Goal: Communication & Community: Share content

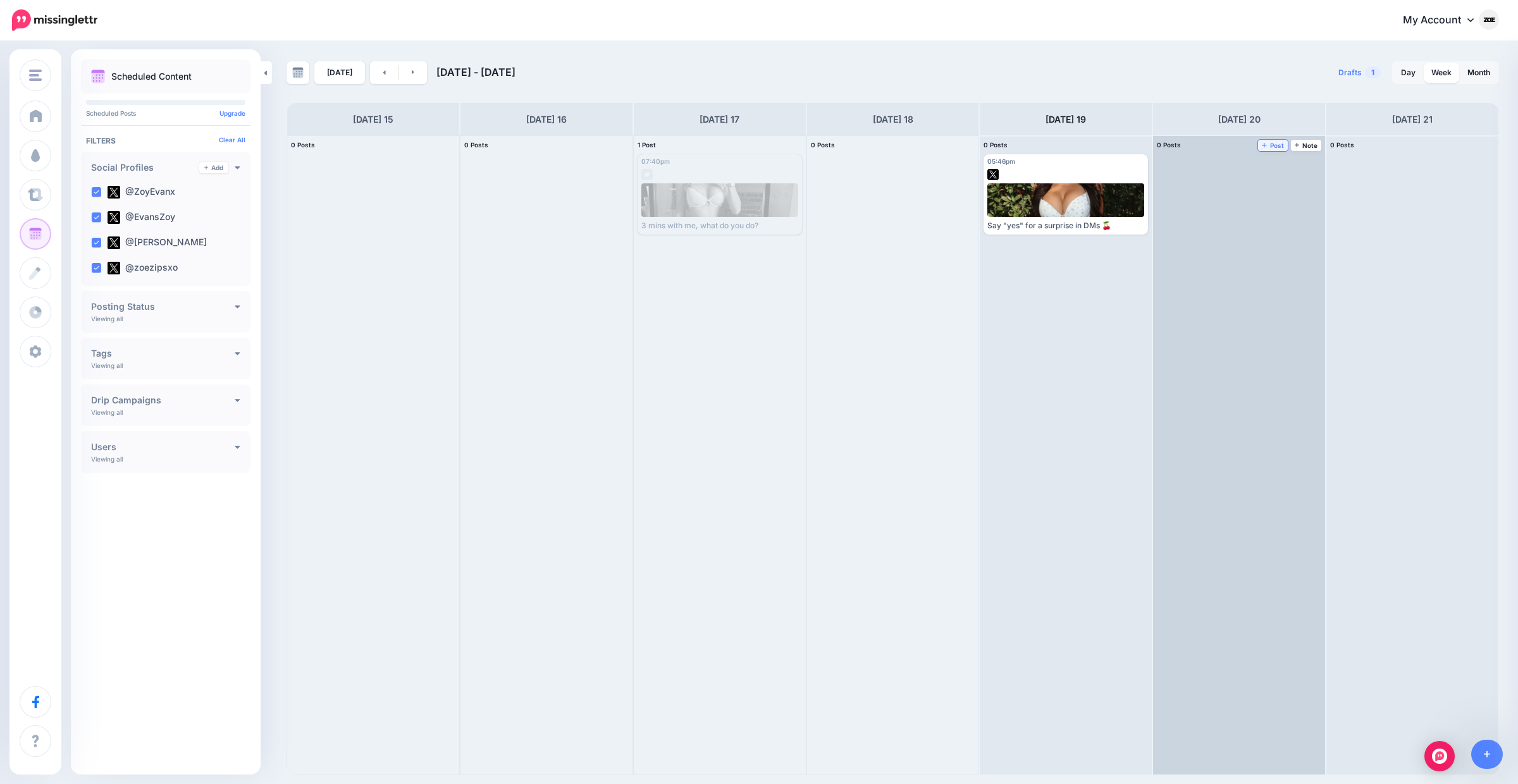
click at [1276, 148] on span "Post" at bounding box center [1273, 145] width 22 height 6
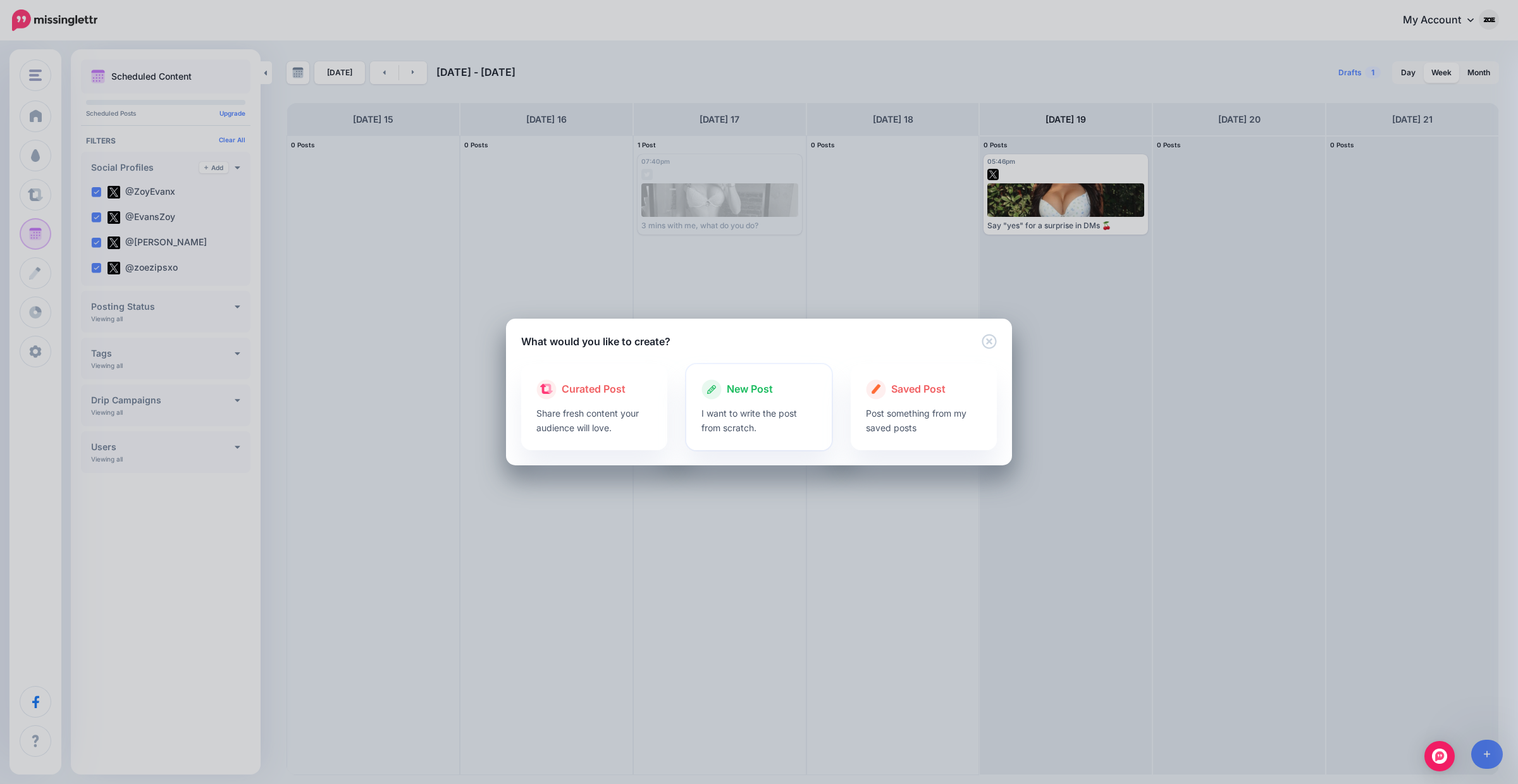
click at [706, 409] on p "I want to write the post from scratch." at bounding box center [759, 420] width 116 height 29
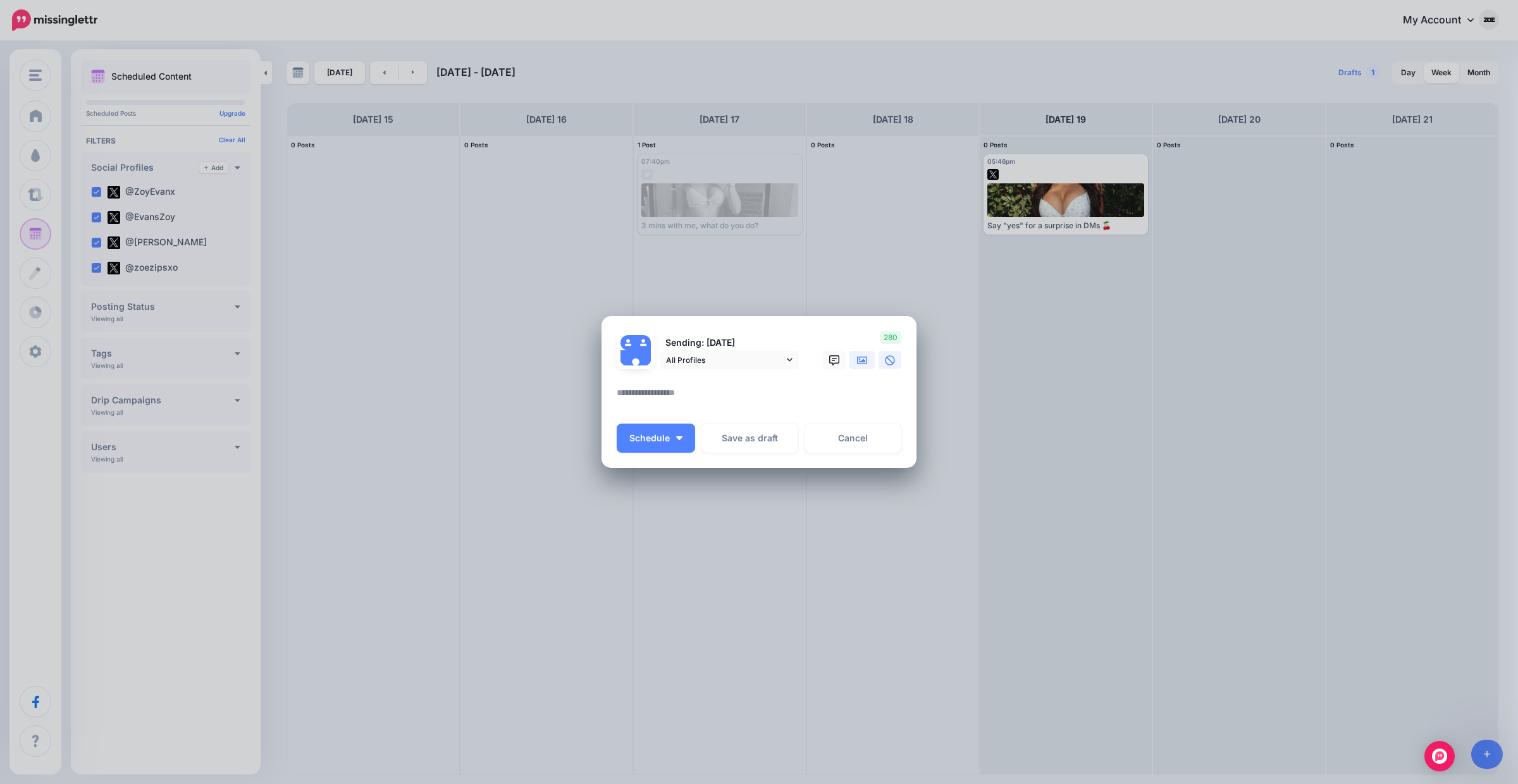
click at [862, 358] on icon at bounding box center [862, 360] width 10 height 10
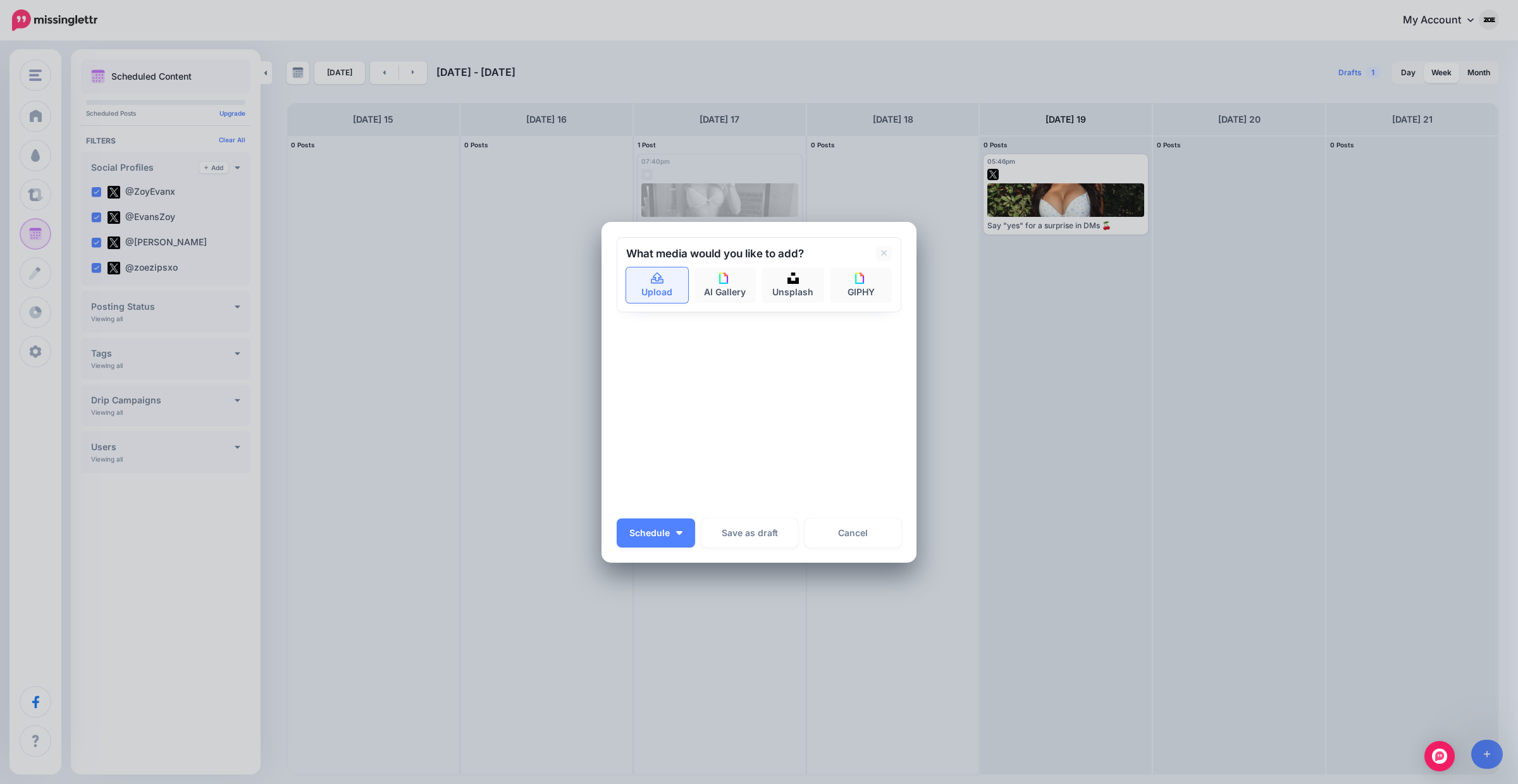
click at [644, 286] on link "Upload" at bounding box center [657, 285] width 62 height 36
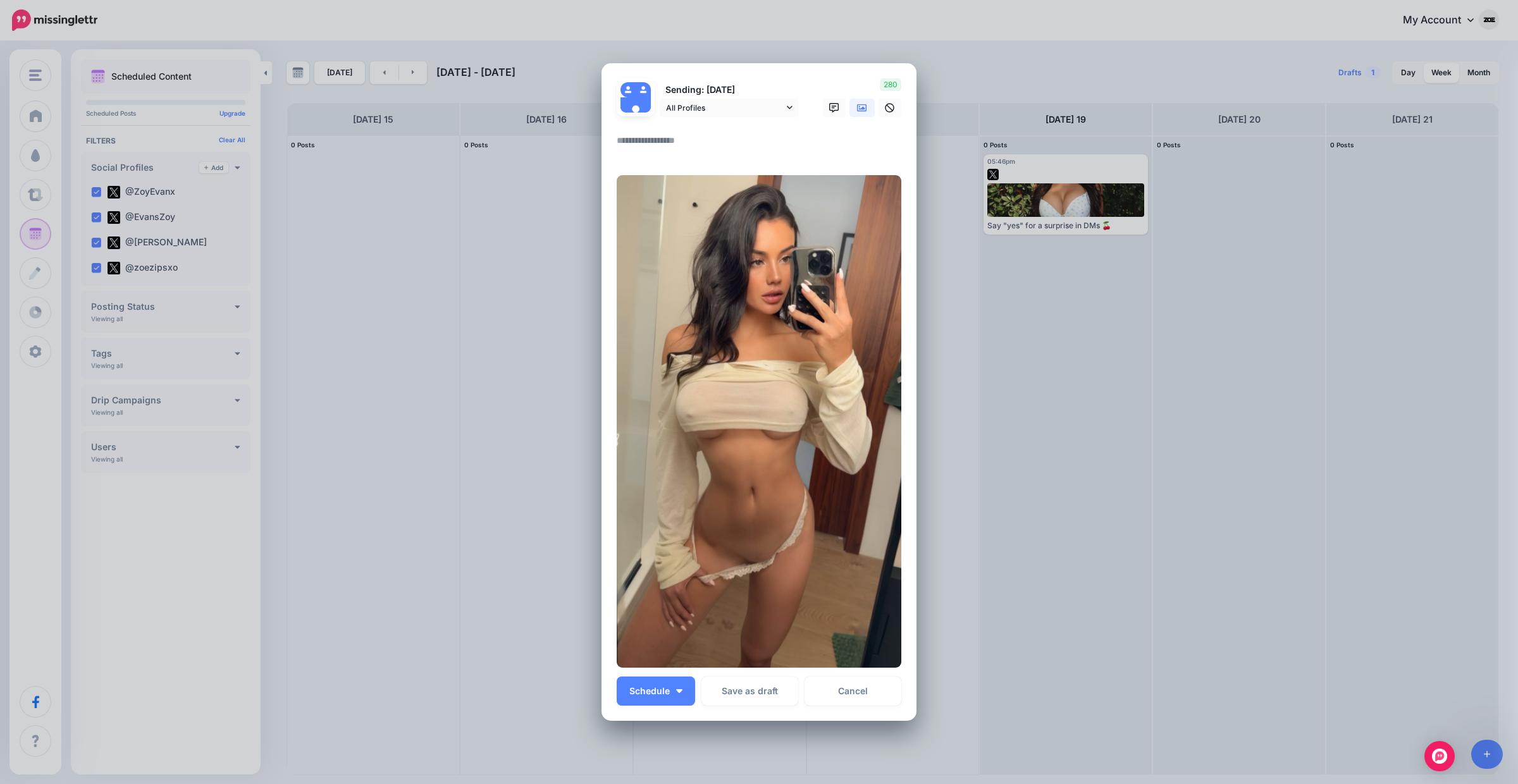
click at [644, 143] on textarea at bounding box center [762, 144] width 291 height 24
paste textarea "**********"
type textarea "**********"
click at [662, 697] on button "Schedule" at bounding box center [656, 691] width 78 height 29
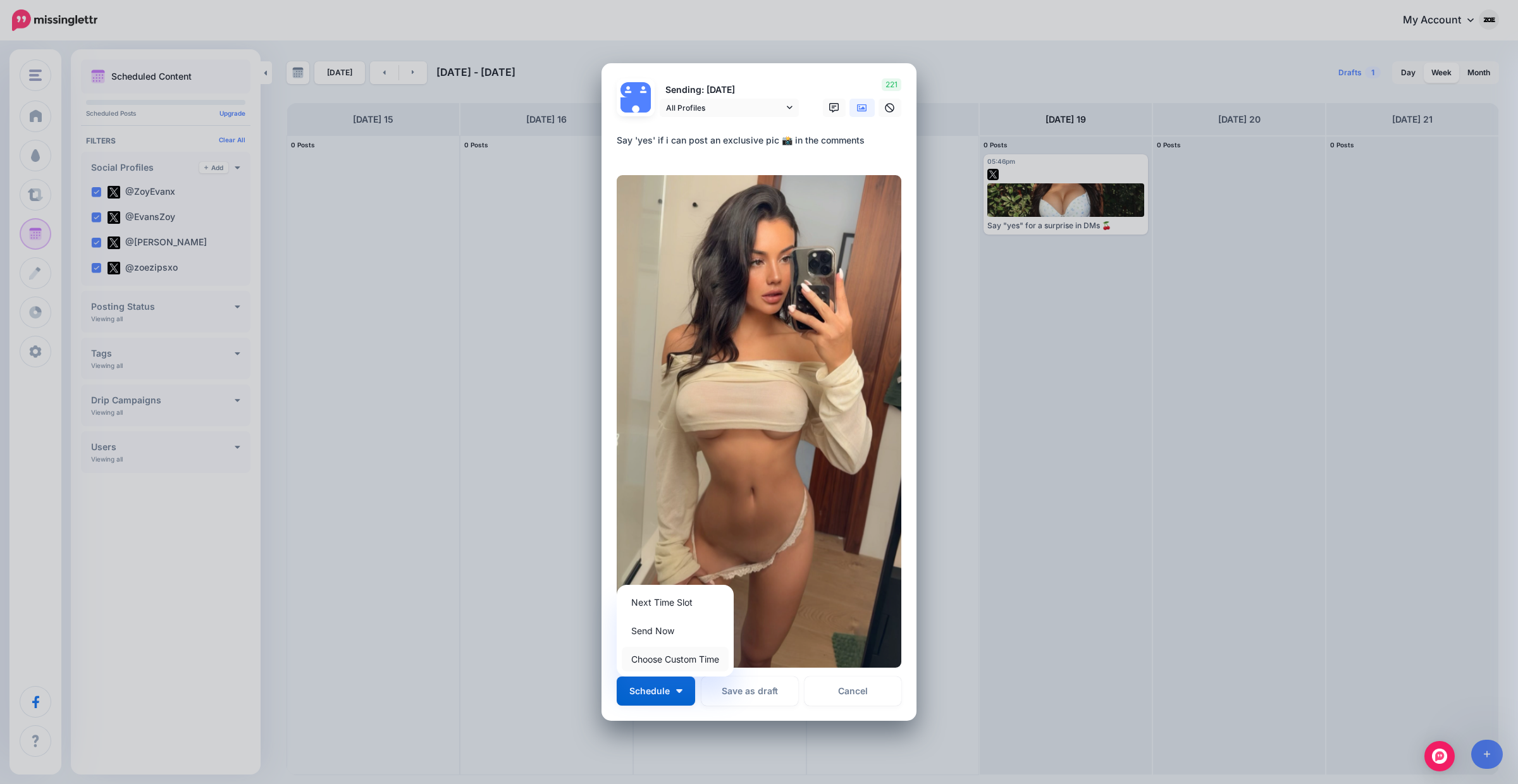
click at [684, 659] on link "Choose Custom Time" at bounding box center [674, 658] width 107 height 24
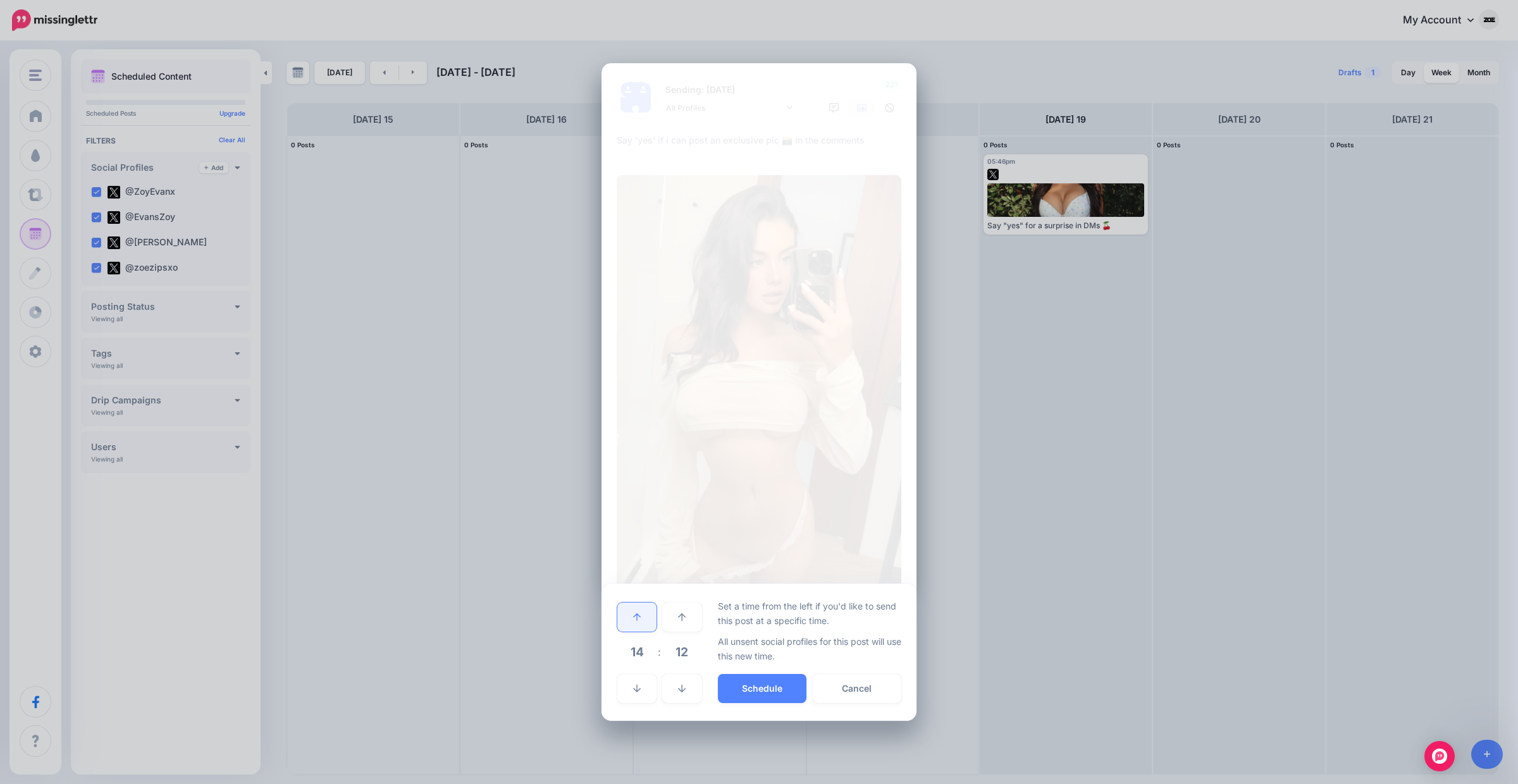
click at [639, 621] on icon at bounding box center [637, 617] width 8 height 9
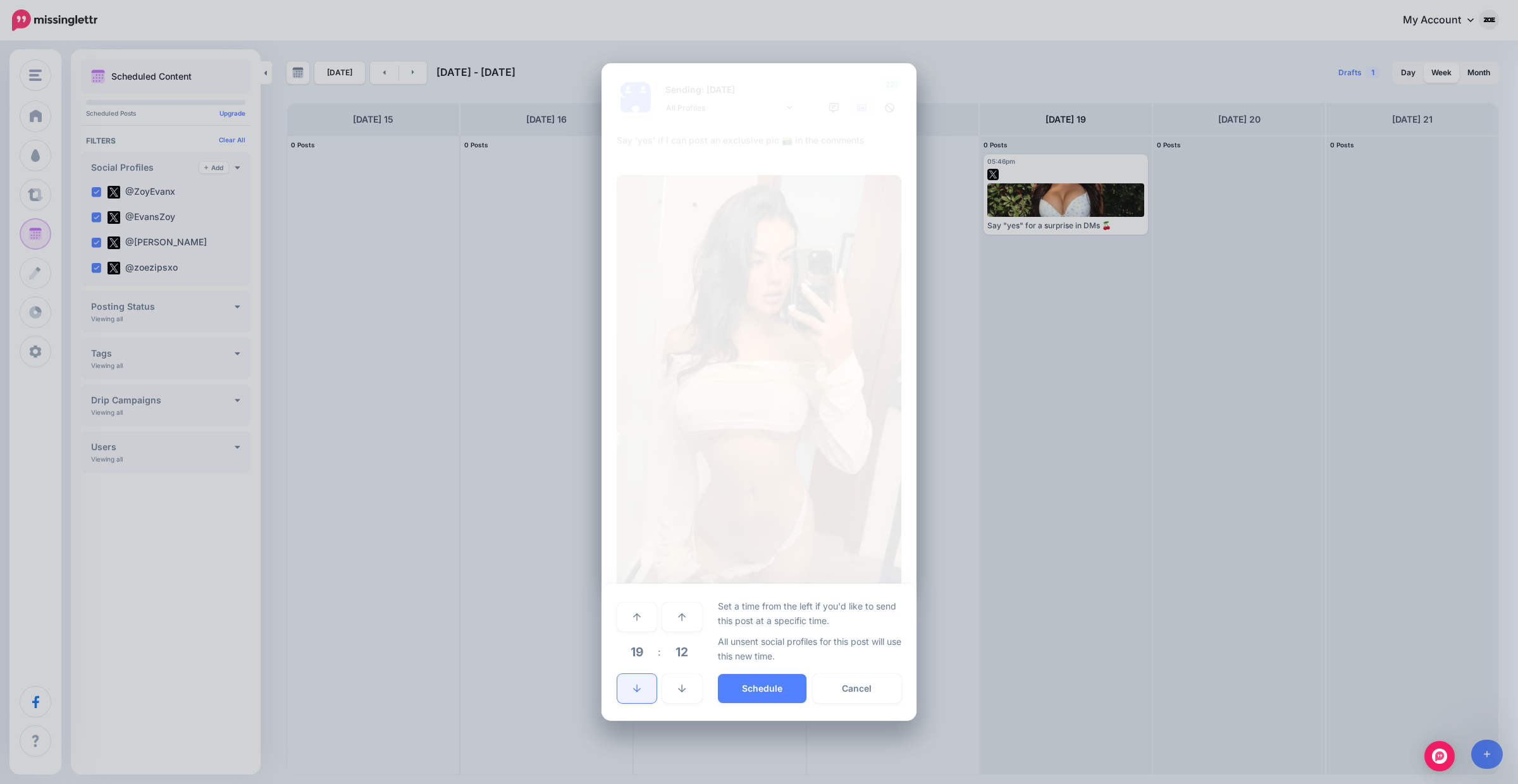
click at [638, 679] on link at bounding box center [637, 688] width 39 height 29
click at [748, 696] on button "Schedule" at bounding box center [762, 688] width 88 height 29
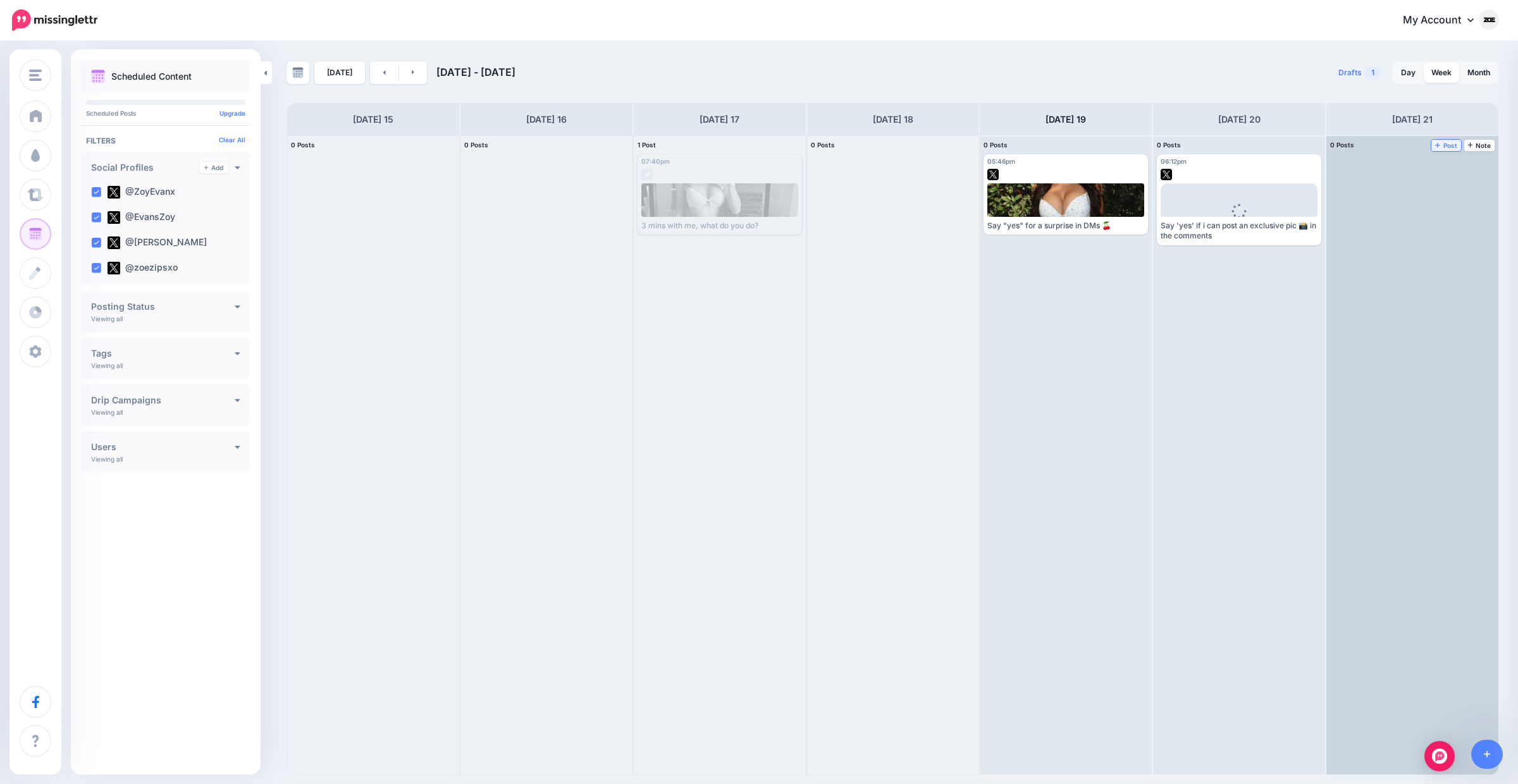
click at [1440, 142] on icon at bounding box center [1437, 144] width 5 height 6
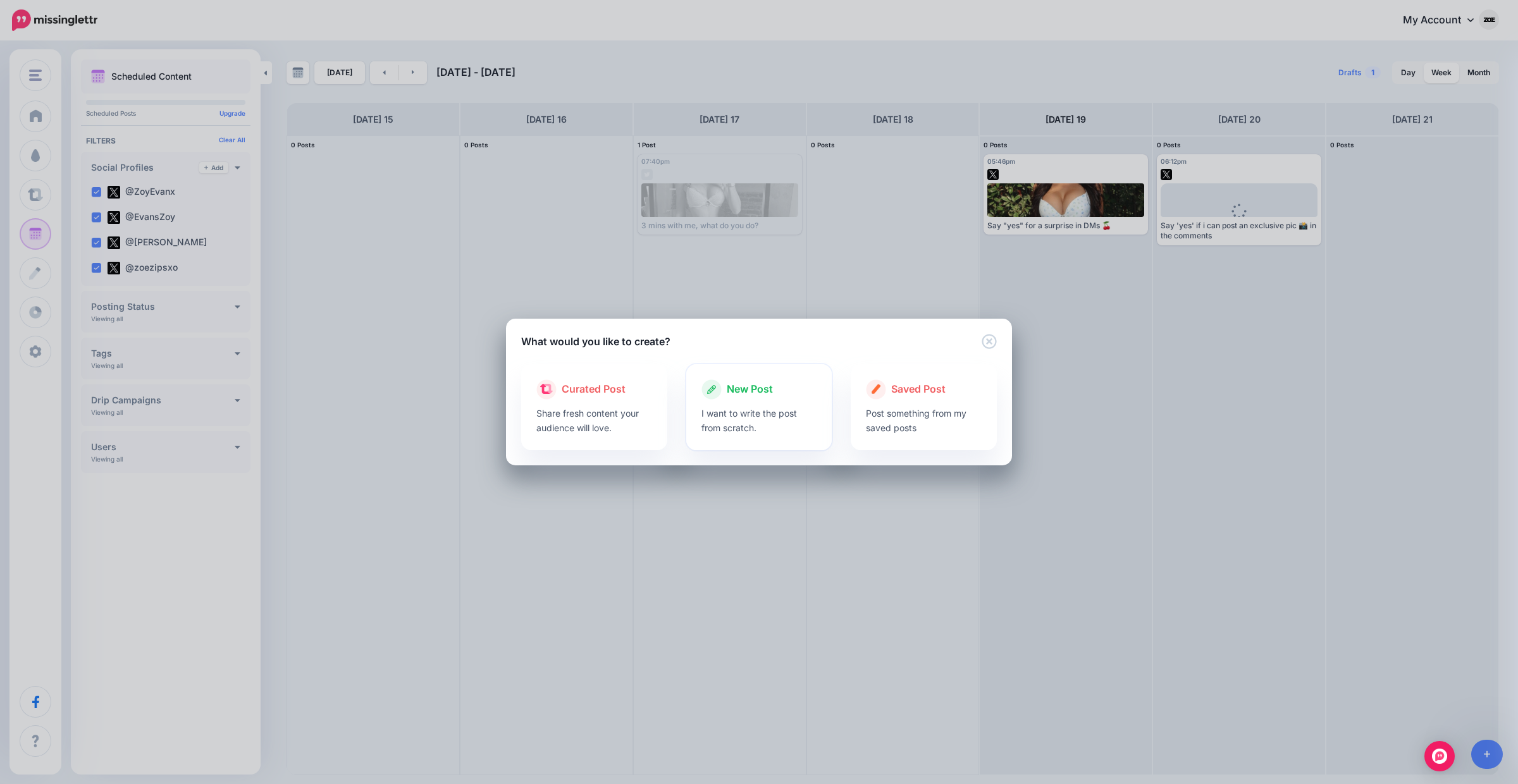
click at [804, 393] on div "New Post" at bounding box center [759, 389] width 116 height 21
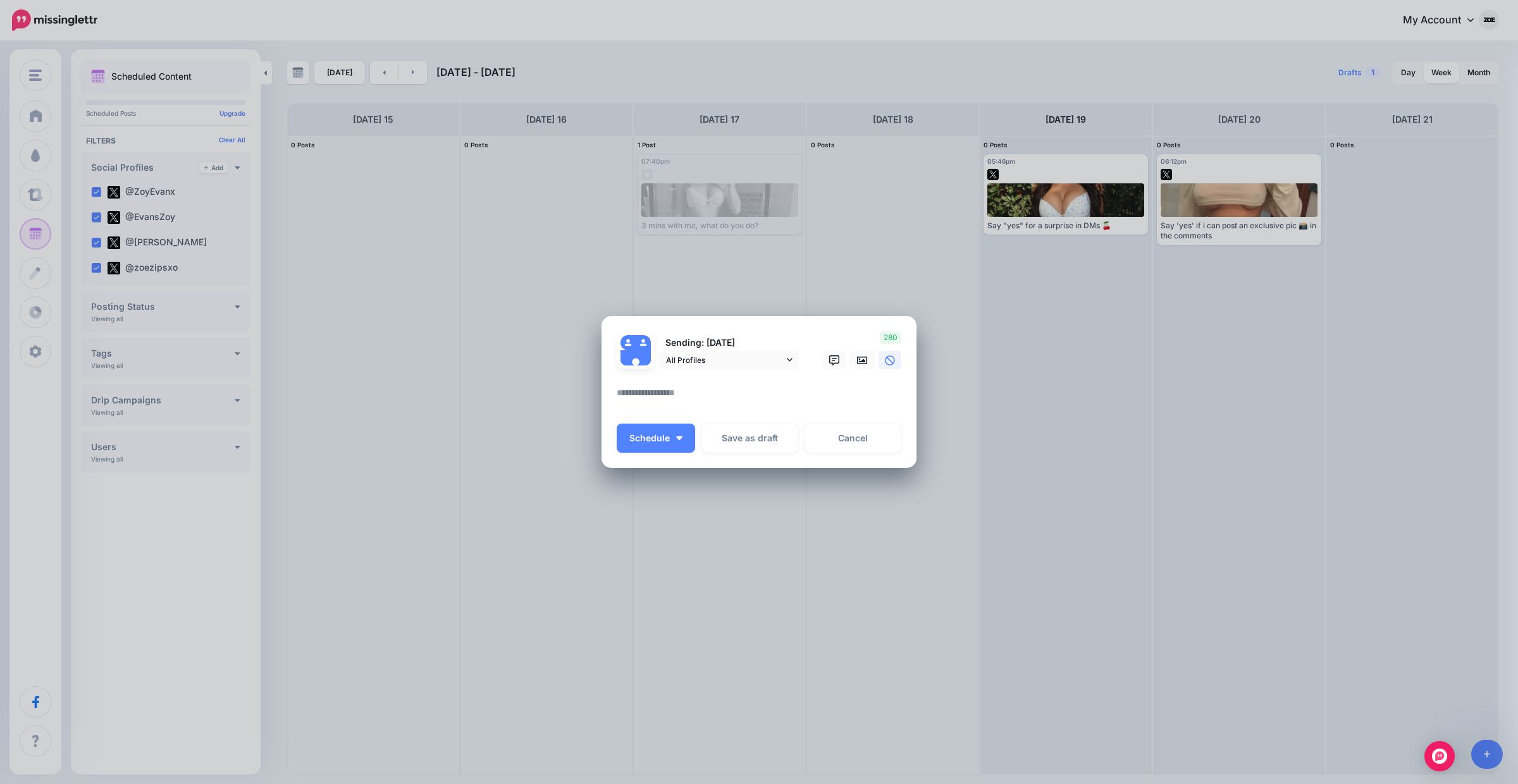
click at [707, 390] on textarea at bounding box center [762, 397] width 291 height 24
paste textarea "**********"
drag, startPoint x: 700, startPoint y: 392, endPoint x: 874, endPoint y: 392, distance: 174.0
click at [862, 392] on textarea "**********" at bounding box center [762, 397] width 291 height 24
type textarea "**********"
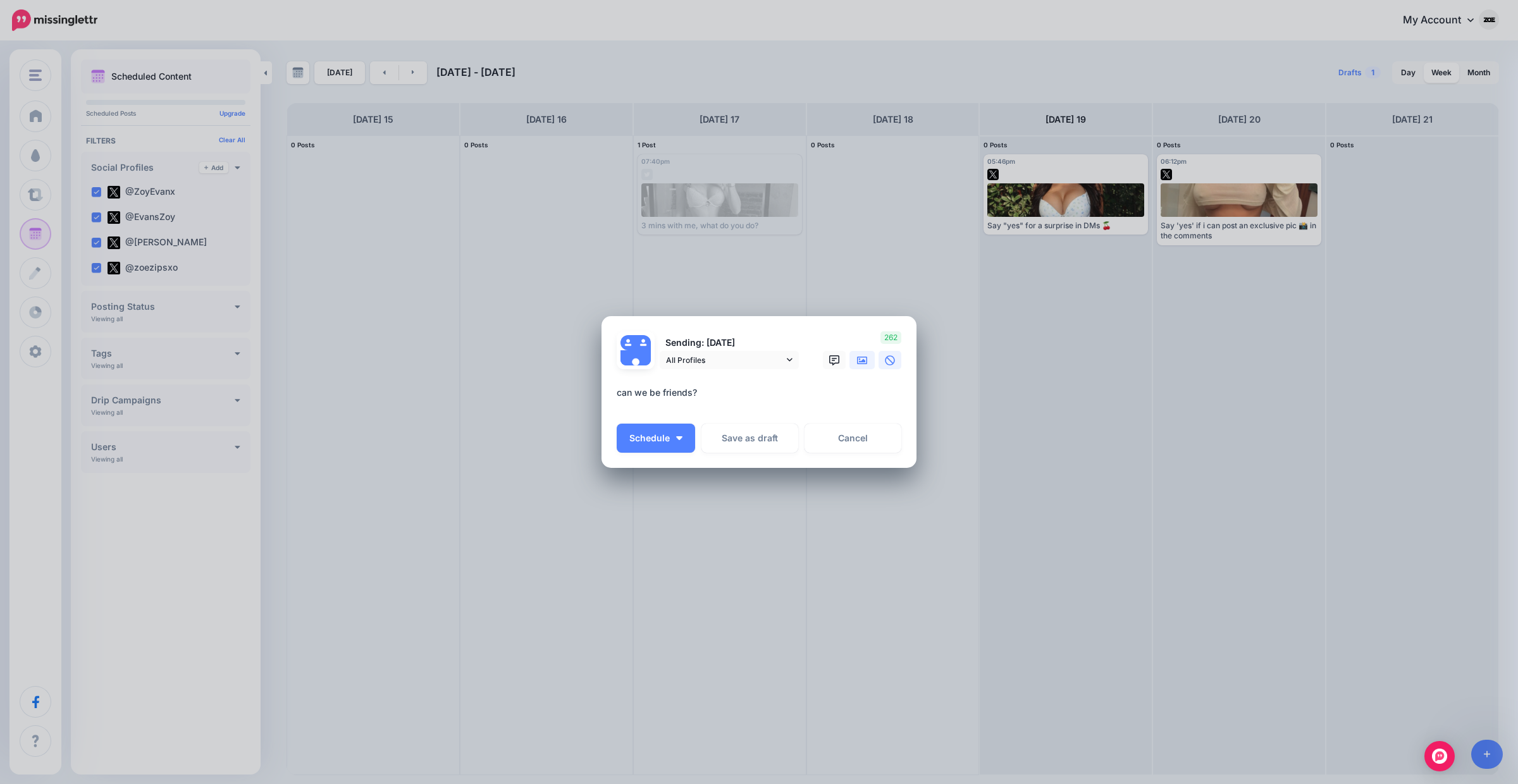
click at [856, 352] on link at bounding box center [862, 359] width 25 height 18
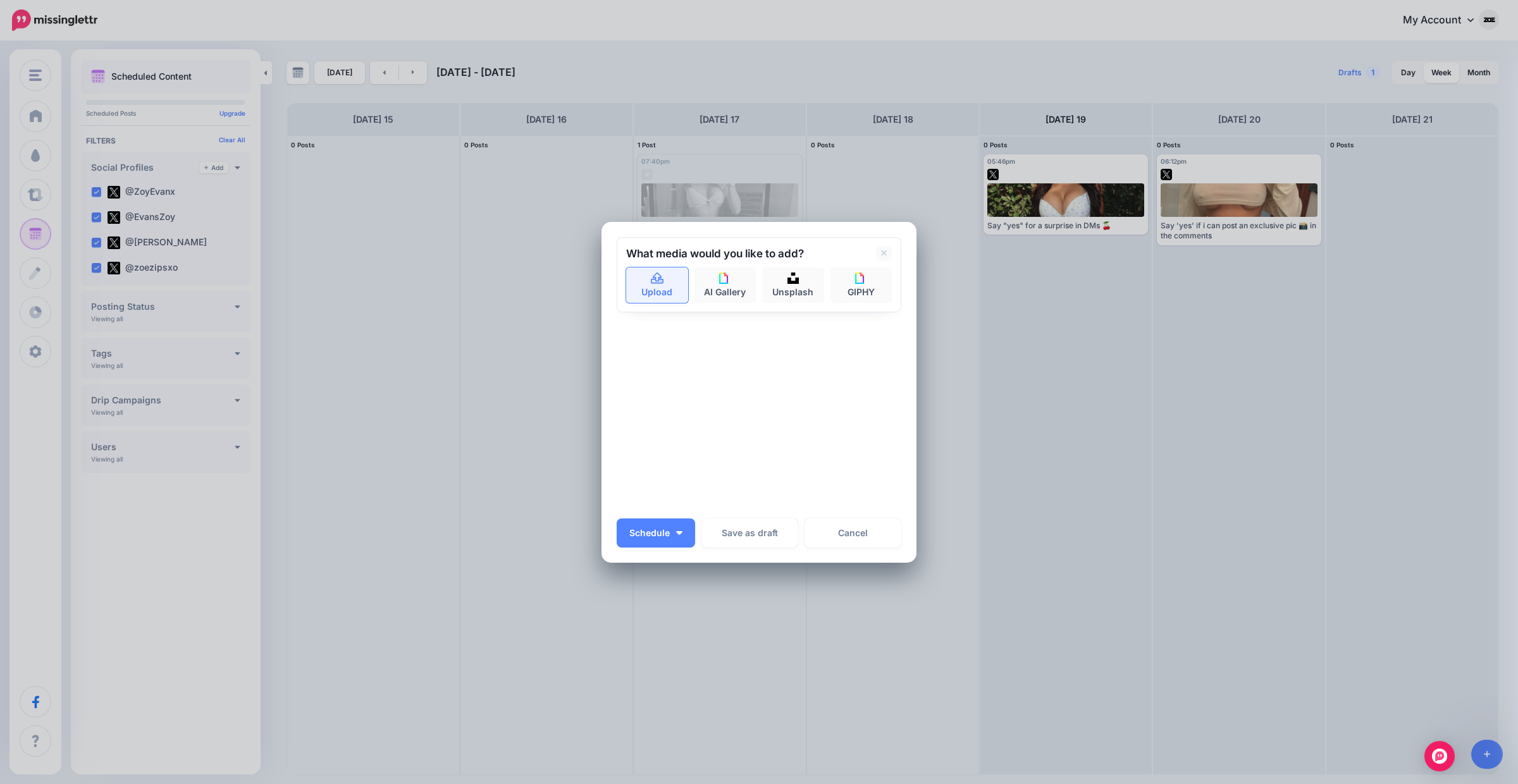
click at [662, 284] on icon at bounding box center [657, 279] width 14 height 11
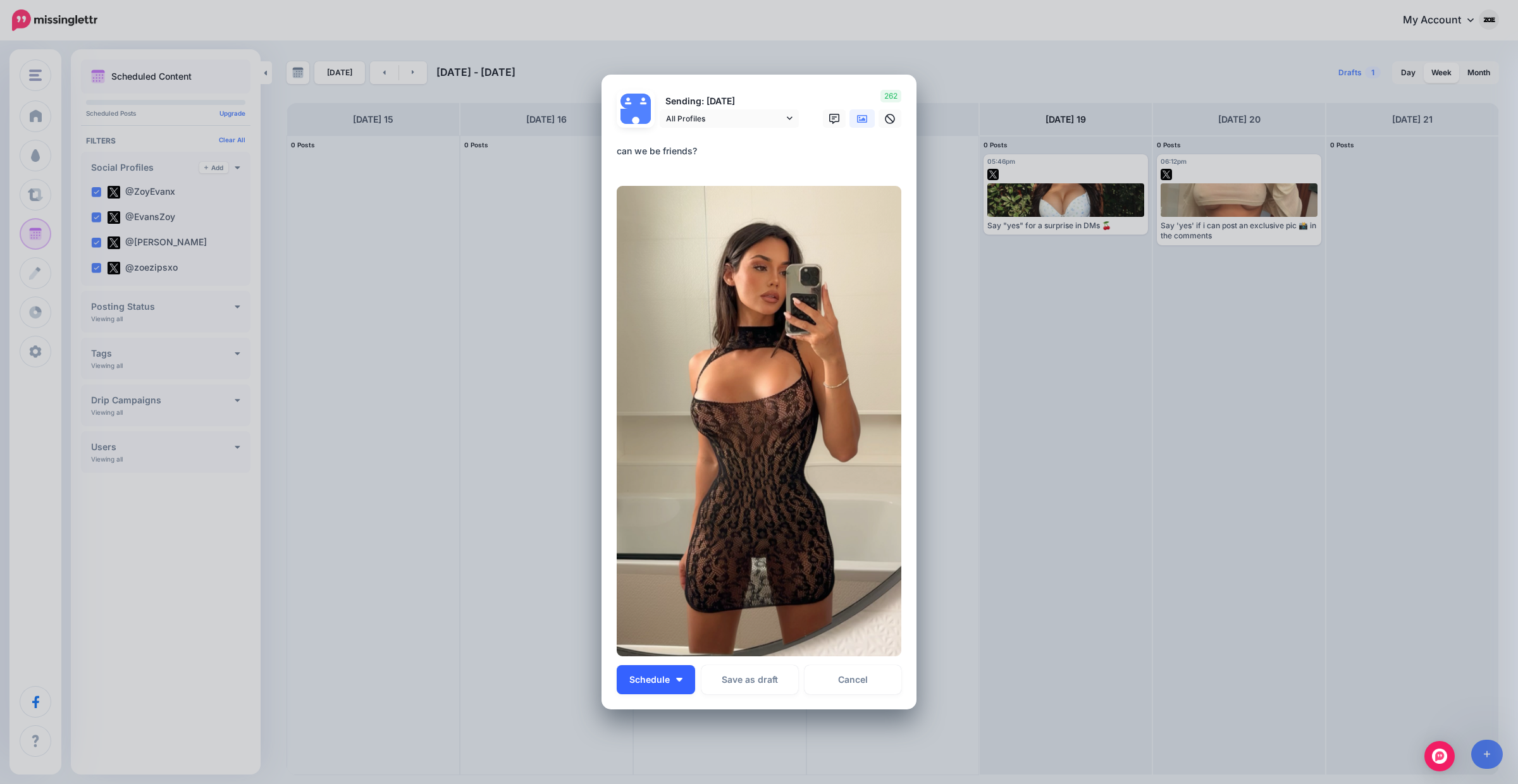
click at [689, 684] on button "Schedule" at bounding box center [656, 679] width 78 height 29
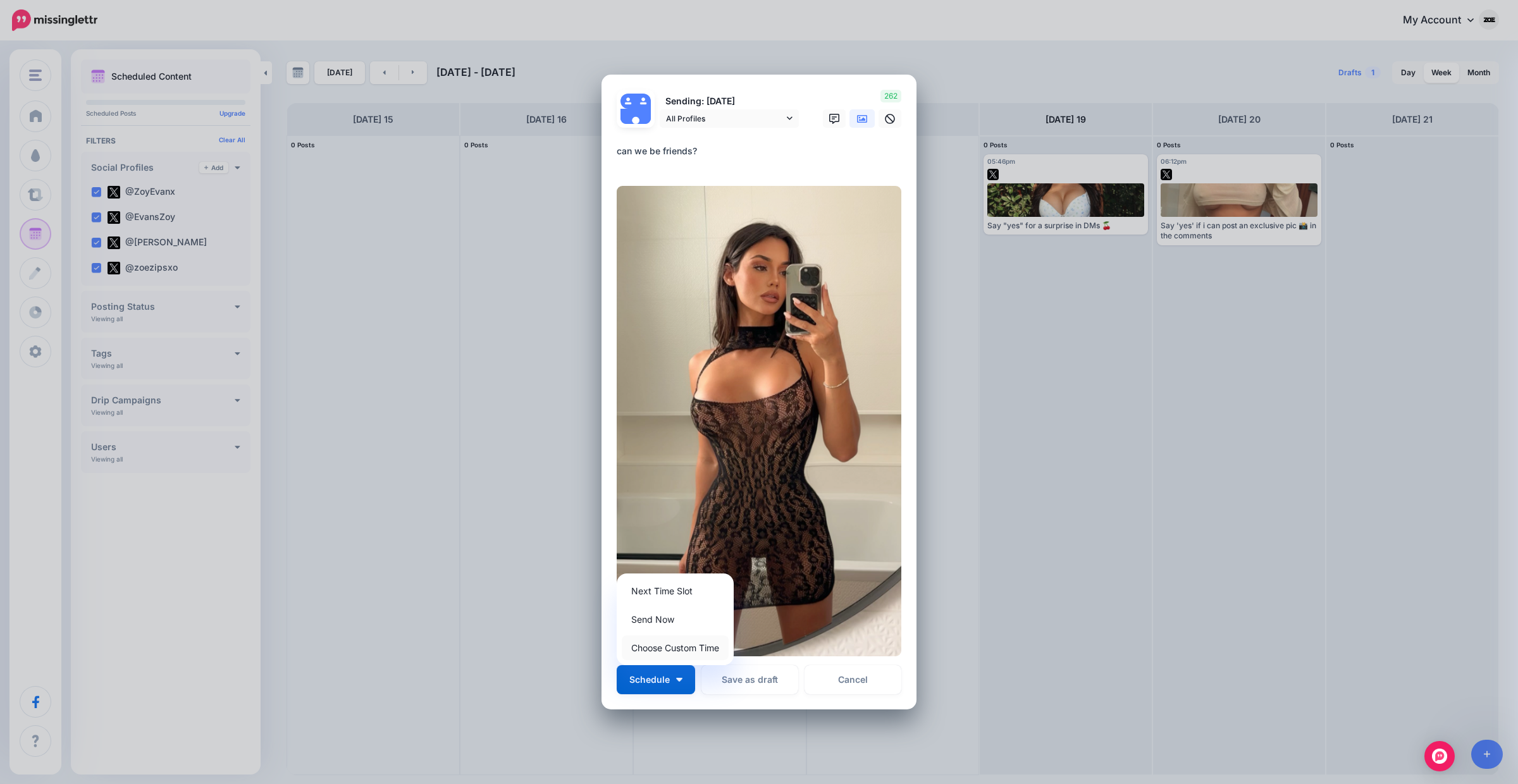
click at [689, 649] on link "Choose Custom Time" at bounding box center [674, 647] width 107 height 24
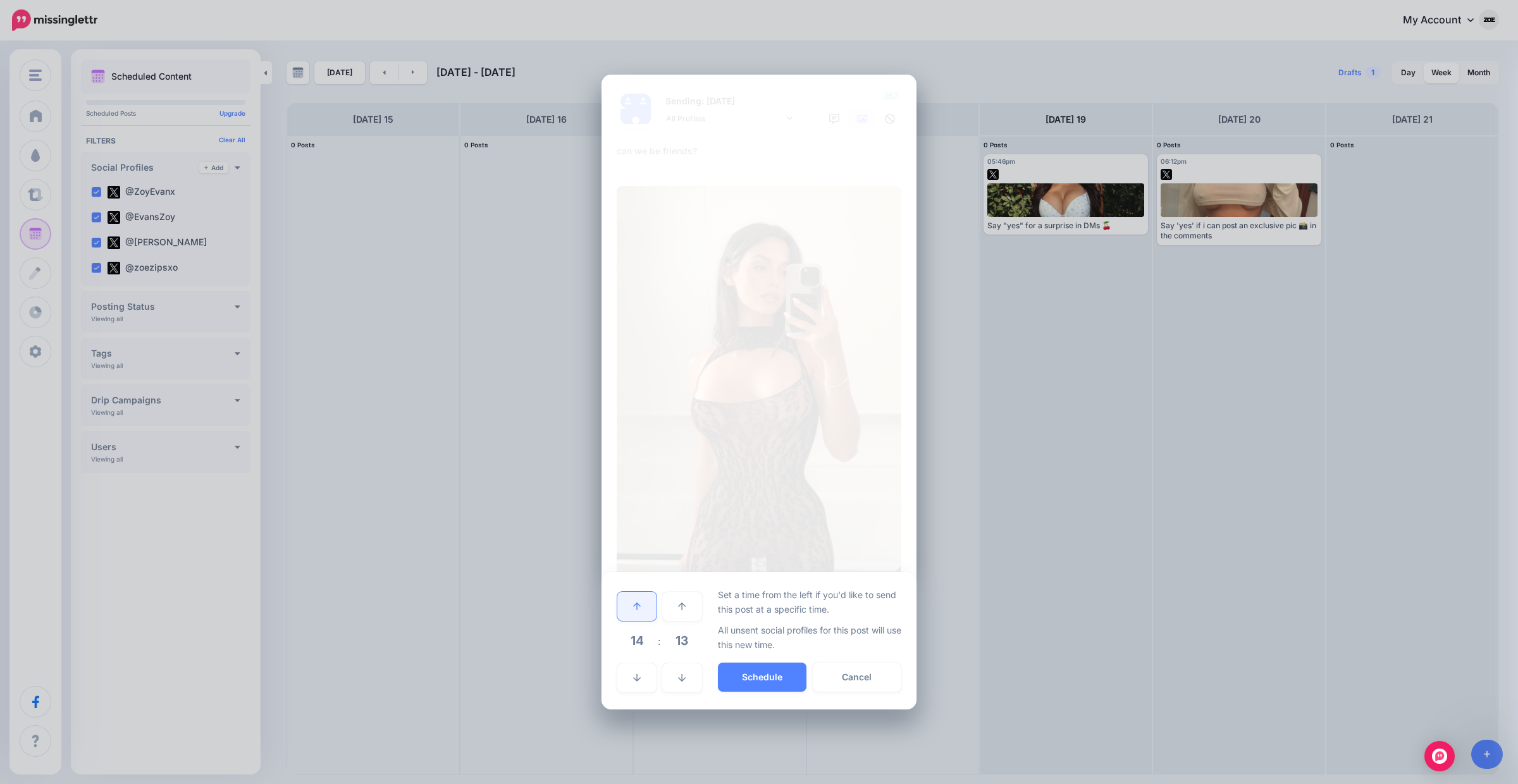
click at [637, 607] on icon at bounding box center [637, 606] width 8 height 8
click at [750, 670] on button "Schedule" at bounding box center [762, 677] width 88 height 29
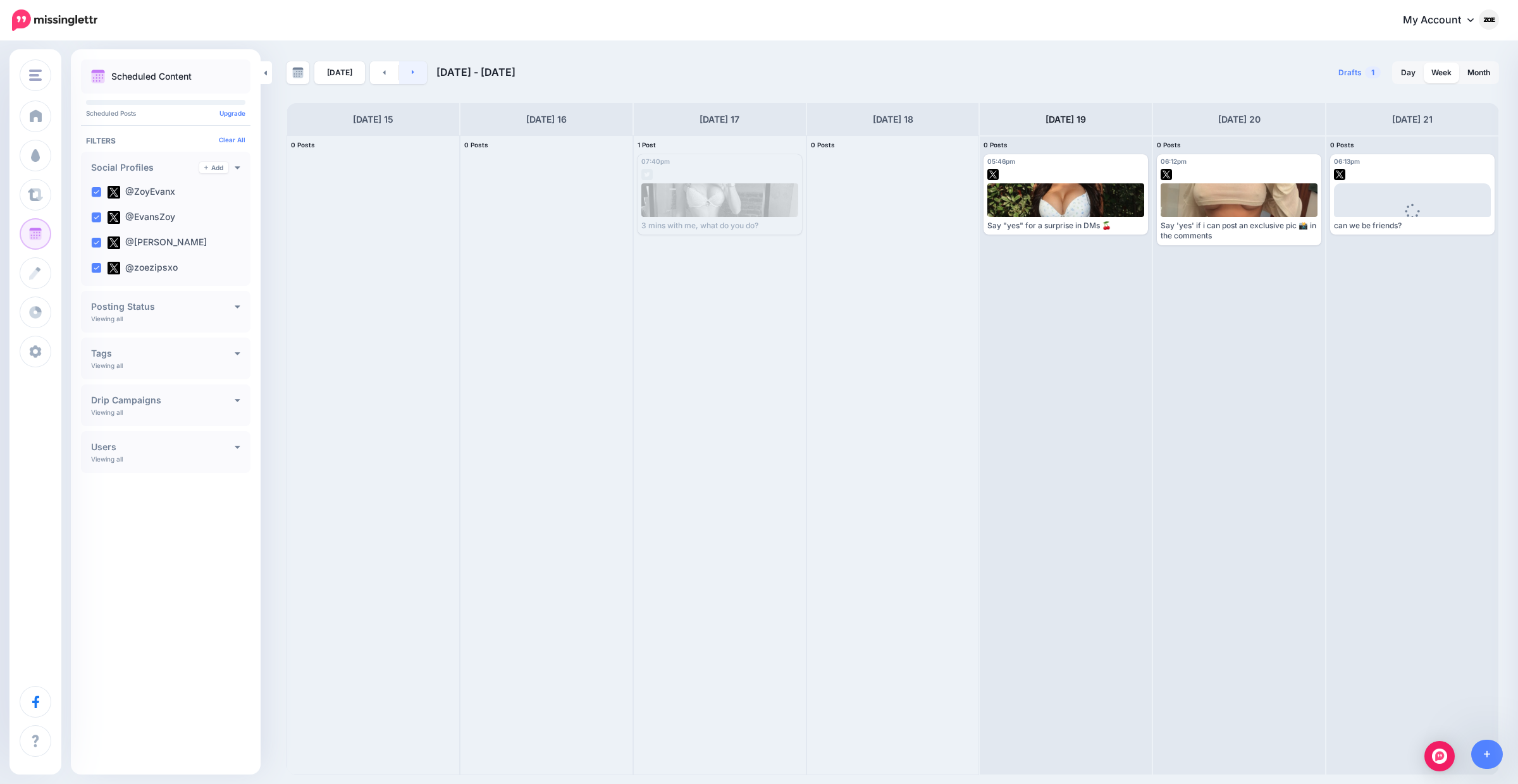
click at [421, 80] on link at bounding box center [413, 73] width 28 height 23
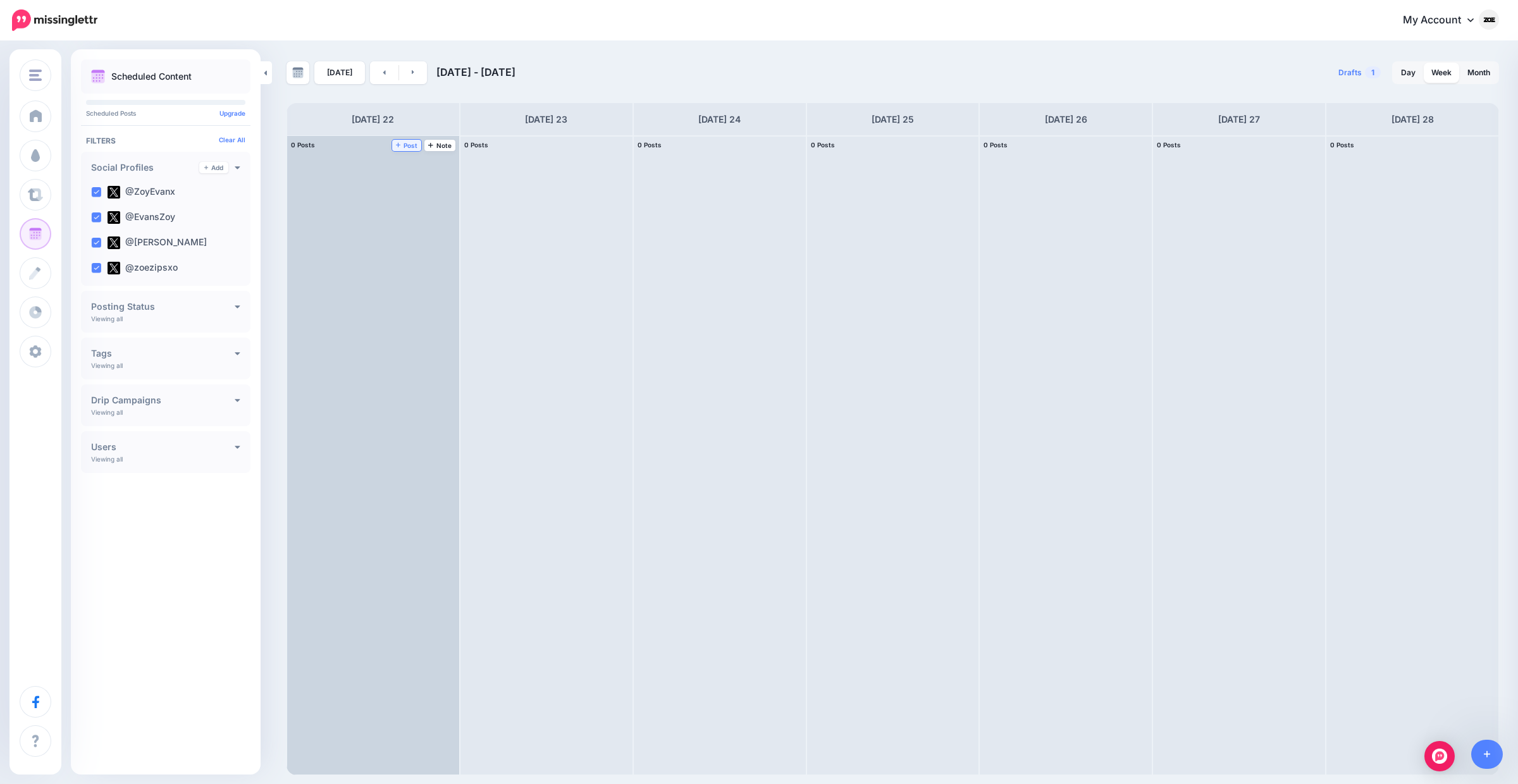
click at [409, 144] on span "Post" at bounding box center [407, 145] width 22 height 6
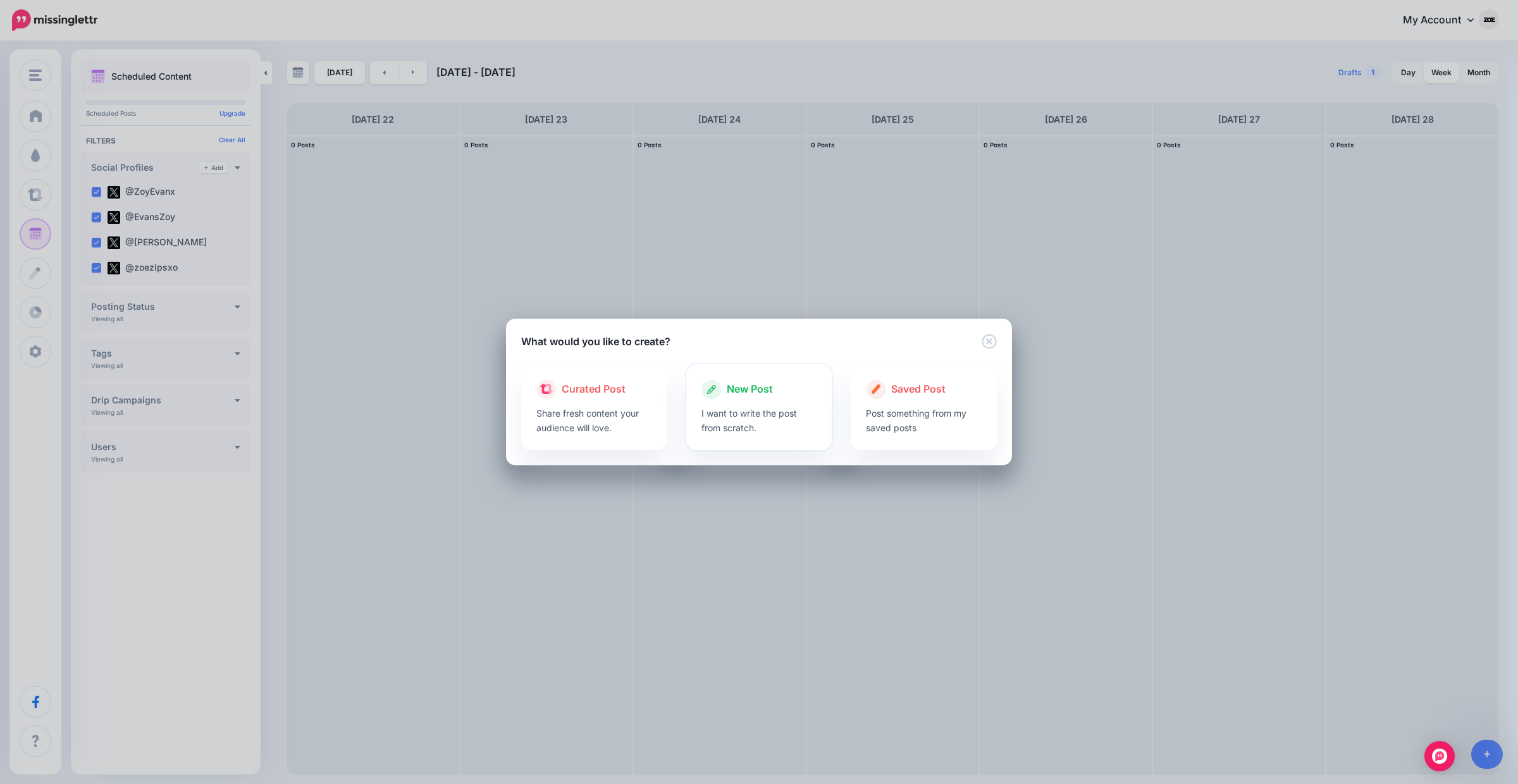
click at [724, 415] on p "I want to write the post from scratch." at bounding box center [759, 420] width 116 height 29
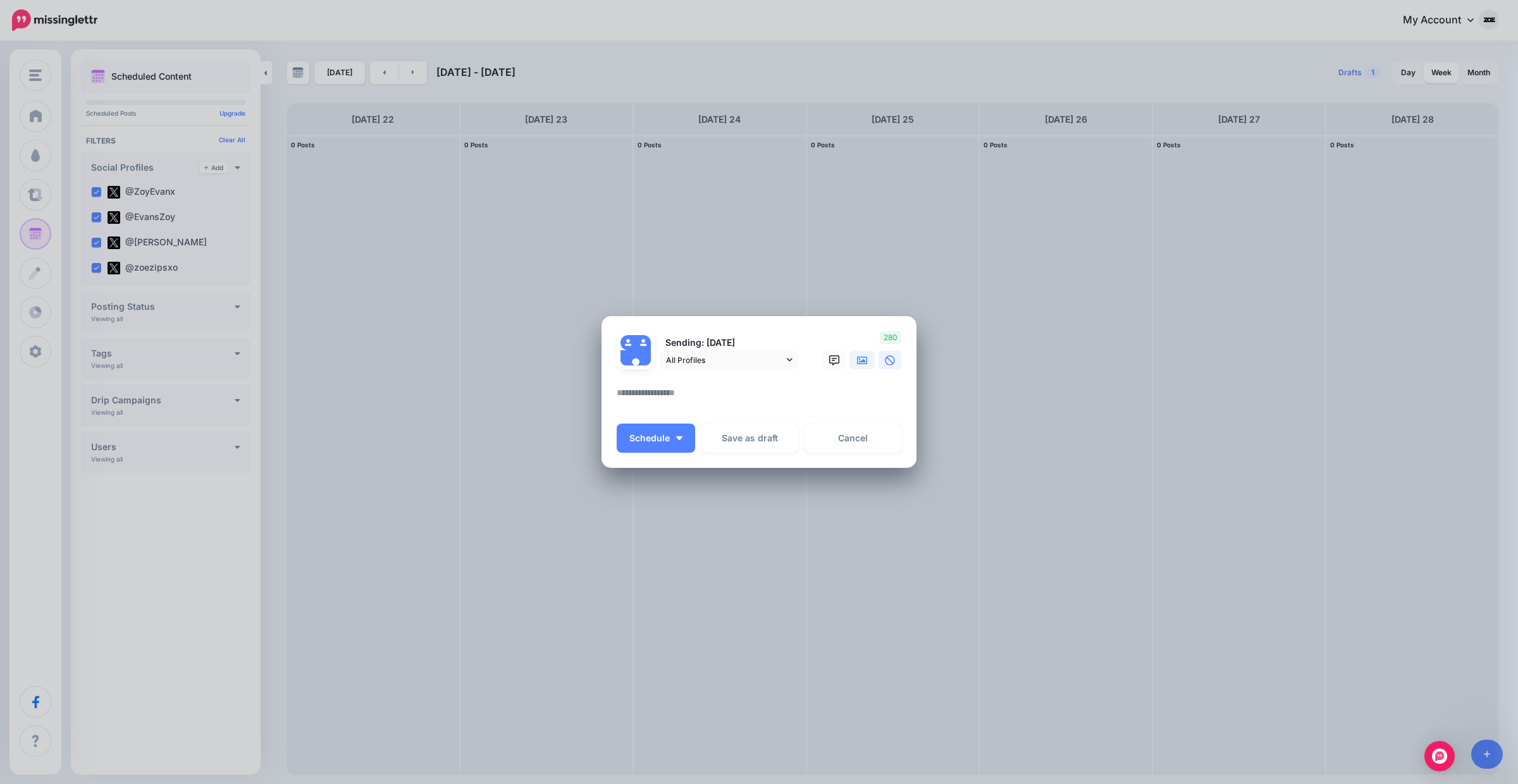
click at [850, 364] on link at bounding box center [862, 359] width 25 height 18
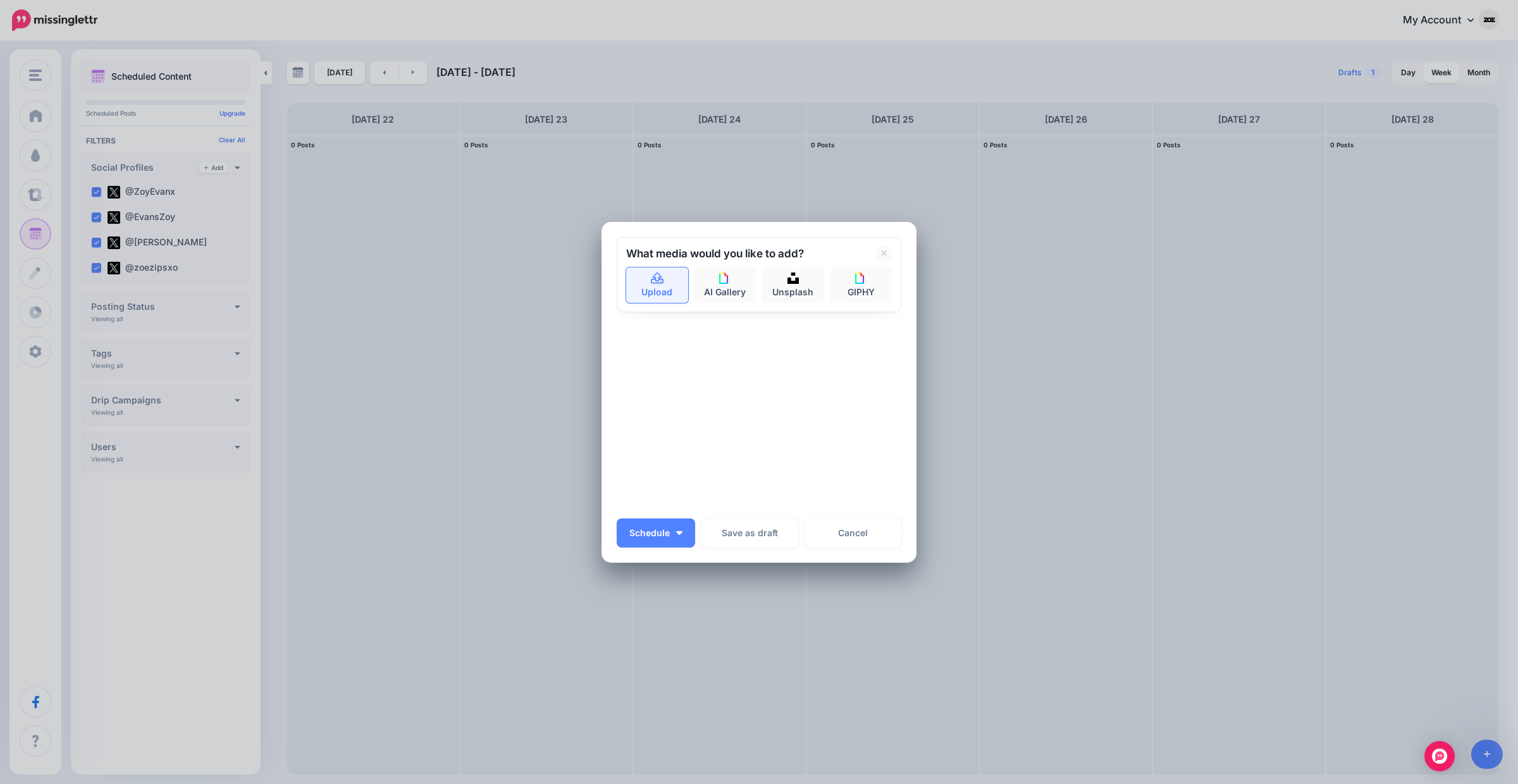
click at [656, 298] on link "Upload" at bounding box center [657, 285] width 62 height 36
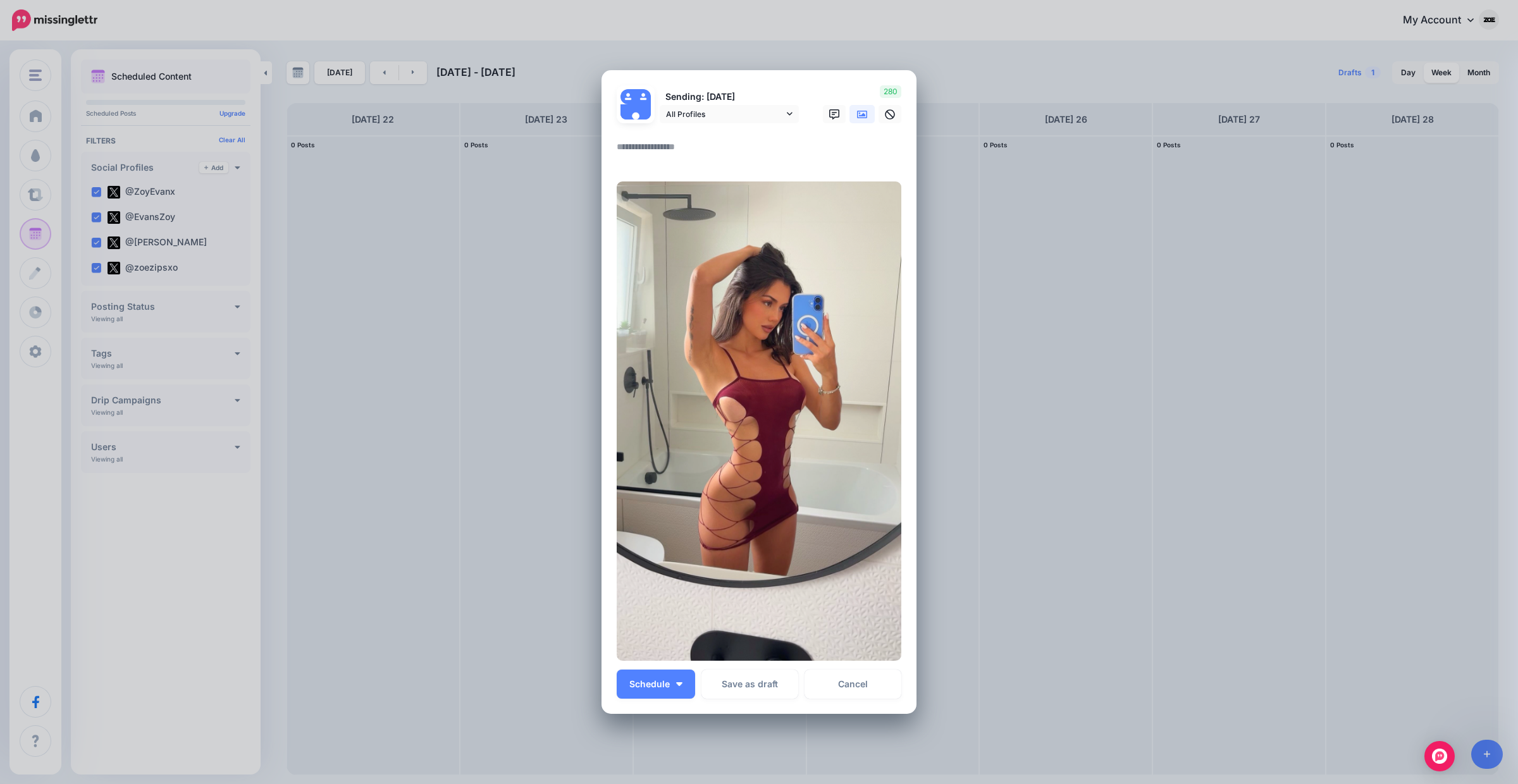
click at [682, 152] on textarea at bounding box center [762, 151] width 291 height 24
paste textarea "**********"
click at [613, 144] on div "Loading Sending: [DATE] All Profiles @ZoyEvanx @EvansZoy" at bounding box center [759, 392] width 315 height 643
click at [620, 144] on textarea "**********" at bounding box center [762, 151] width 291 height 24
type textarea "**********"
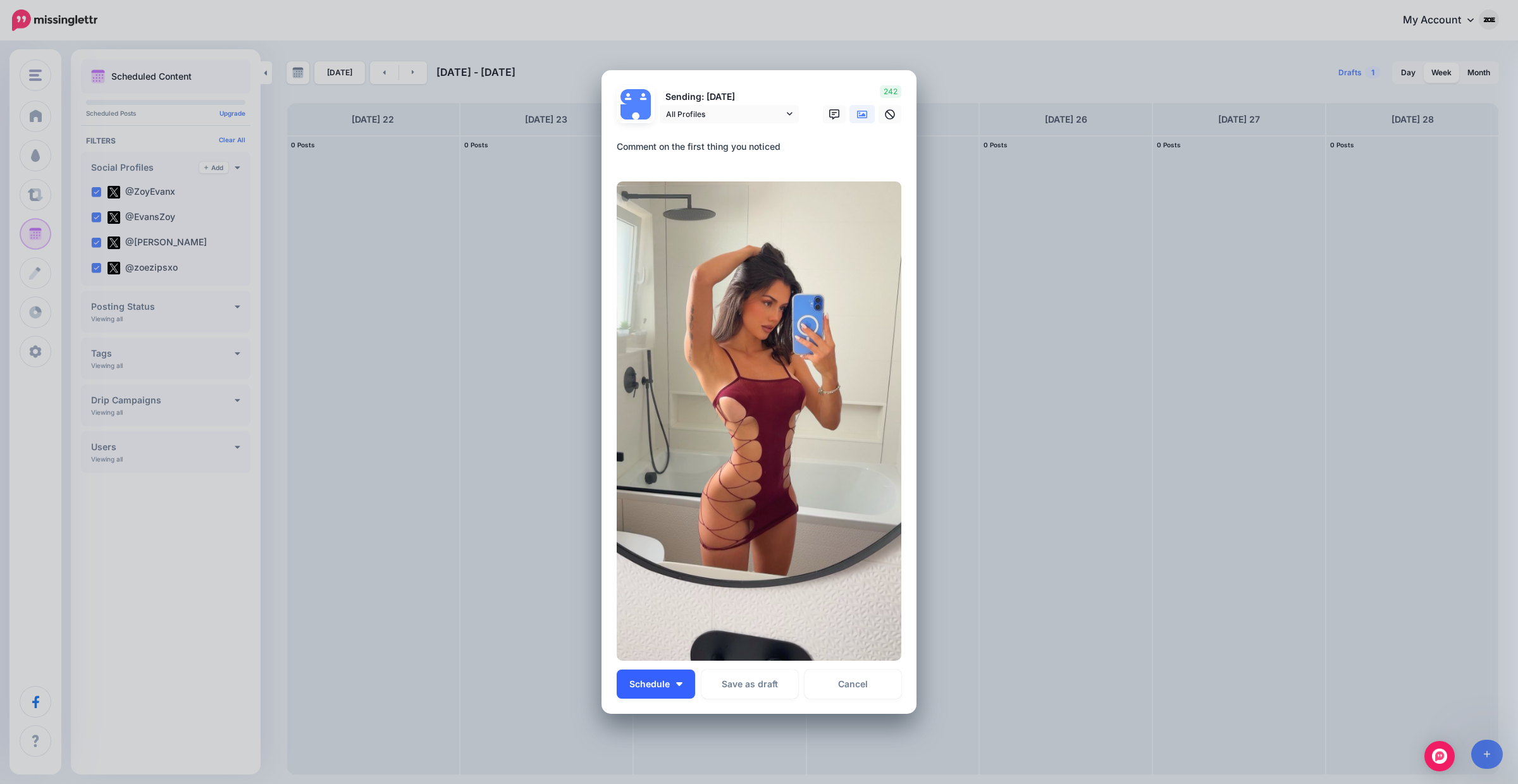
click at [656, 690] on button "Schedule" at bounding box center [656, 684] width 78 height 29
click at [674, 655] on link "Choose Custom Time" at bounding box center [674, 651] width 107 height 24
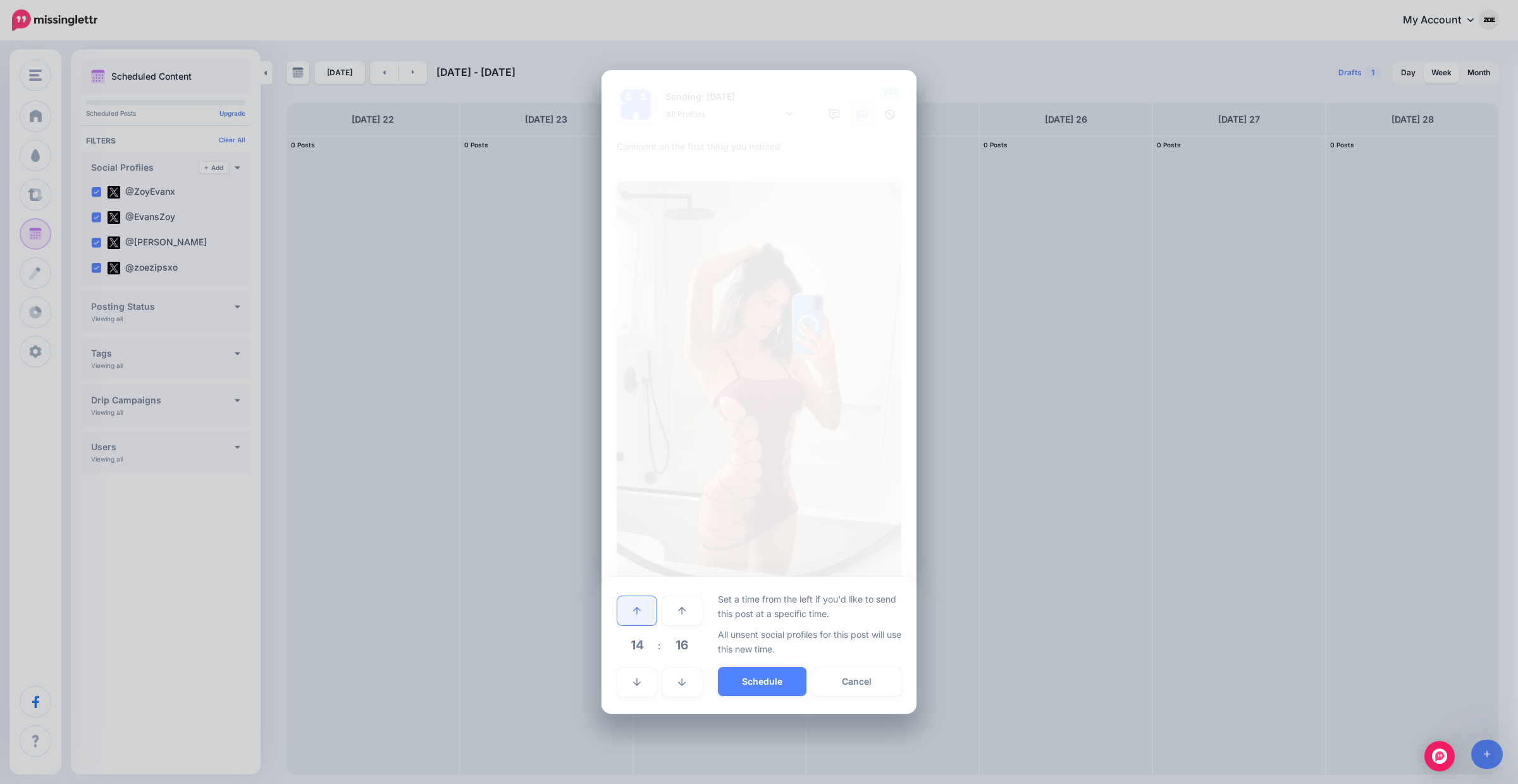
click at [652, 617] on link at bounding box center [637, 610] width 39 height 29
click at [769, 682] on button "Schedule" at bounding box center [762, 681] width 88 height 29
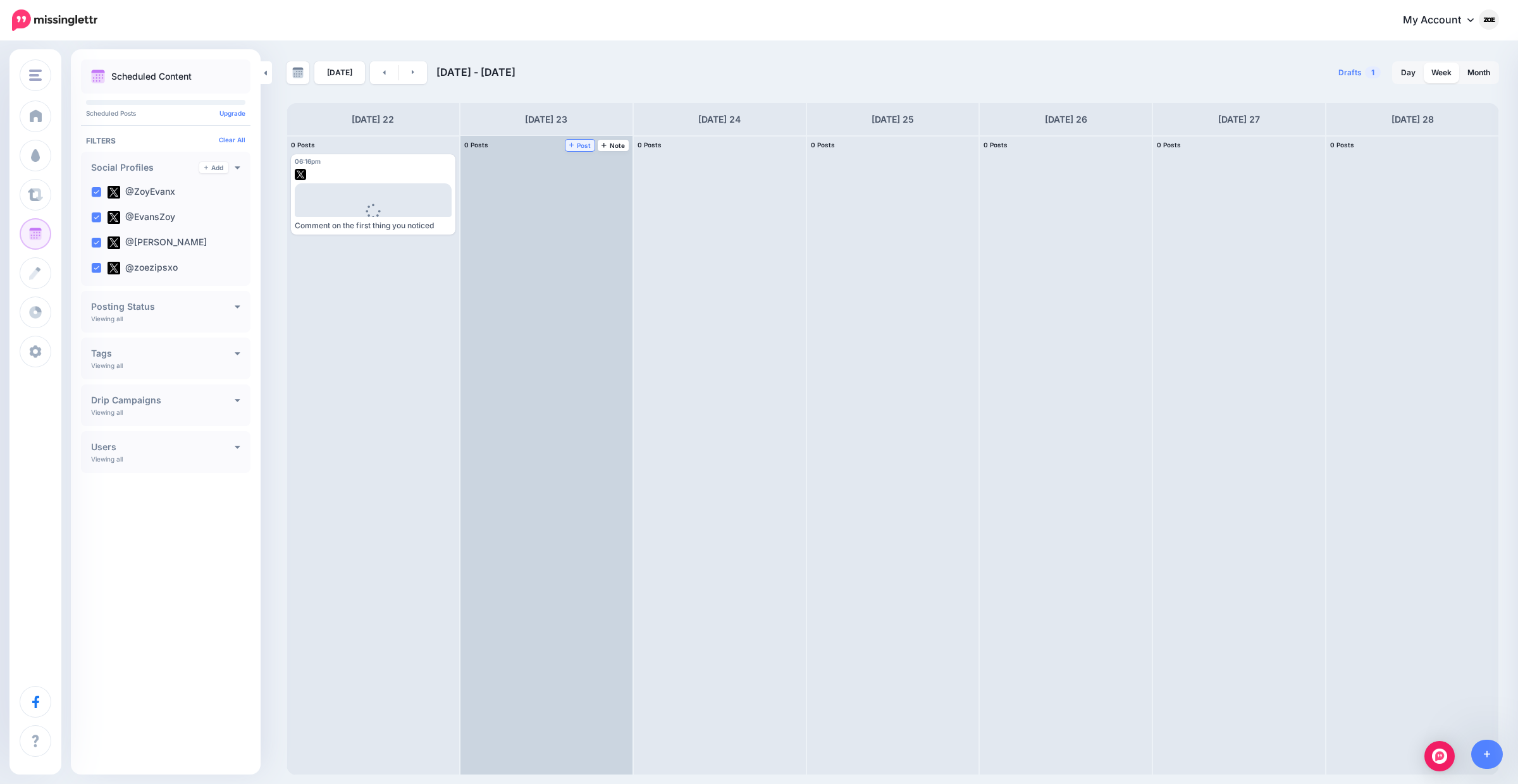
click at [586, 144] on span "Post" at bounding box center [581, 145] width 22 height 6
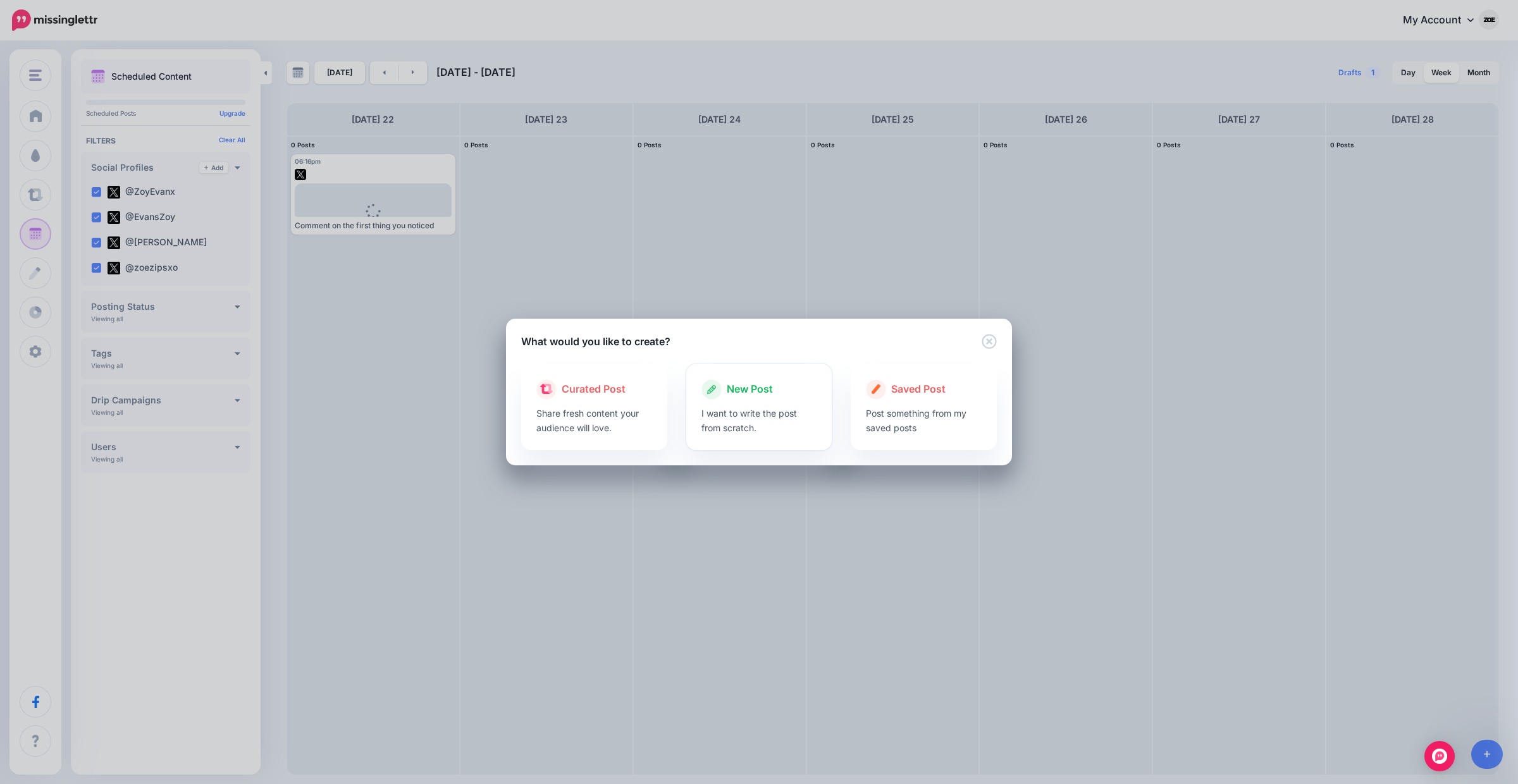
click at [764, 400] on div at bounding box center [759, 403] width 116 height 6
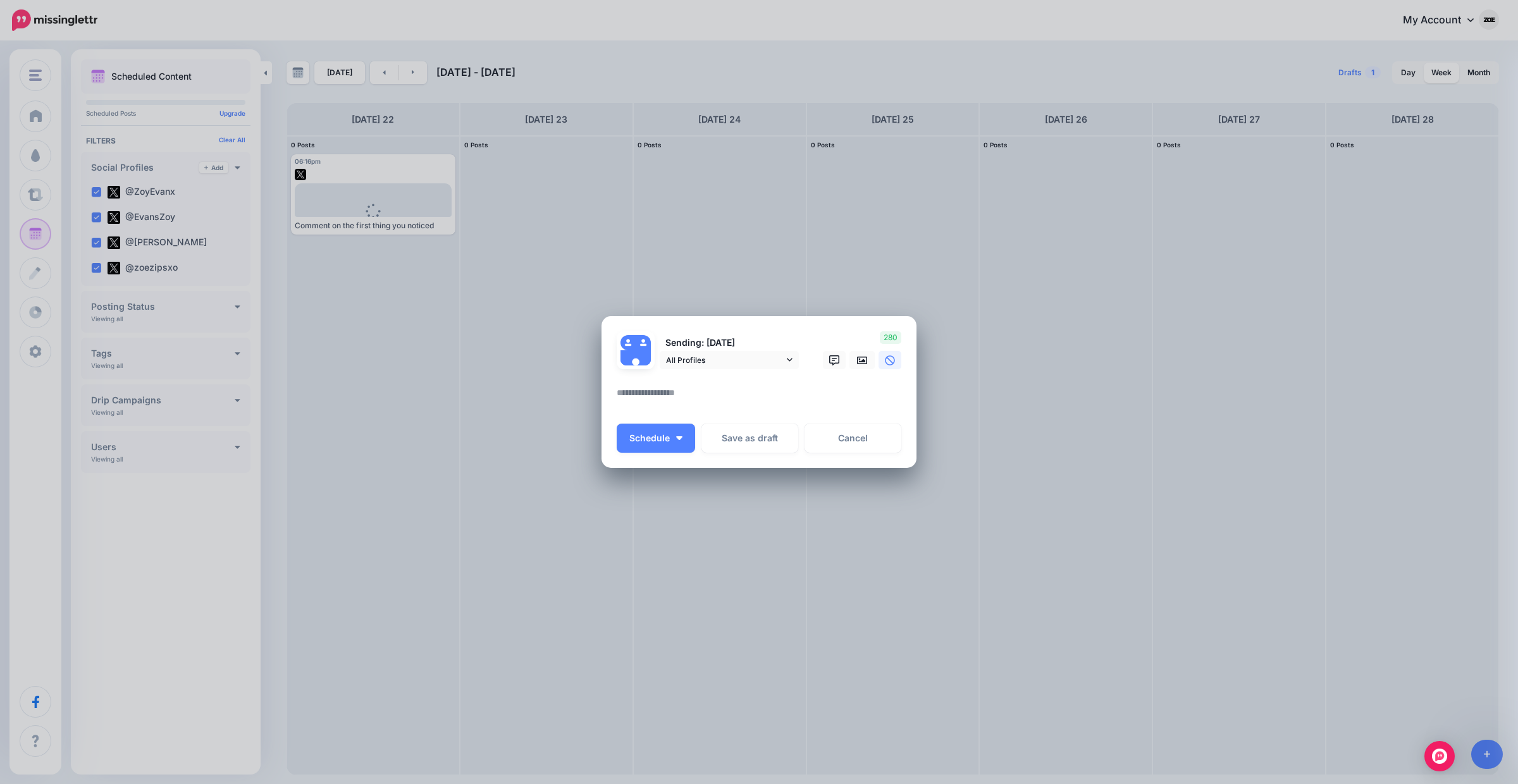
click at [682, 388] on textarea at bounding box center [762, 397] width 291 height 24
paste textarea "**********"
type textarea "**********"
click at [852, 358] on link at bounding box center [862, 359] width 25 height 18
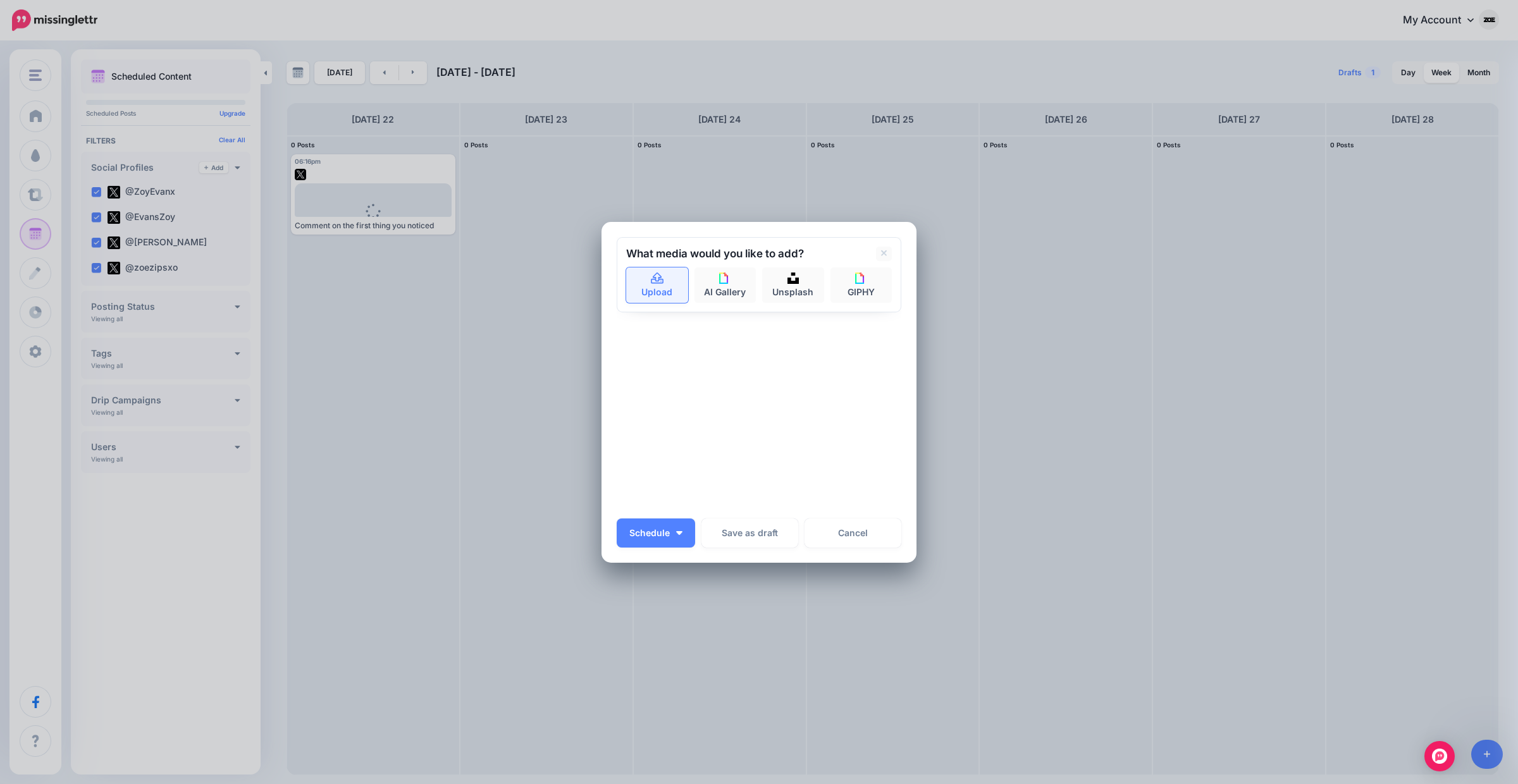
click at [646, 284] on link "Upload" at bounding box center [657, 285] width 62 height 36
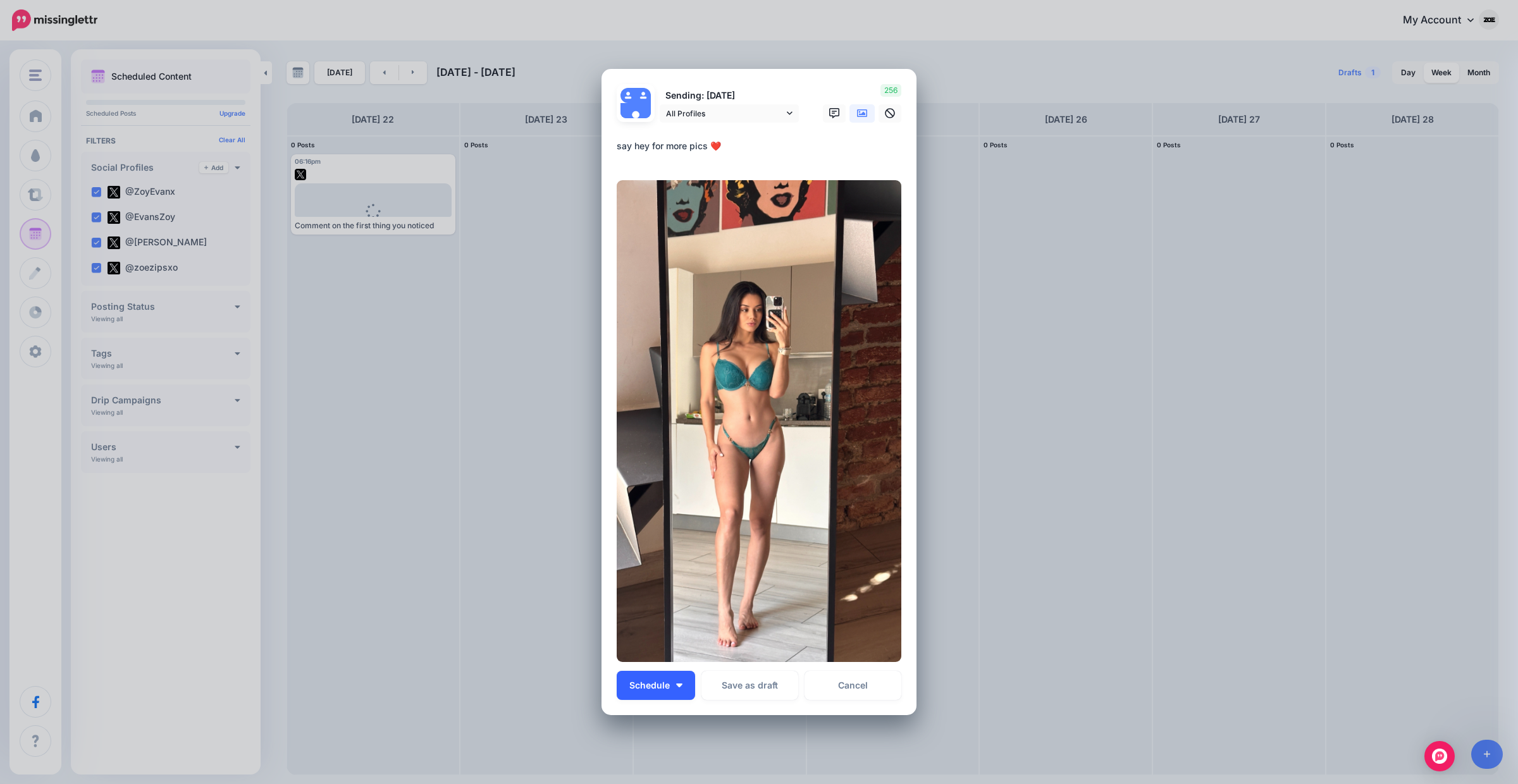
click at [670, 681] on button "Schedule" at bounding box center [656, 685] width 78 height 29
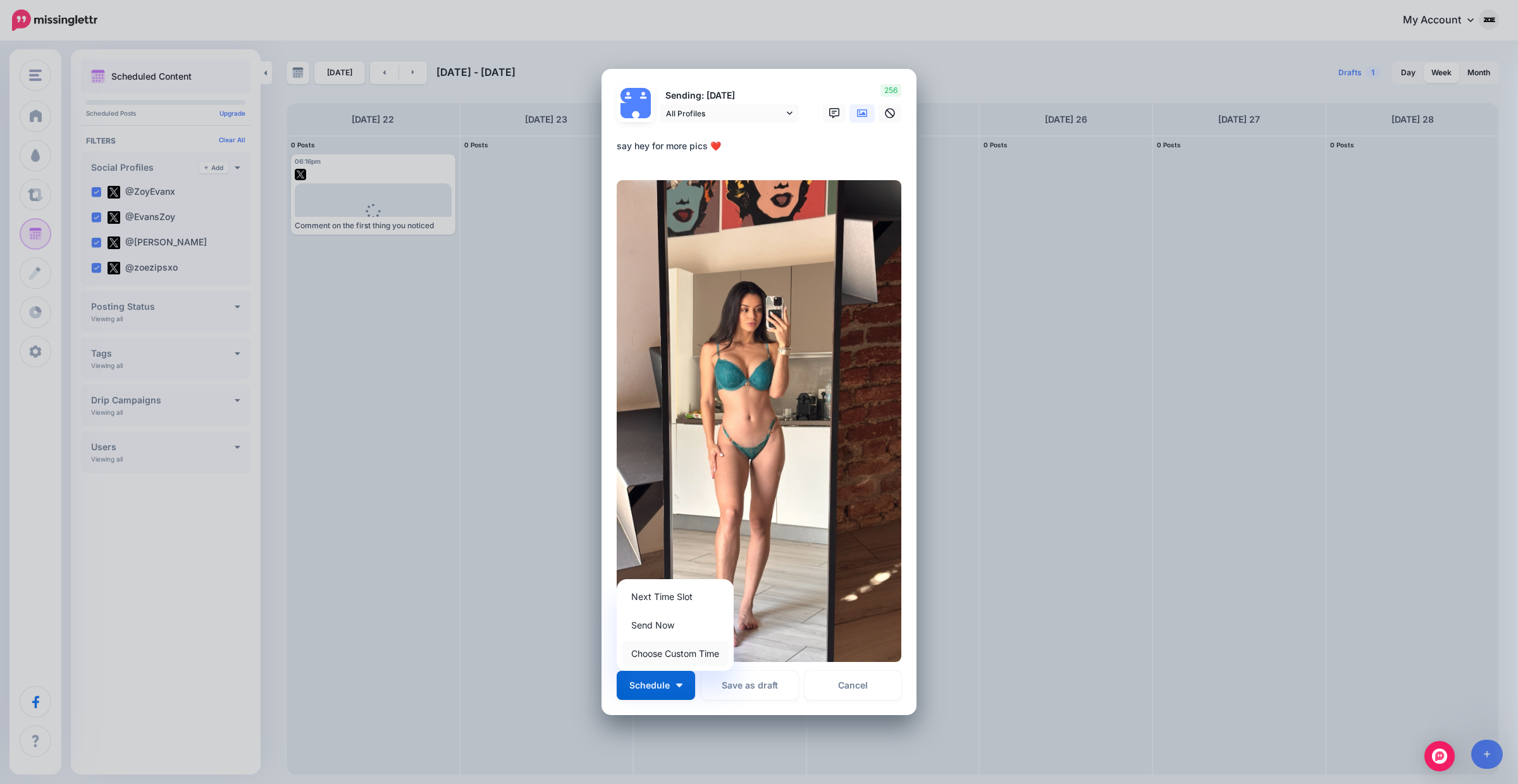
click at [682, 658] on link "Choose Custom Time" at bounding box center [674, 653] width 107 height 24
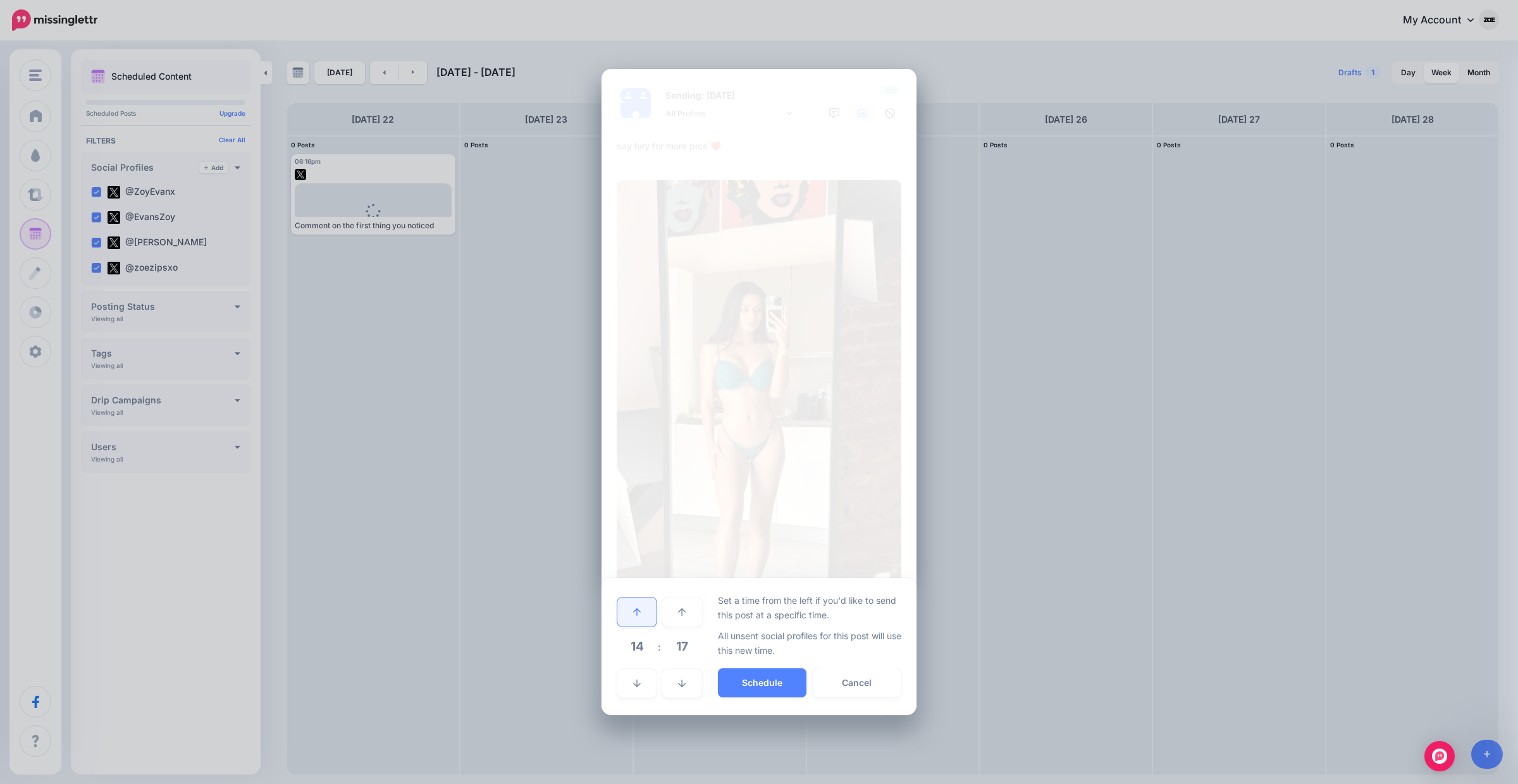
click at [649, 607] on link at bounding box center [637, 612] width 39 height 29
click at [757, 681] on button "Schedule" at bounding box center [762, 682] width 88 height 29
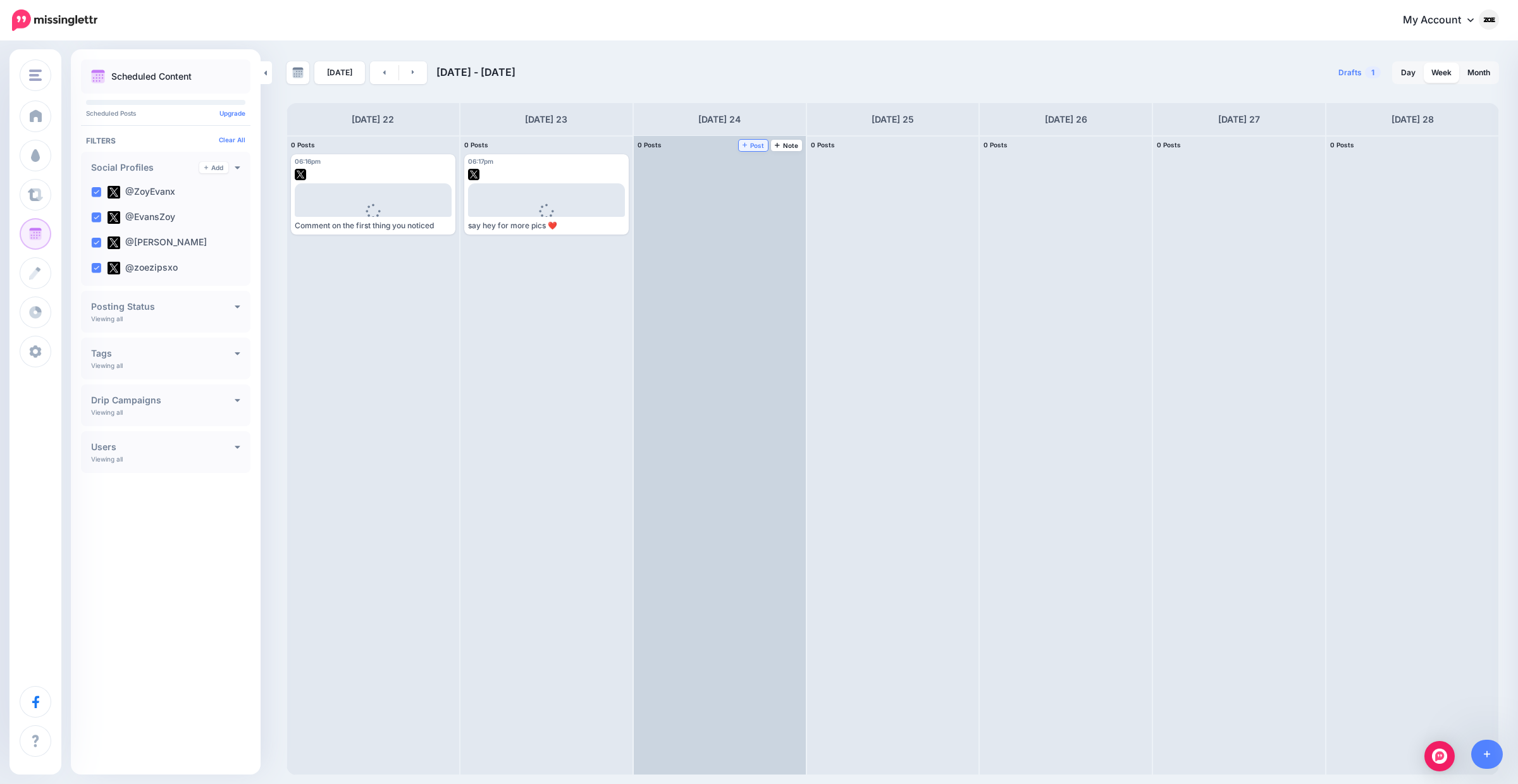
click at [751, 148] on span "Post" at bounding box center [753, 145] width 22 height 6
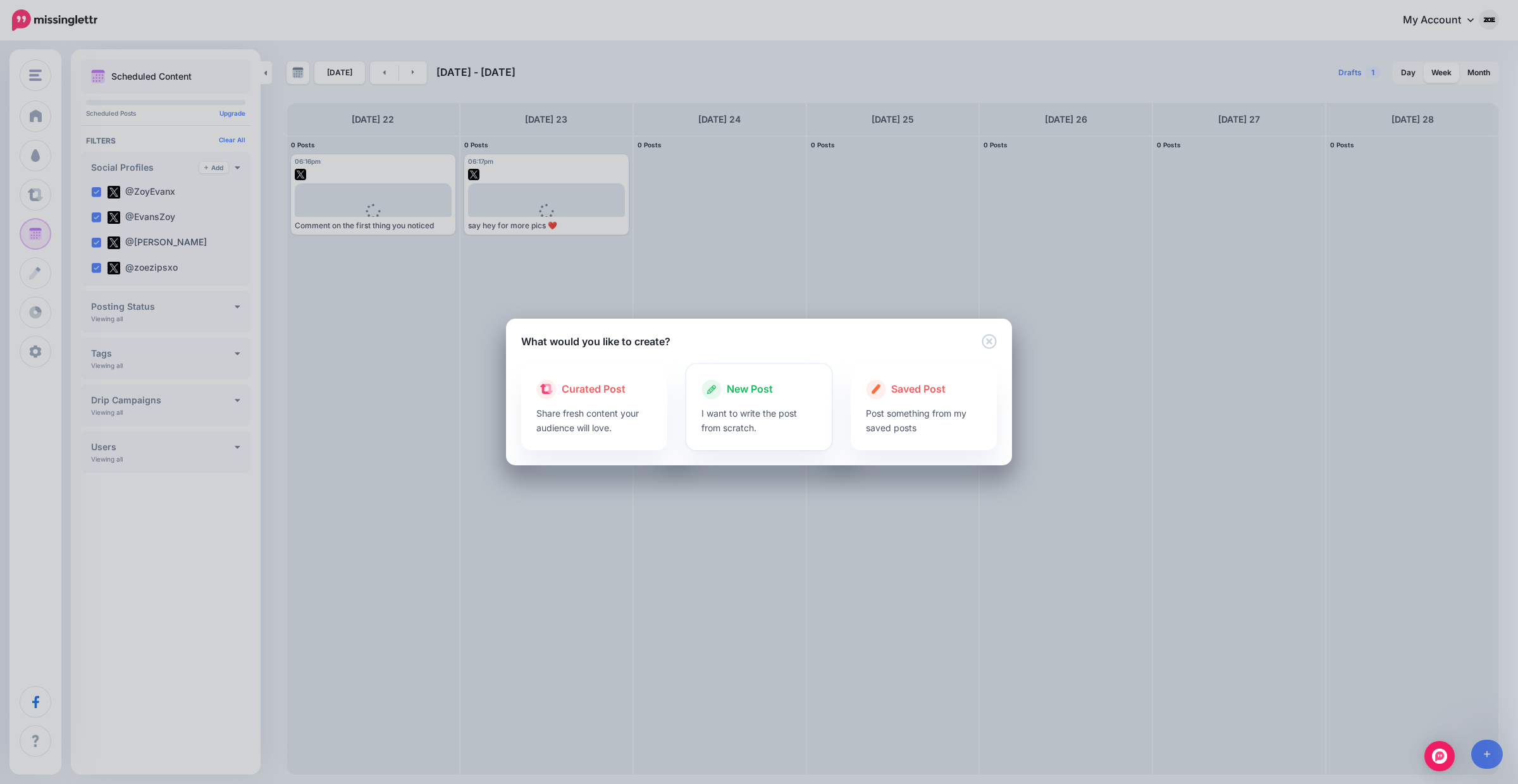
click at [721, 415] on p "I want to write the post from scratch." at bounding box center [759, 420] width 116 height 29
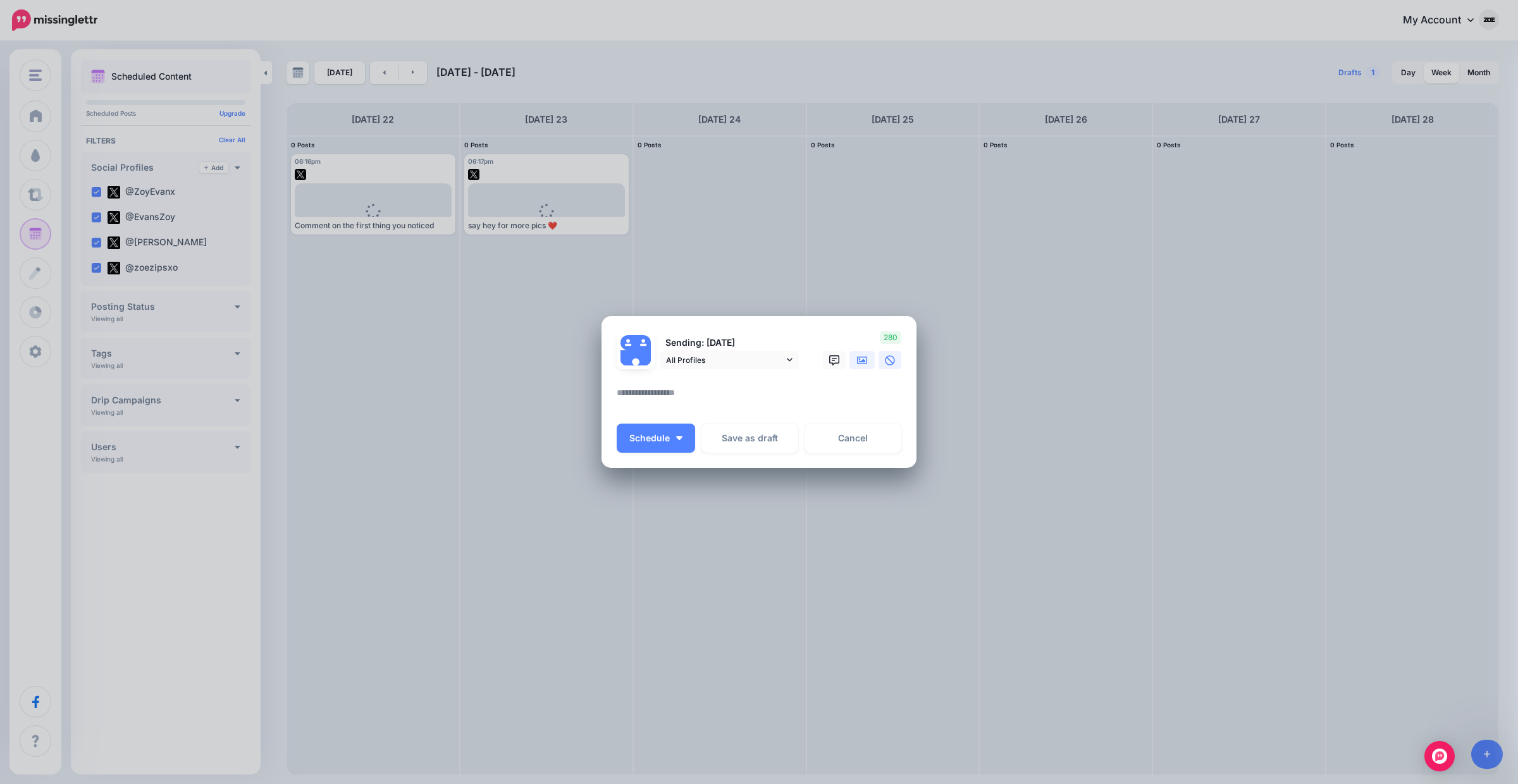
click at [862, 363] on icon at bounding box center [862, 360] width 10 height 10
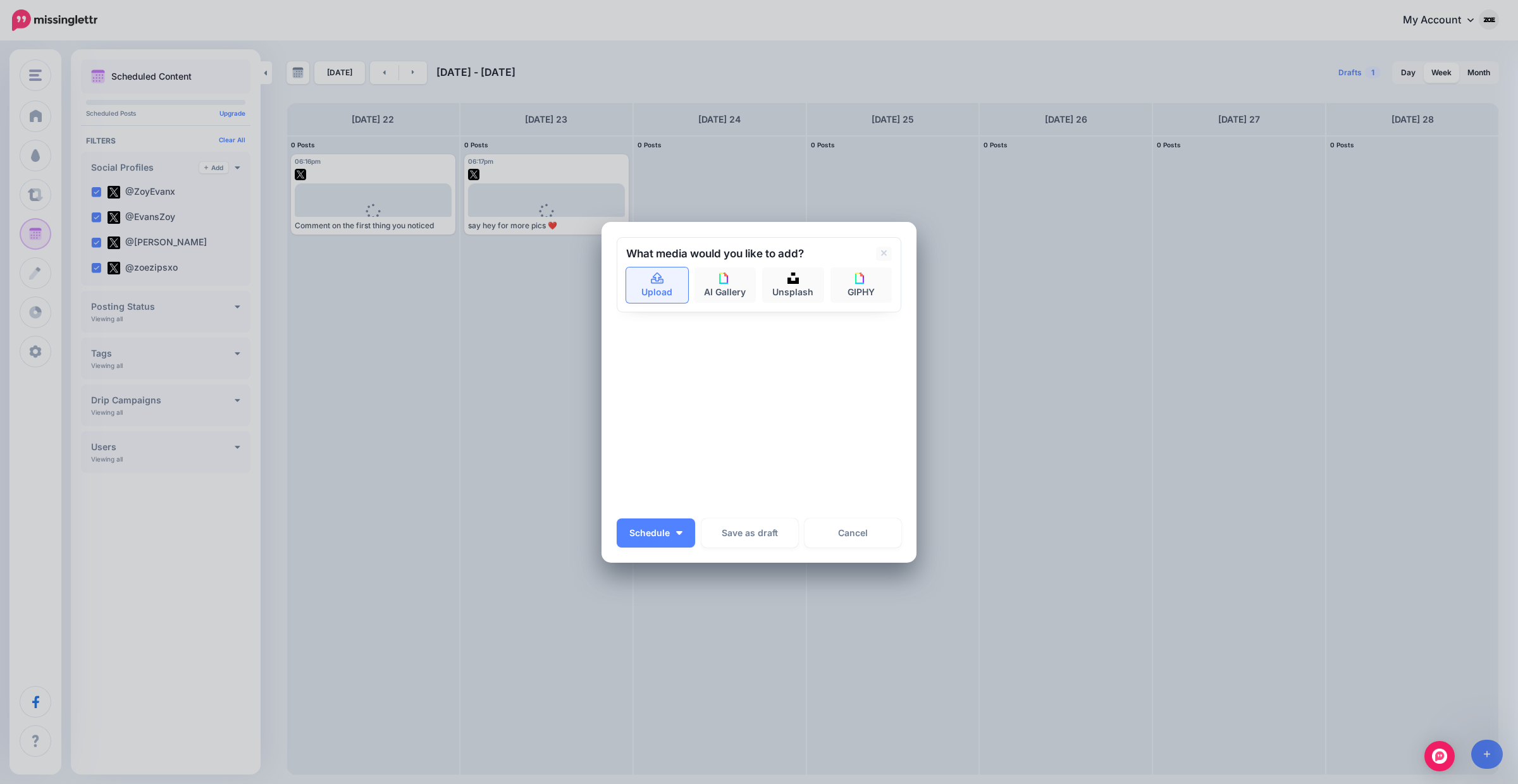
click at [658, 293] on link "Upload" at bounding box center [657, 285] width 62 height 36
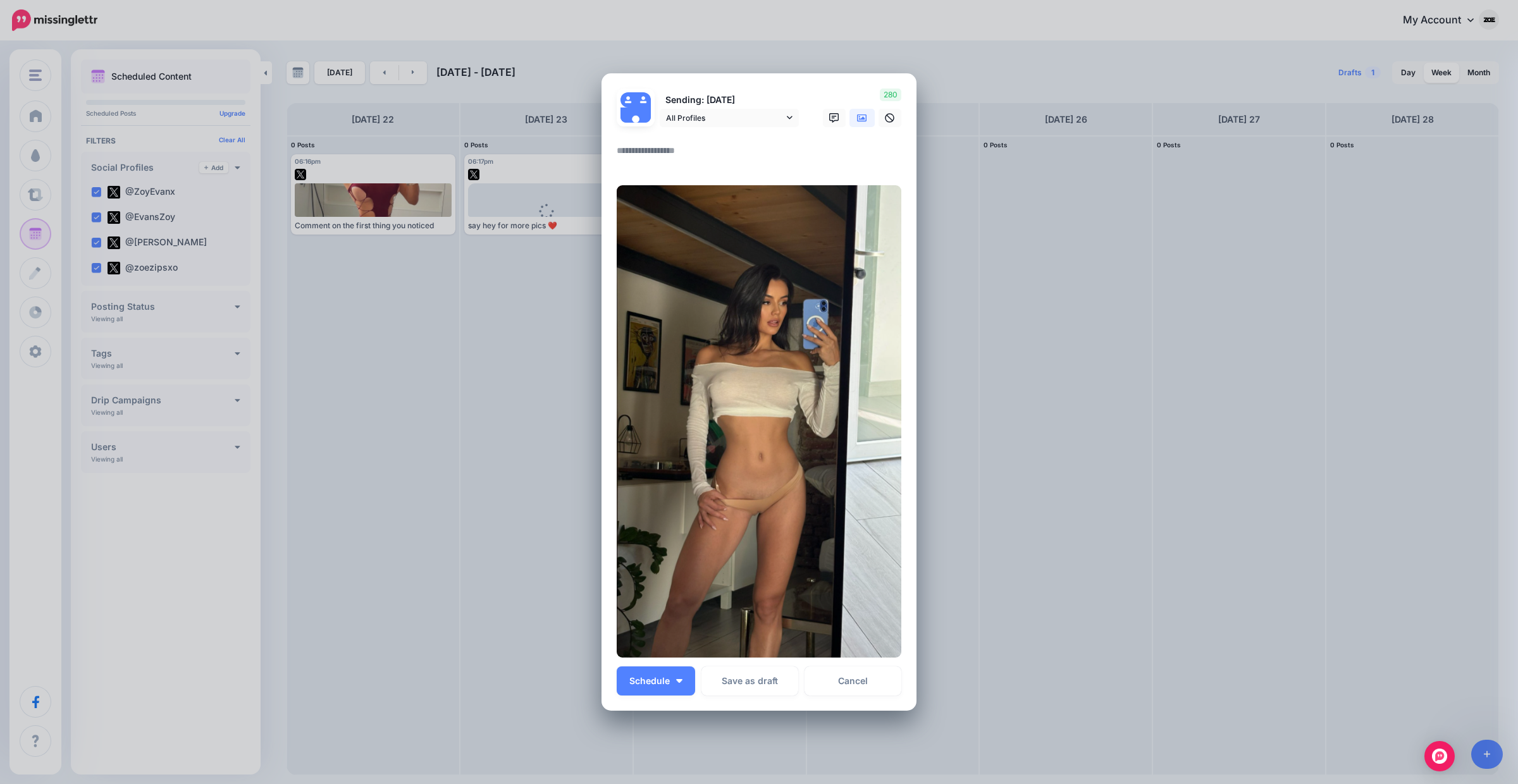
click at [657, 166] on textarea at bounding box center [762, 155] width 291 height 24
paste textarea "**********"
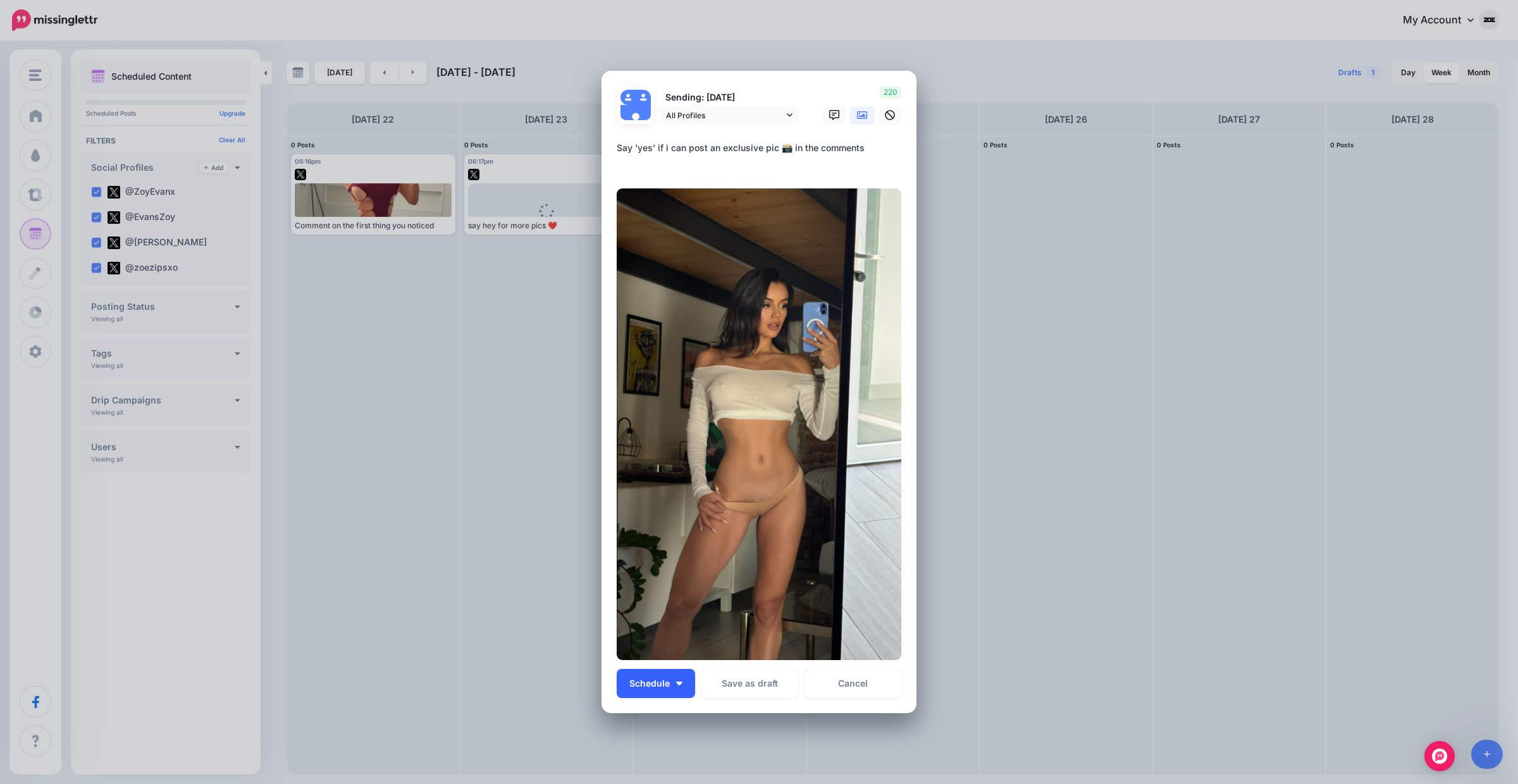
type textarea "**********"
click at [690, 681] on button "Schedule" at bounding box center [656, 683] width 78 height 29
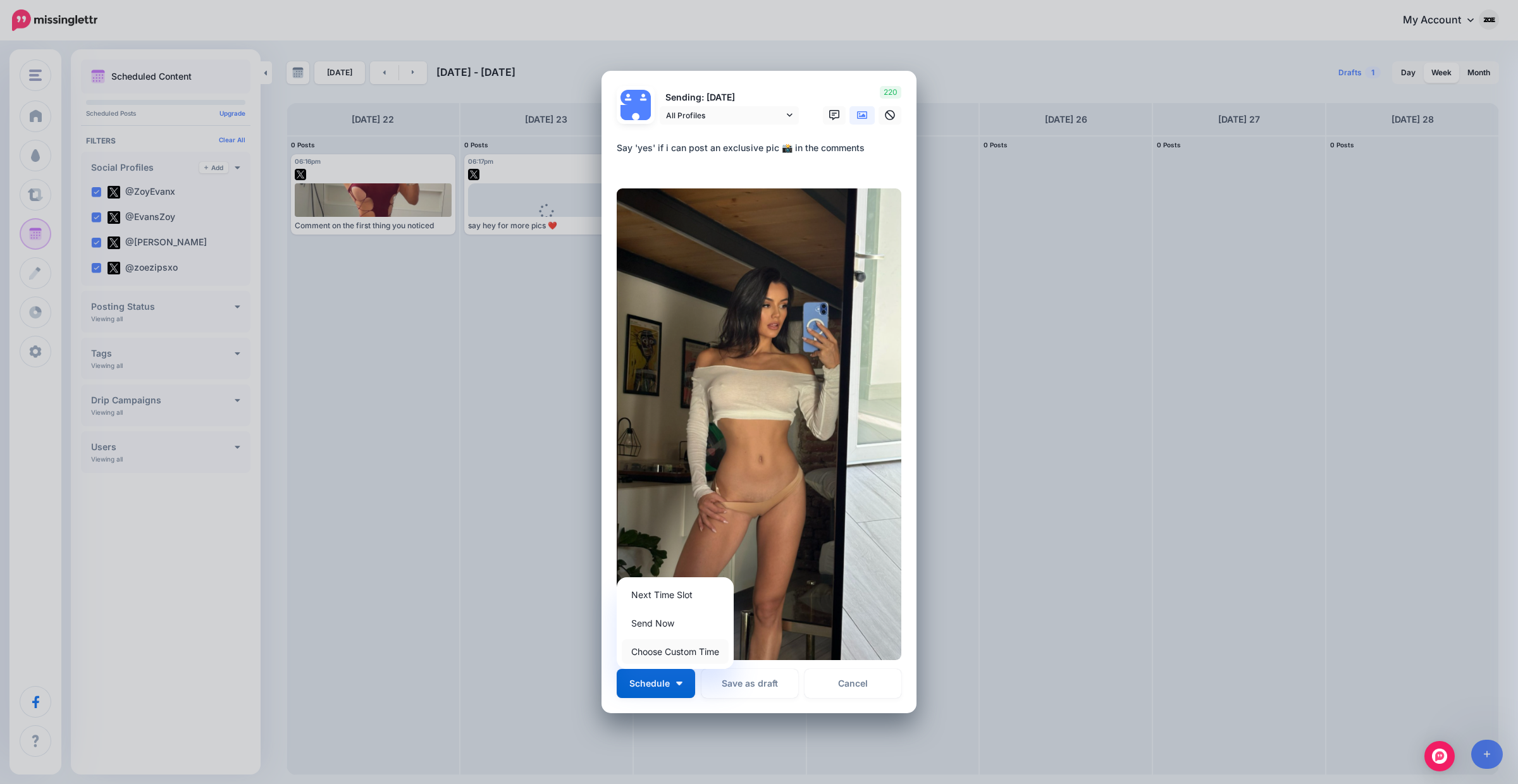
click at [678, 644] on link "Choose Custom Time" at bounding box center [674, 651] width 107 height 24
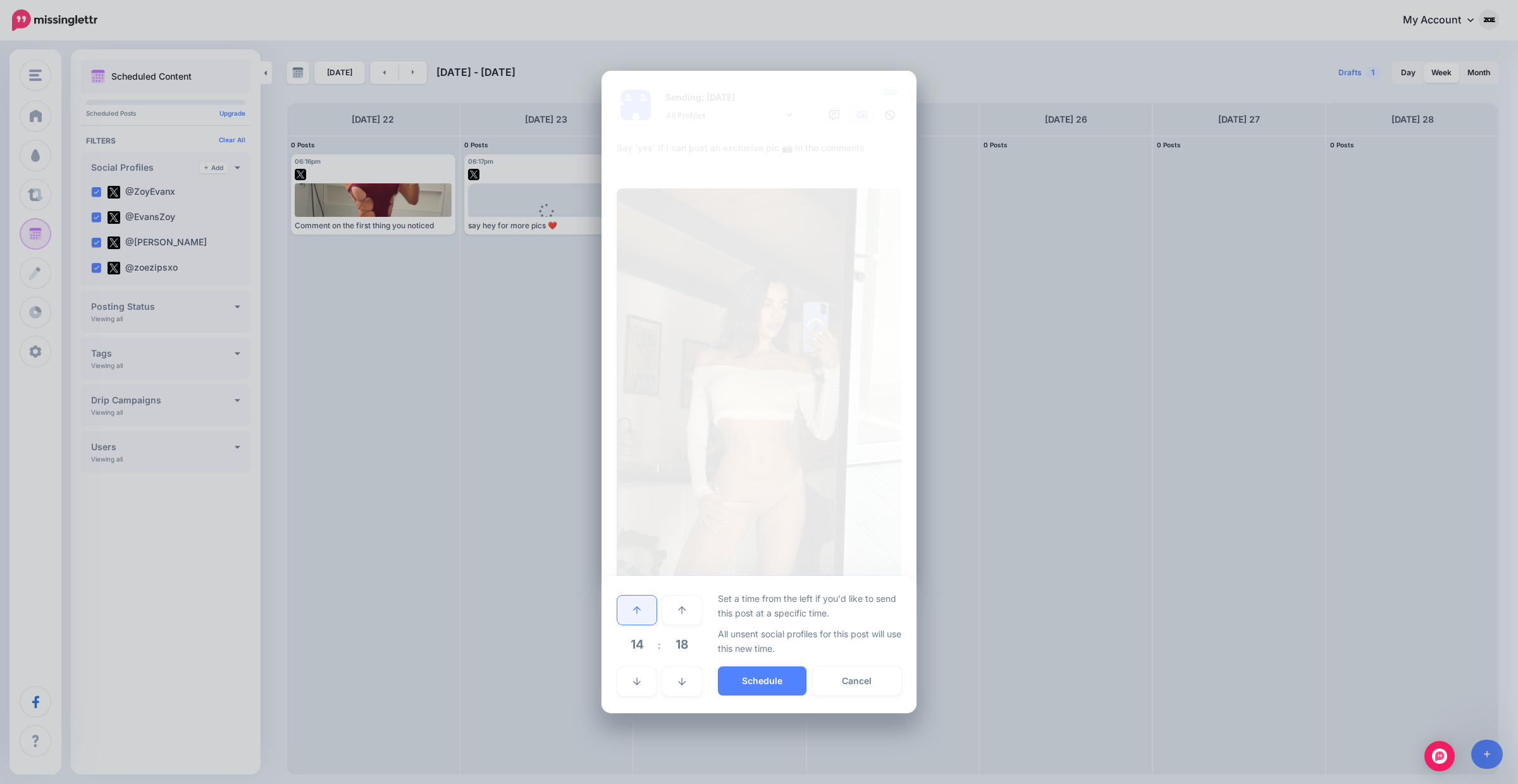
click at [646, 613] on link at bounding box center [637, 610] width 39 height 29
click at [776, 681] on button "Schedule" at bounding box center [762, 681] width 88 height 29
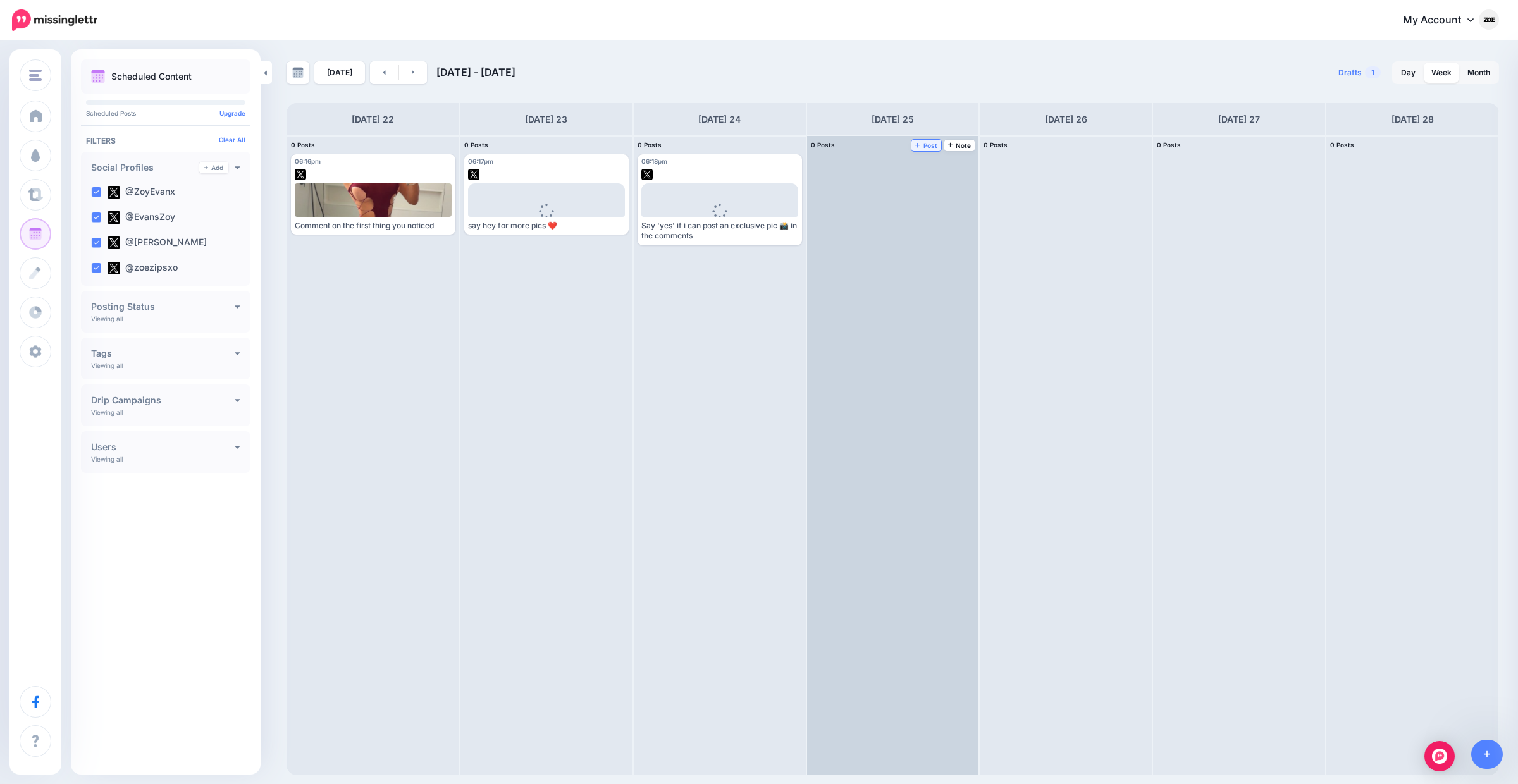
click at [925, 142] on span "Post" at bounding box center [926, 145] width 22 height 6
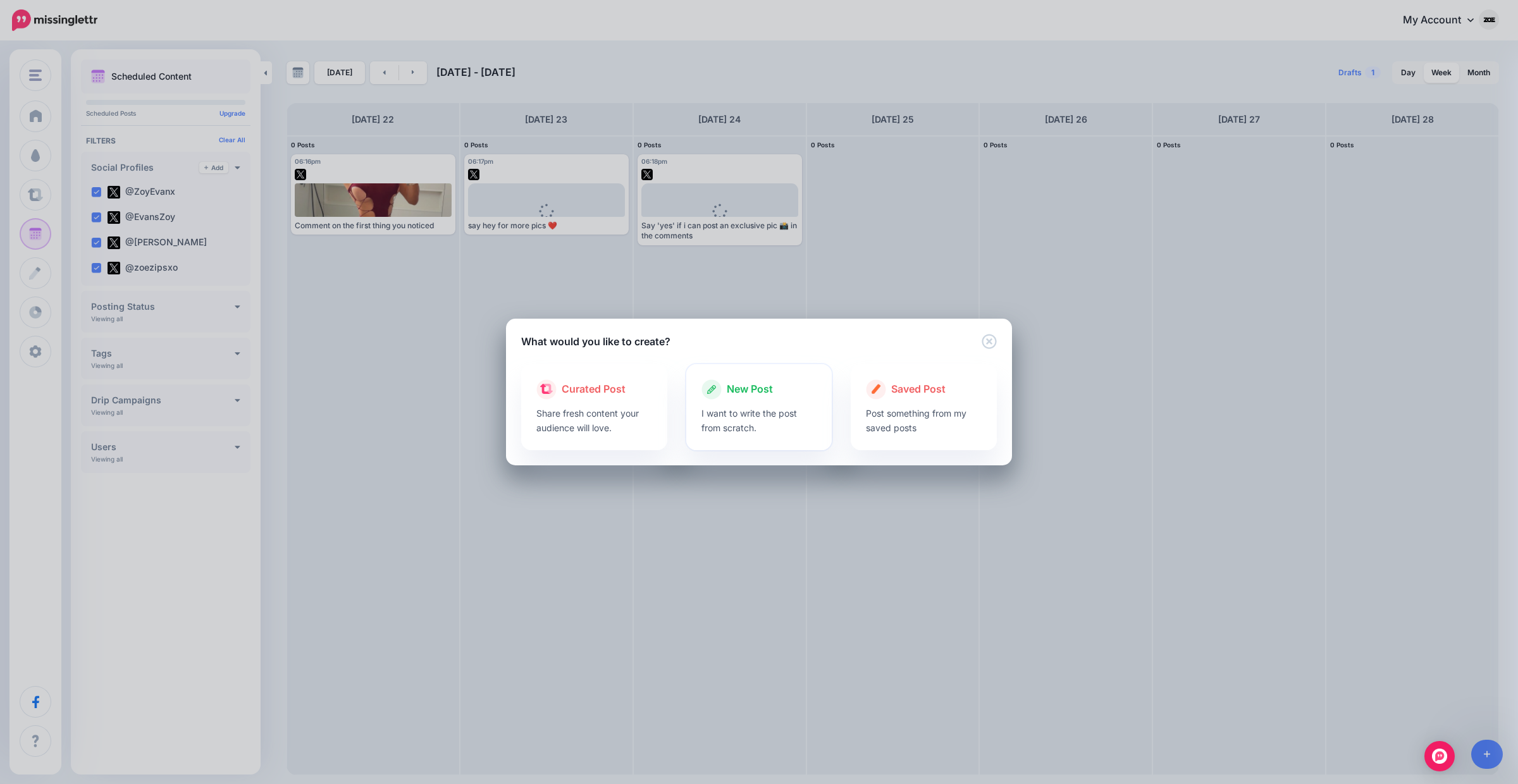
click at [786, 430] on p "I want to write the post from scratch." at bounding box center [759, 420] width 116 height 29
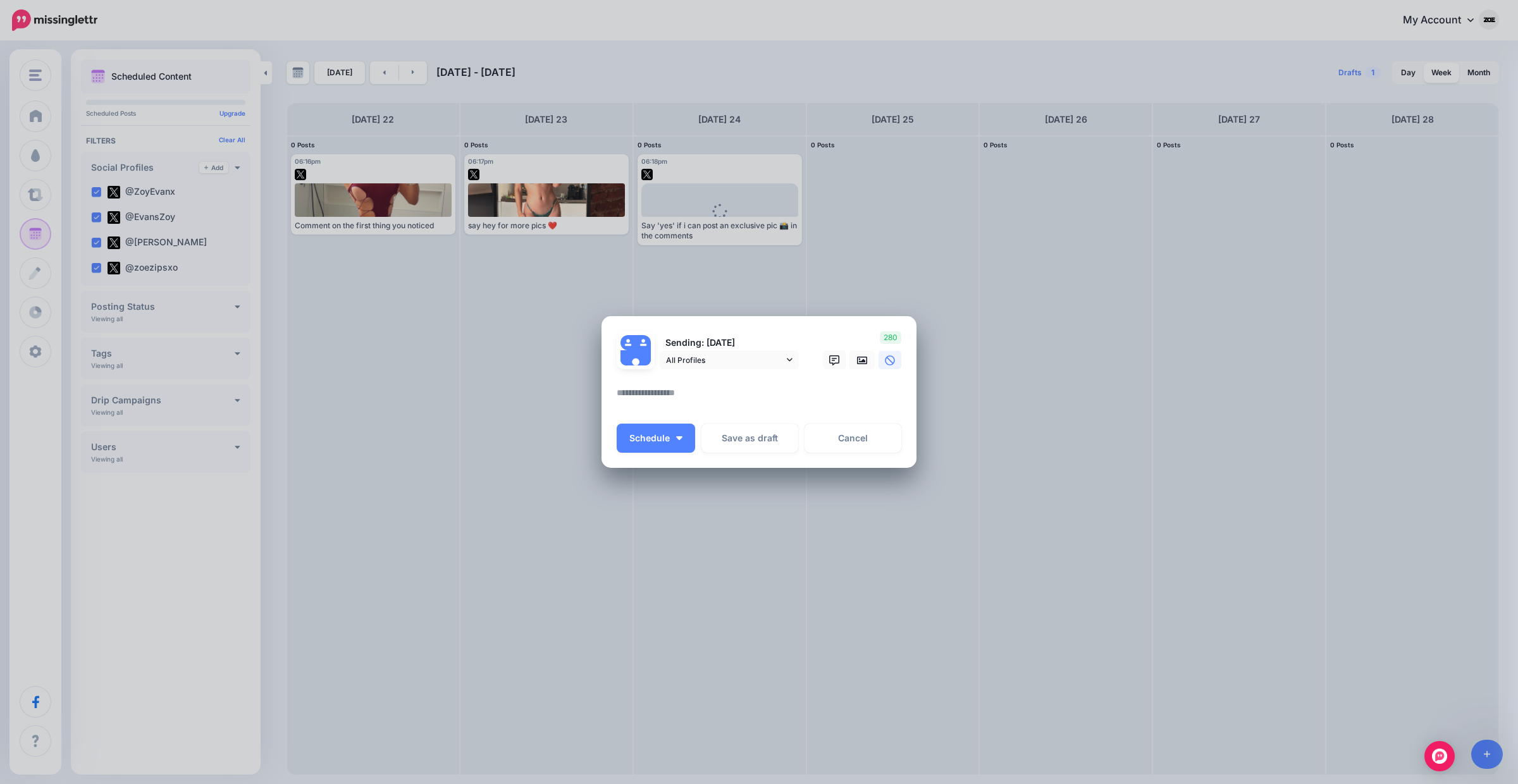
click at [692, 390] on textarea at bounding box center [762, 397] width 291 height 24
paste textarea "**********"
type textarea "**********"
click at [852, 363] on link at bounding box center [862, 359] width 25 height 18
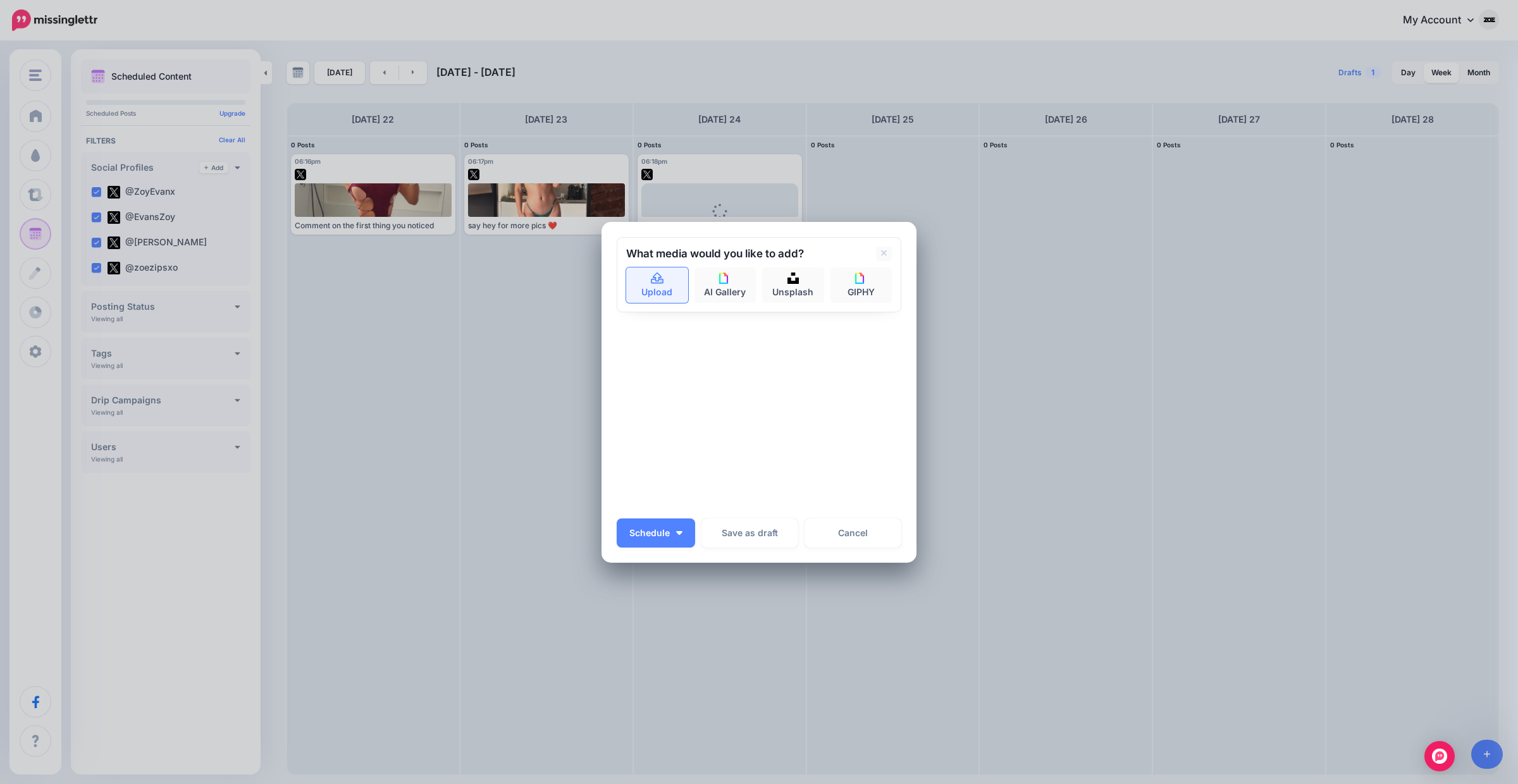
click at [672, 287] on link "Upload" at bounding box center [657, 285] width 62 height 36
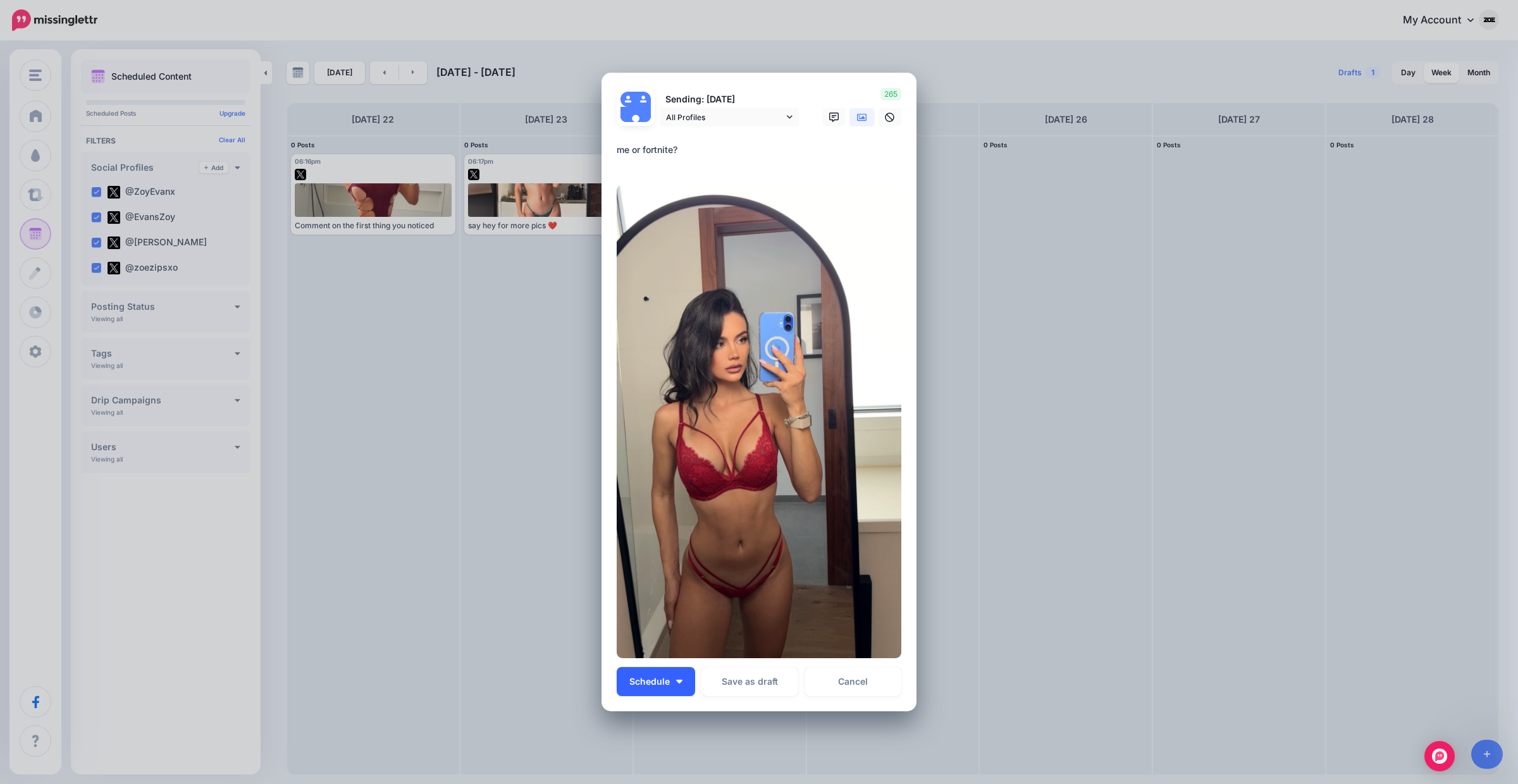
click at [671, 684] on button "Schedule" at bounding box center [656, 681] width 78 height 29
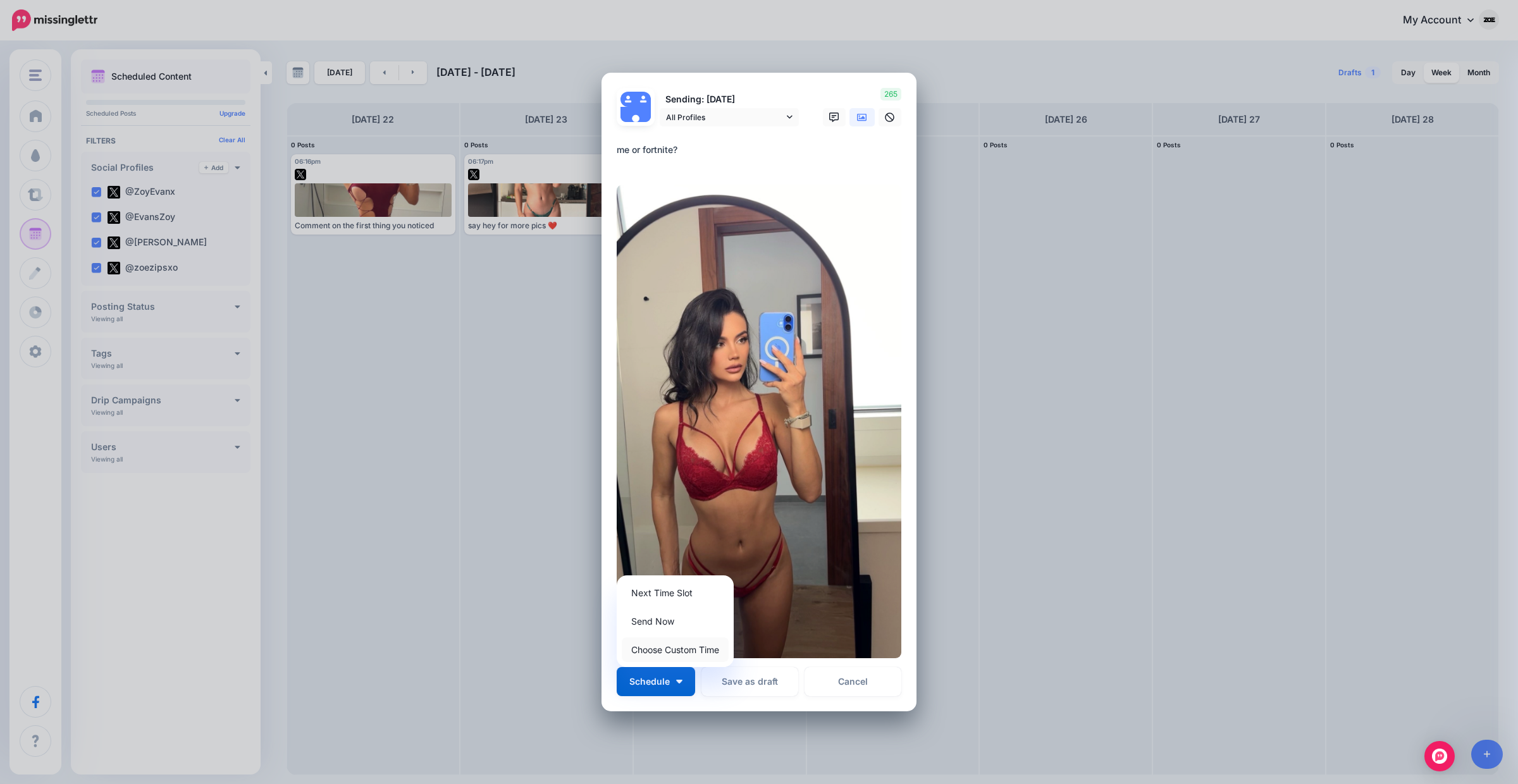
click at [671, 655] on link "Choose Custom Time" at bounding box center [674, 649] width 107 height 24
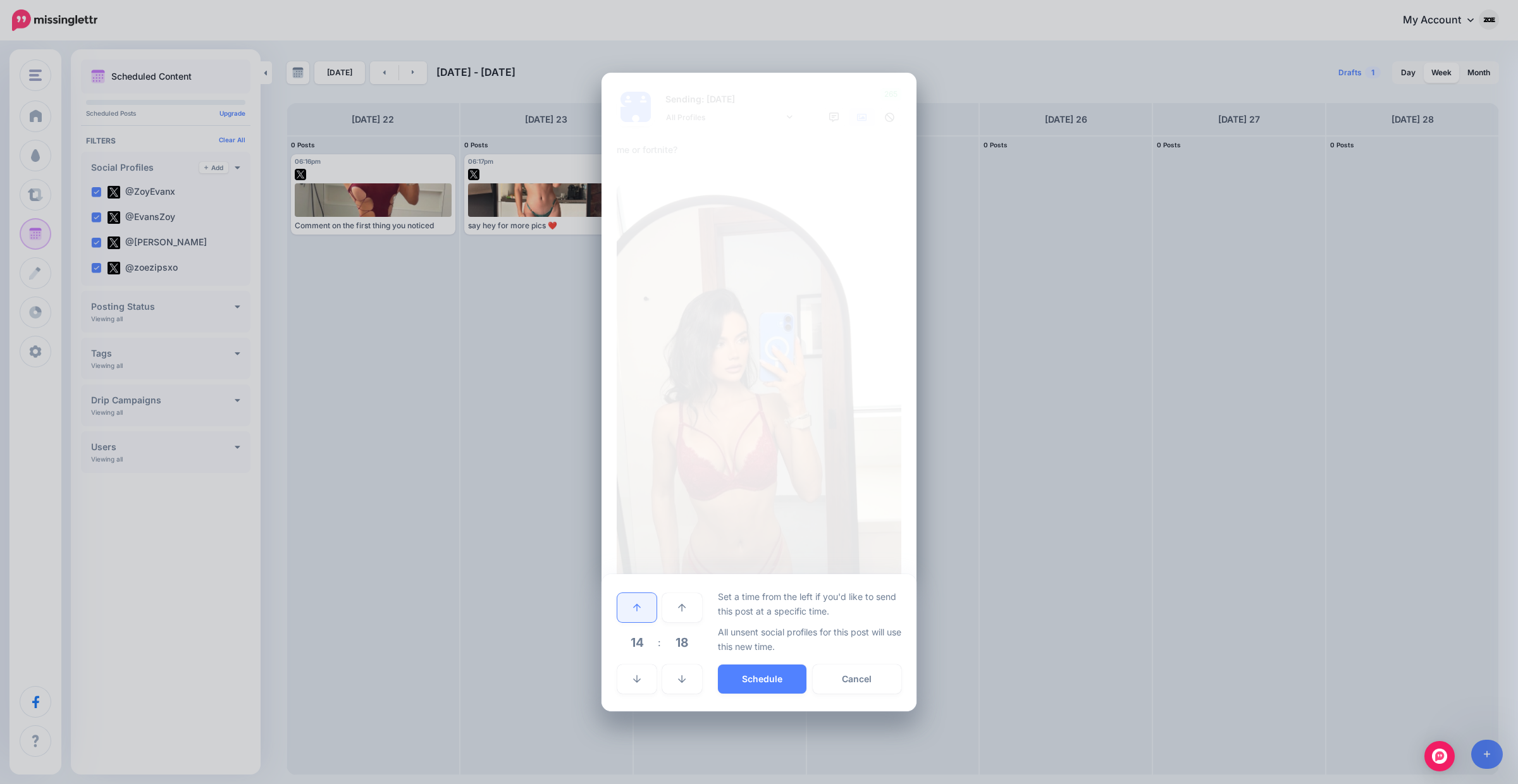
click at [640, 613] on link at bounding box center [637, 607] width 39 height 29
click at [754, 677] on button "Schedule" at bounding box center [762, 679] width 88 height 29
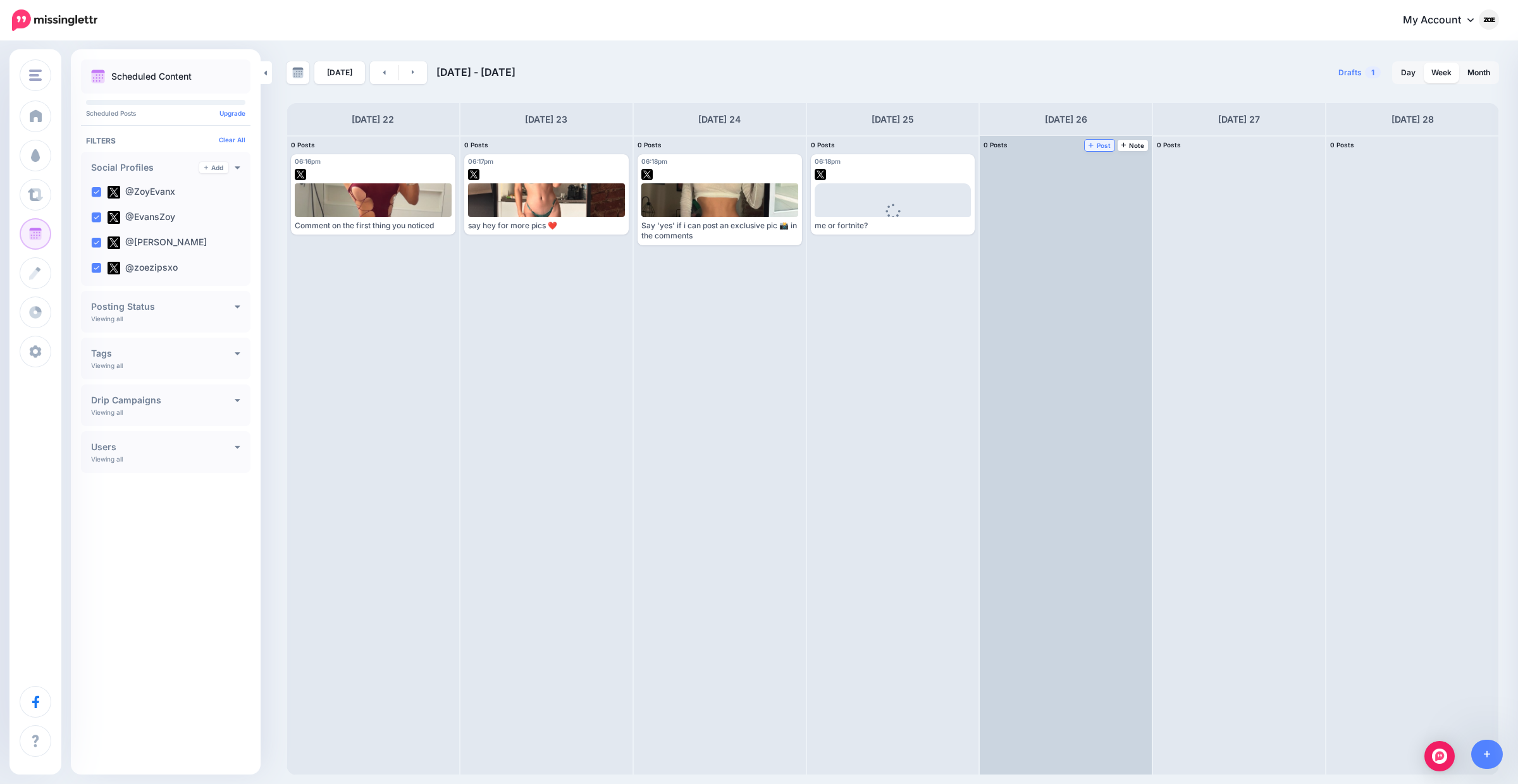
click at [1099, 144] on span "Post" at bounding box center [1099, 145] width 22 height 6
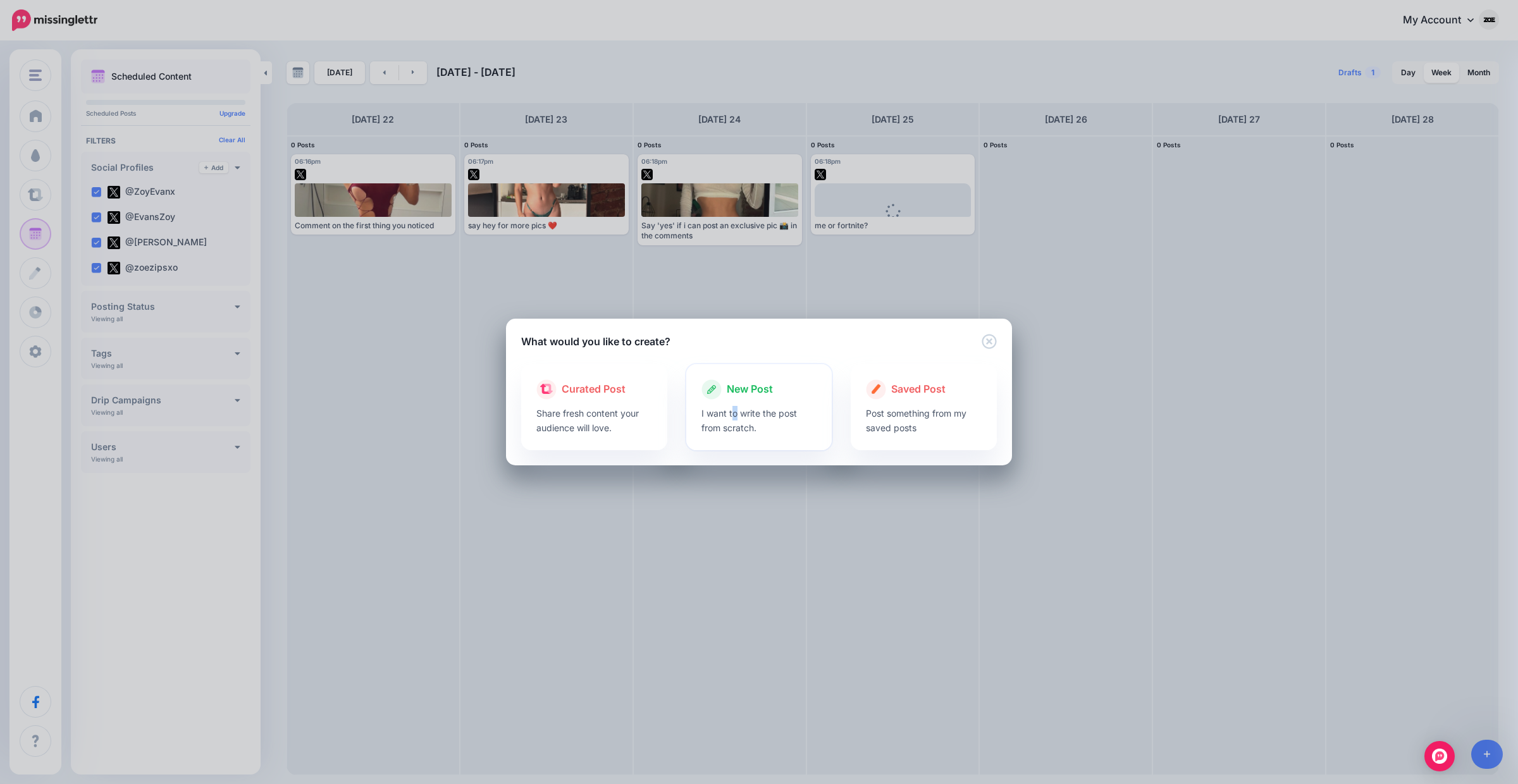
click at [735, 418] on p "I want to write the post from scratch." at bounding box center [759, 420] width 116 height 29
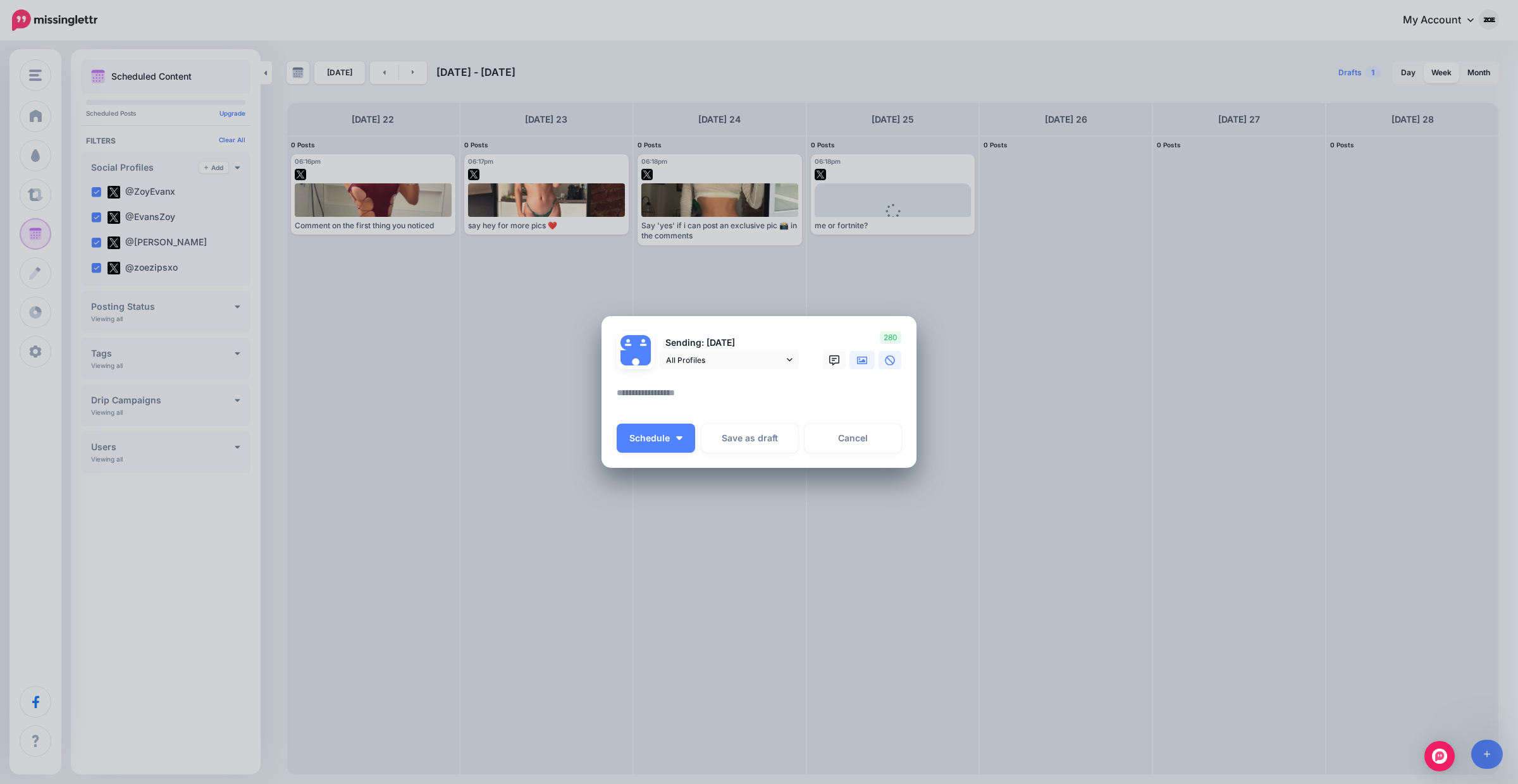
click at [861, 354] on link at bounding box center [862, 359] width 25 height 18
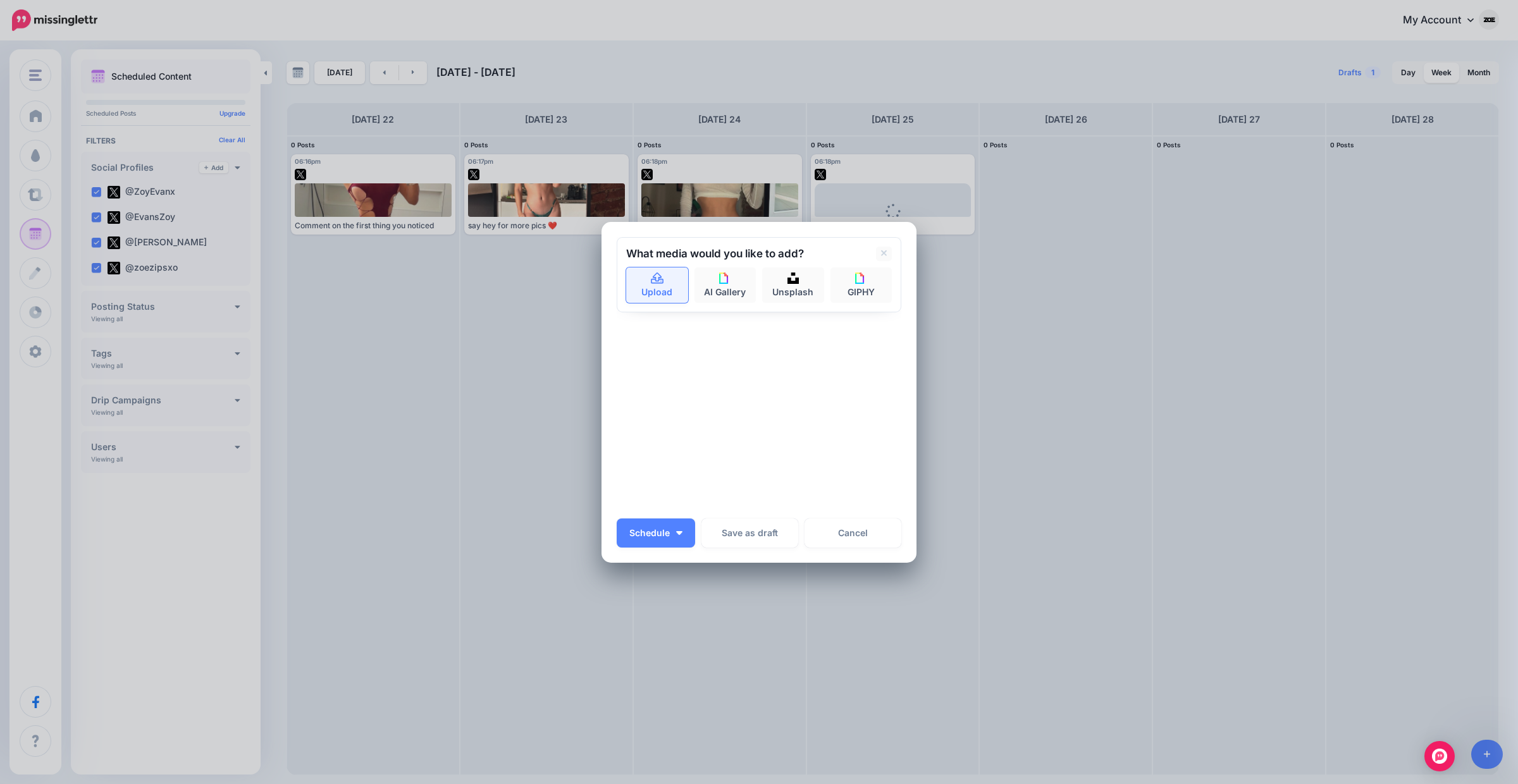
click at [652, 287] on link "Upload" at bounding box center [657, 285] width 62 height 36
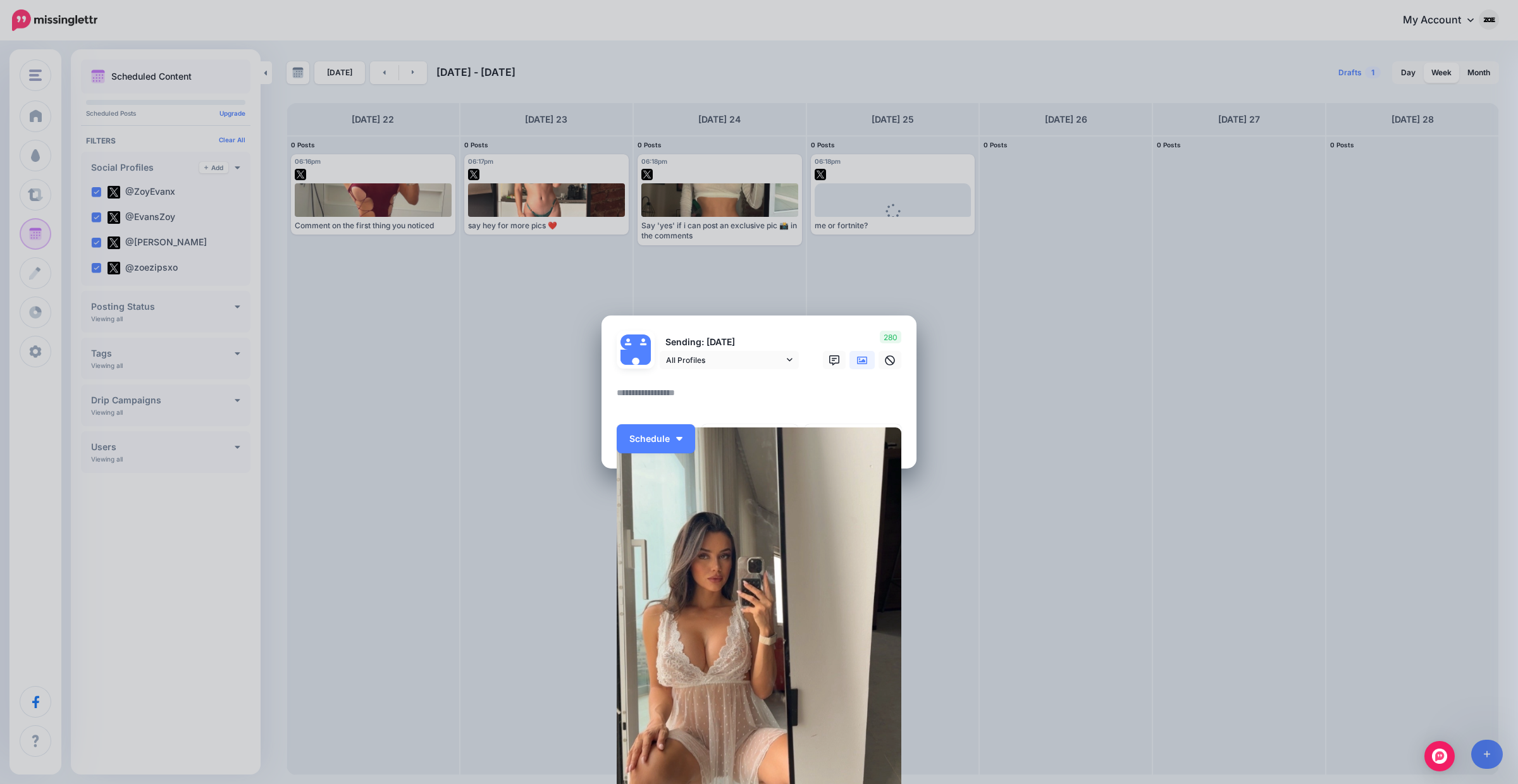
click at [681, 407] on textarea at bounding box center [762, 397] width 291 height 24
paste textarea "**********"
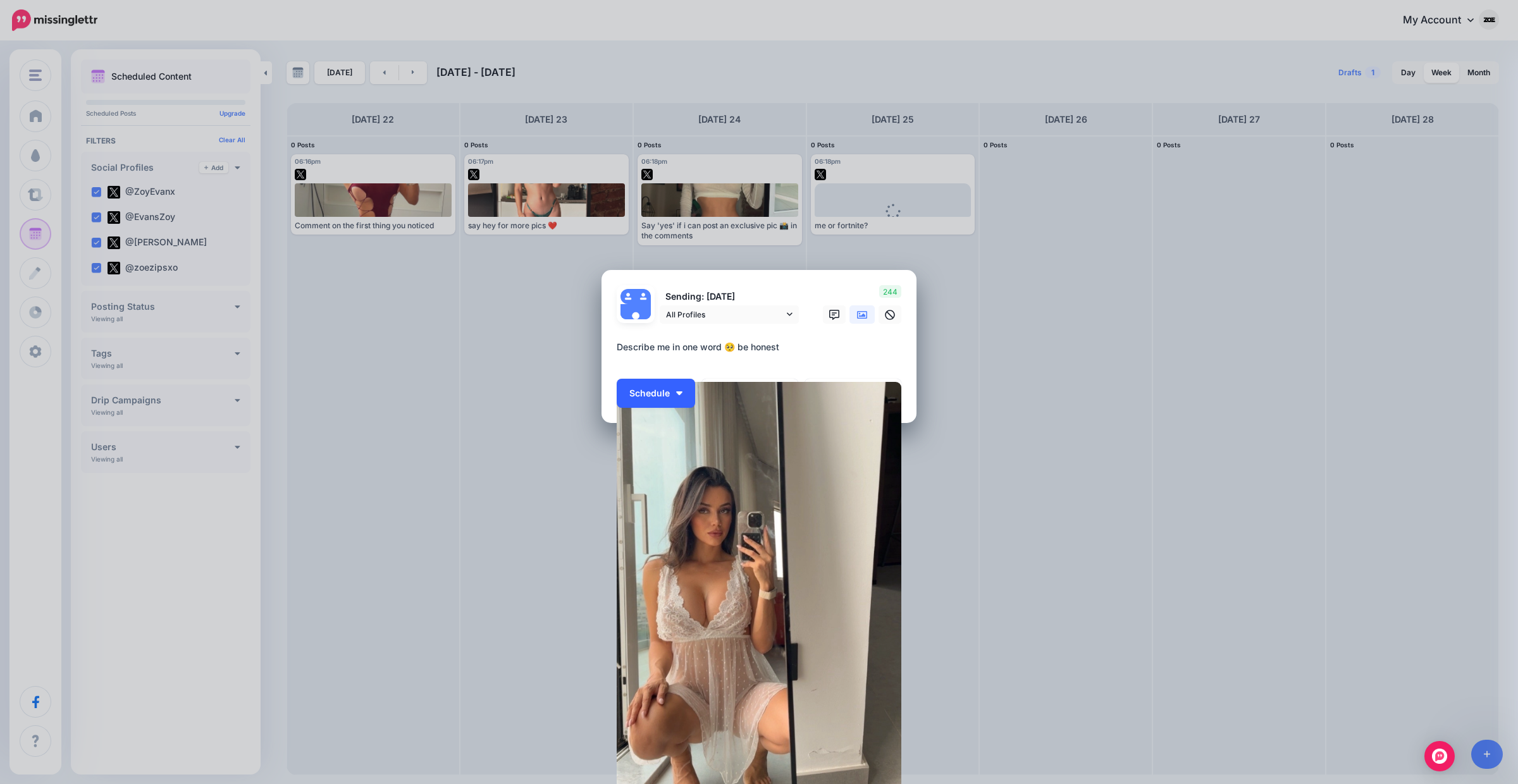
scroll to position [55, 0]
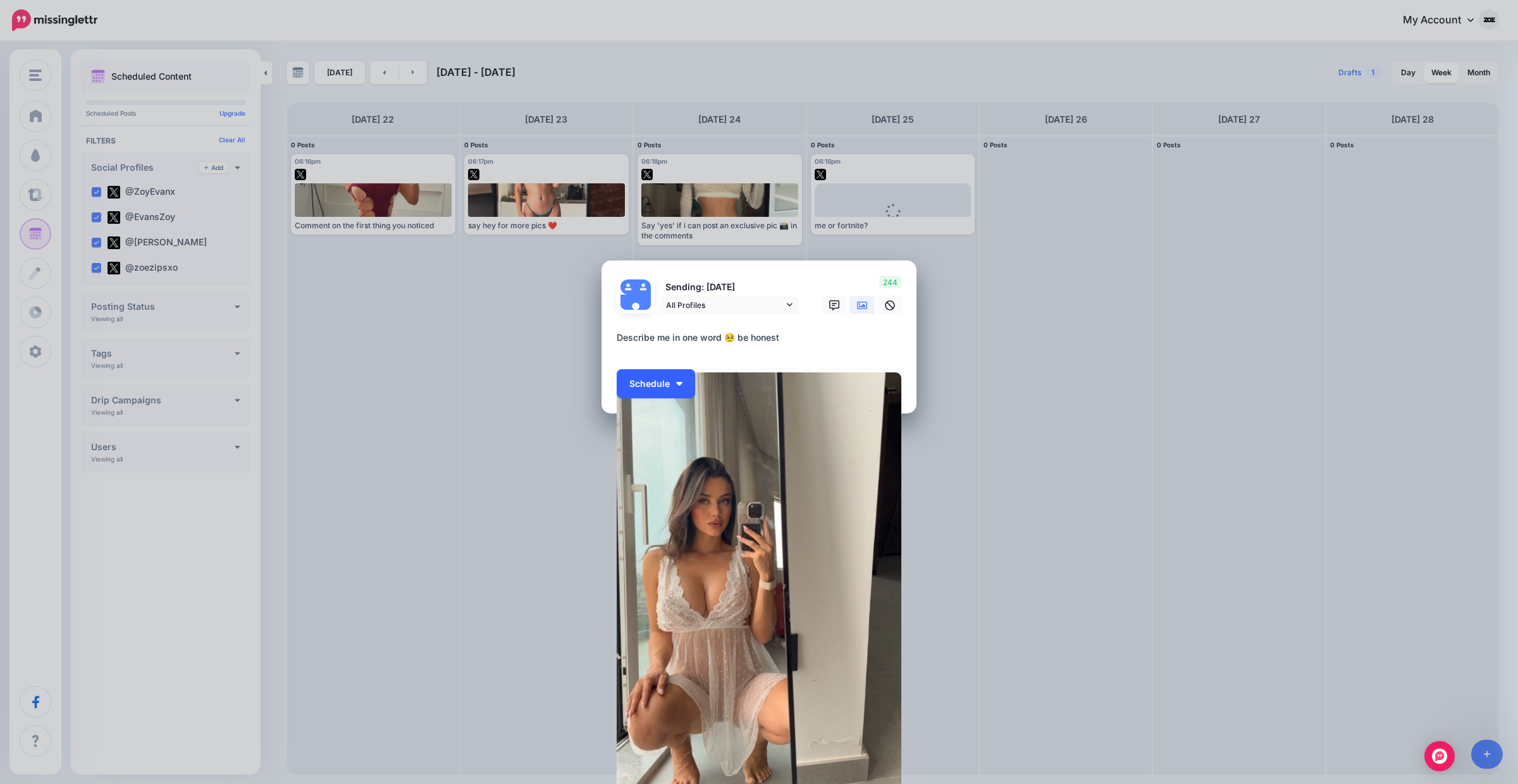
type textarea "**********"
click at [674, 379] on button "Schedule" at bounding box center [656, 384] width 78 height 29
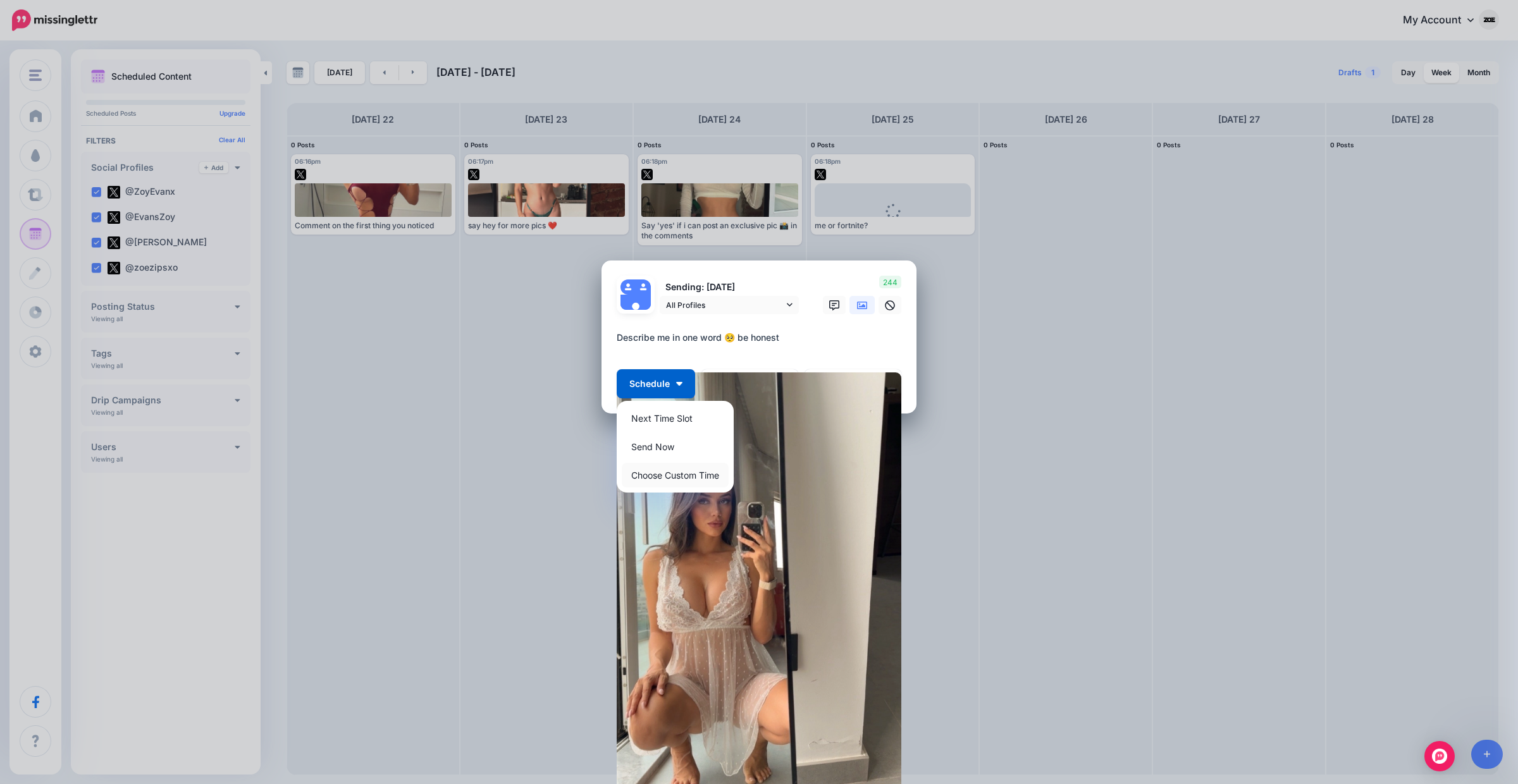
click at [690, 467] on link "Choose Custom Time" at bounding box center [674, 475] width 107 height 24
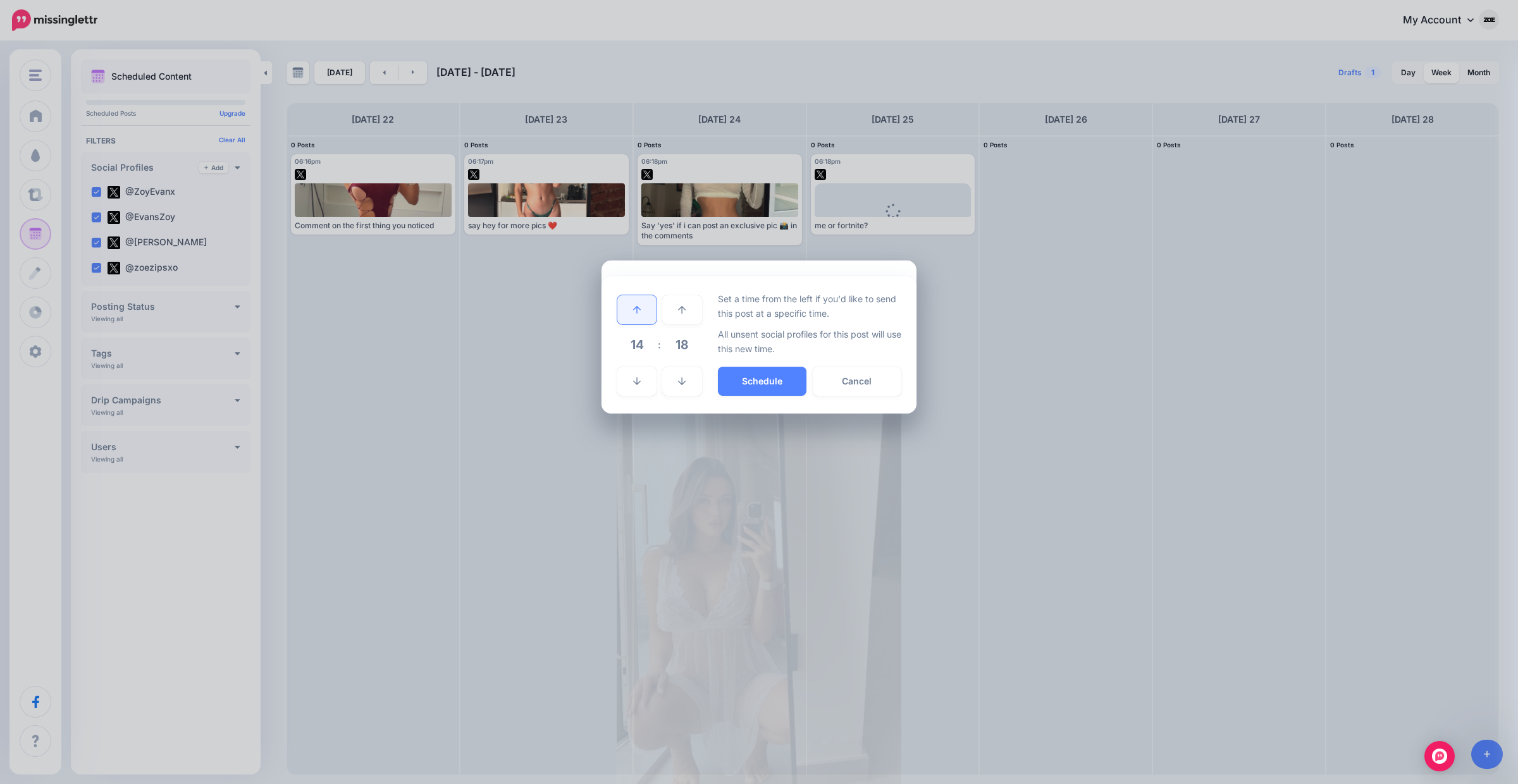
click at [633, 311] on icon at bounding box center [637, 309] width 8 height 9
click at [770, 394] on button "Schedule" at bounding box center [762, 381] width 88 height 29
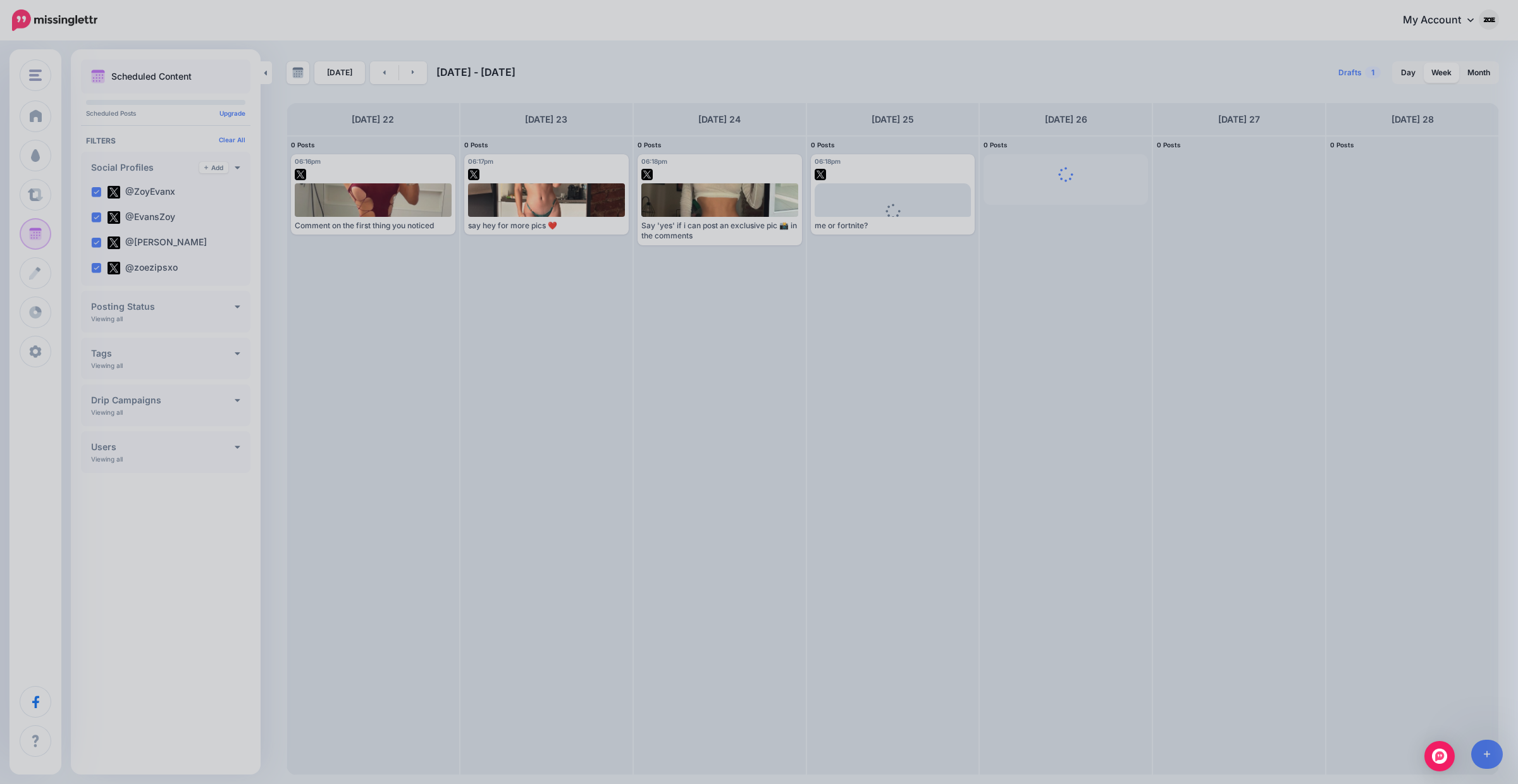
scroll to position [0, 0]
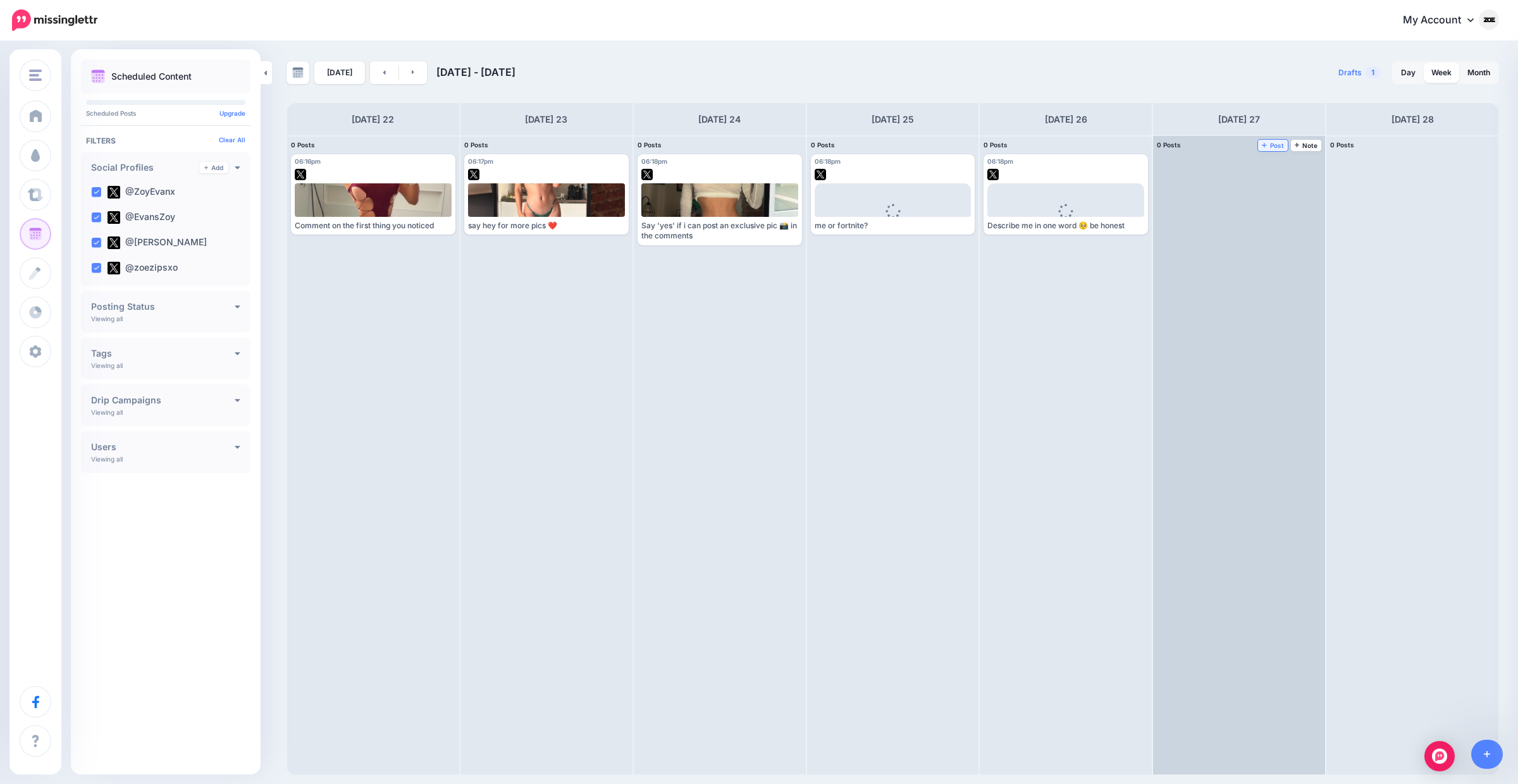
click at [1274, 144] on span "Post" at bounding box center [1273, 145] width 22 height 6
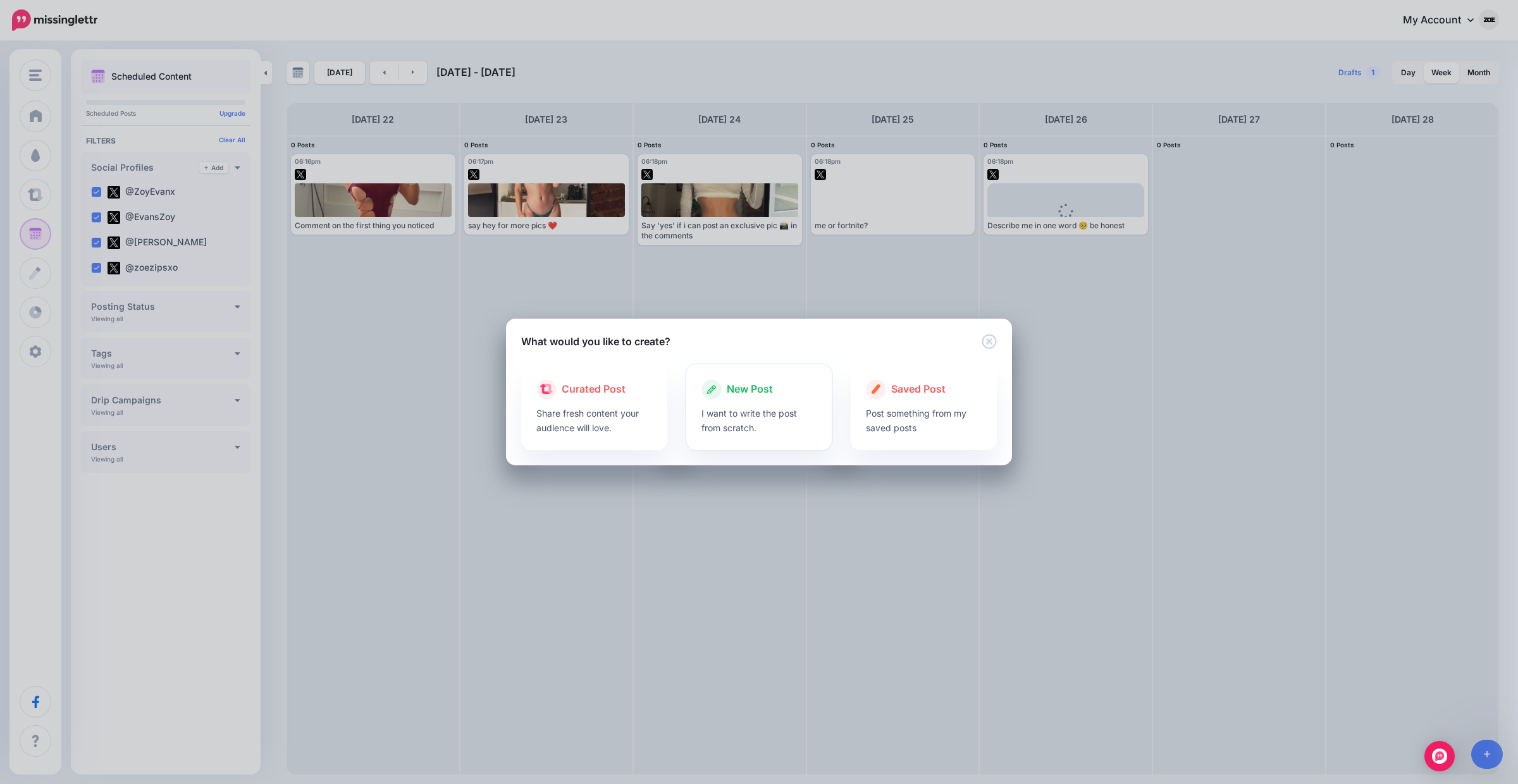
click at [712, 411] on p "I want to write the post from scratch." at bounding box center [759, 420] width 116 height 29
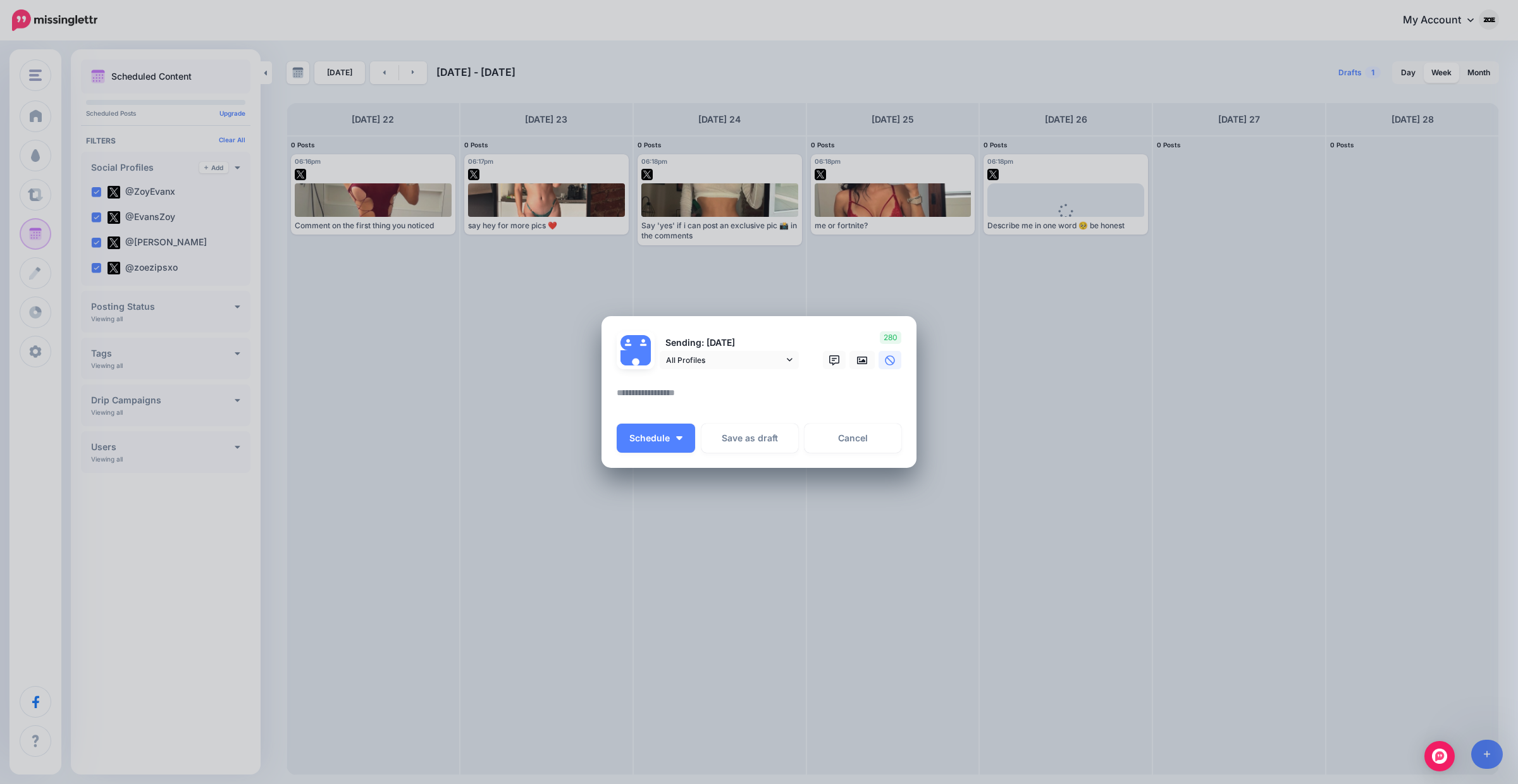
click at [647, 388] on textarea at bounding box center [762, 397] width 291 height 24
paste textarea "**********"
type textarea "**********"
click at [847, 362] on div at bounding box center [860, 359] width 29 height 18
click at [859, 358] on icon at bounding box center [862, 361] width 10 height 8
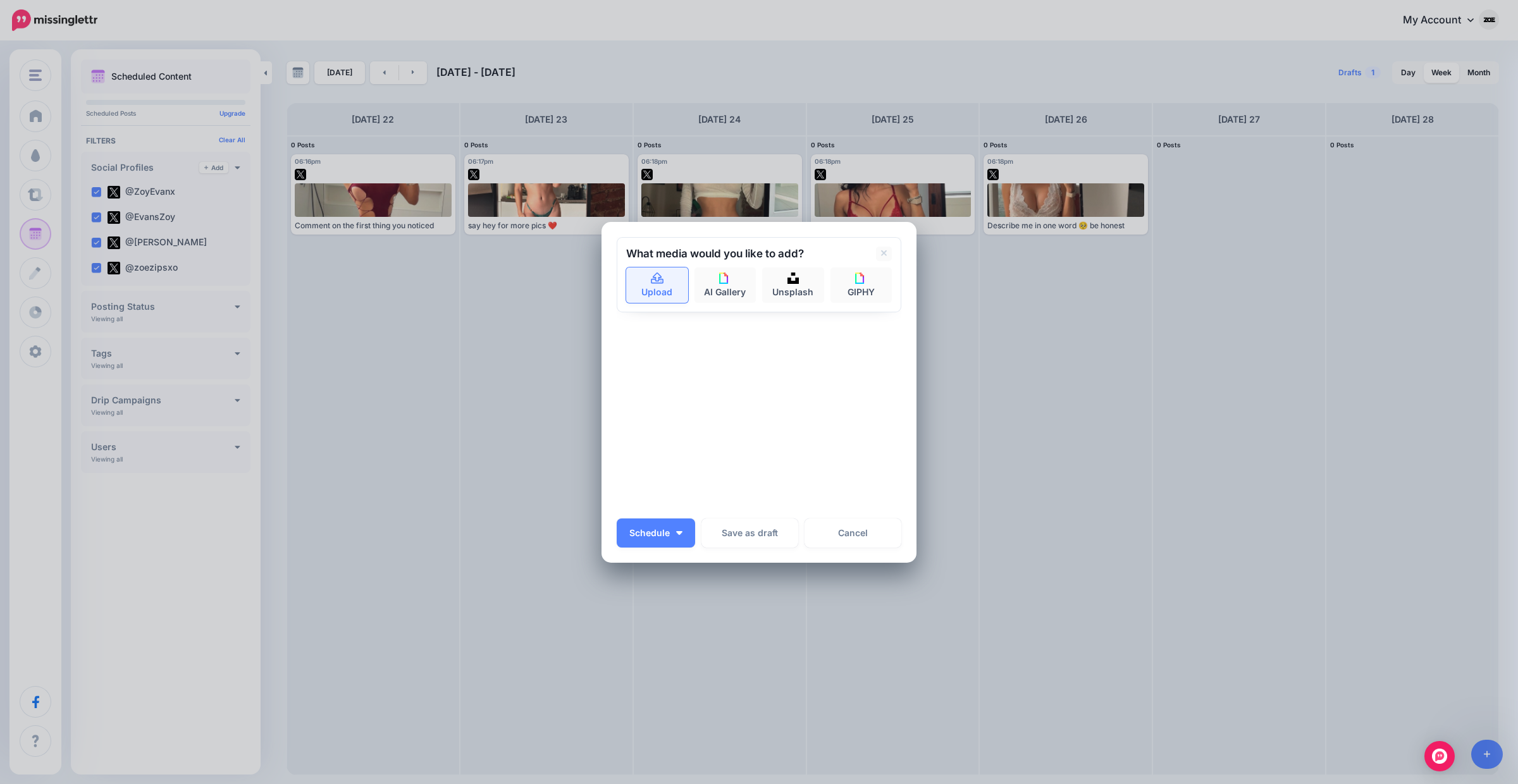
click at [635, 292] on link "Upload" at bounding box center [657, 285] width 62 height 36
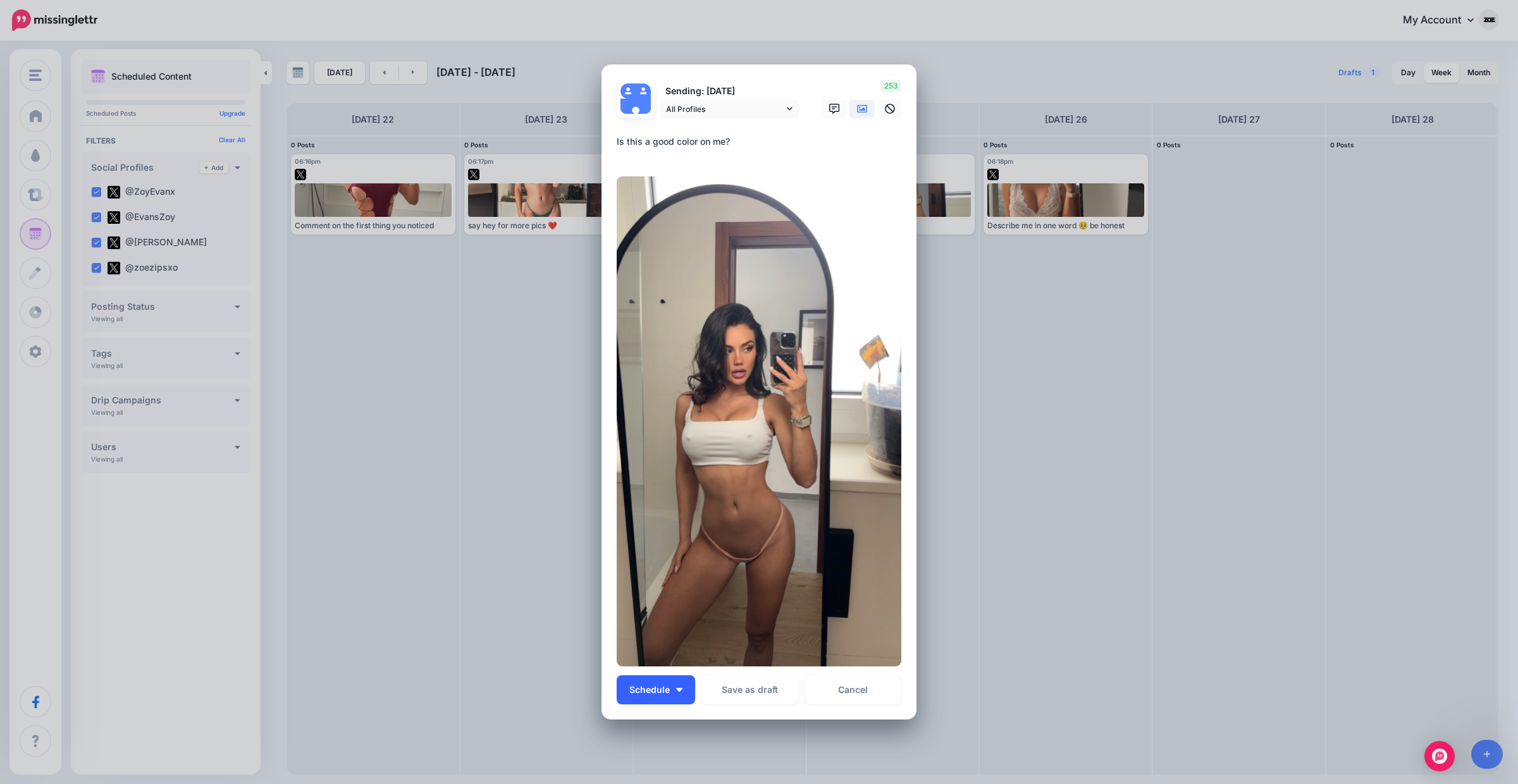
click at [666, 698] on button "Schedule" at bounding box center [656, 689] width 78 height 29
click at [668, 668] on link "Choose Custom Time" at bounding box center [674, 658] width 107 height 24
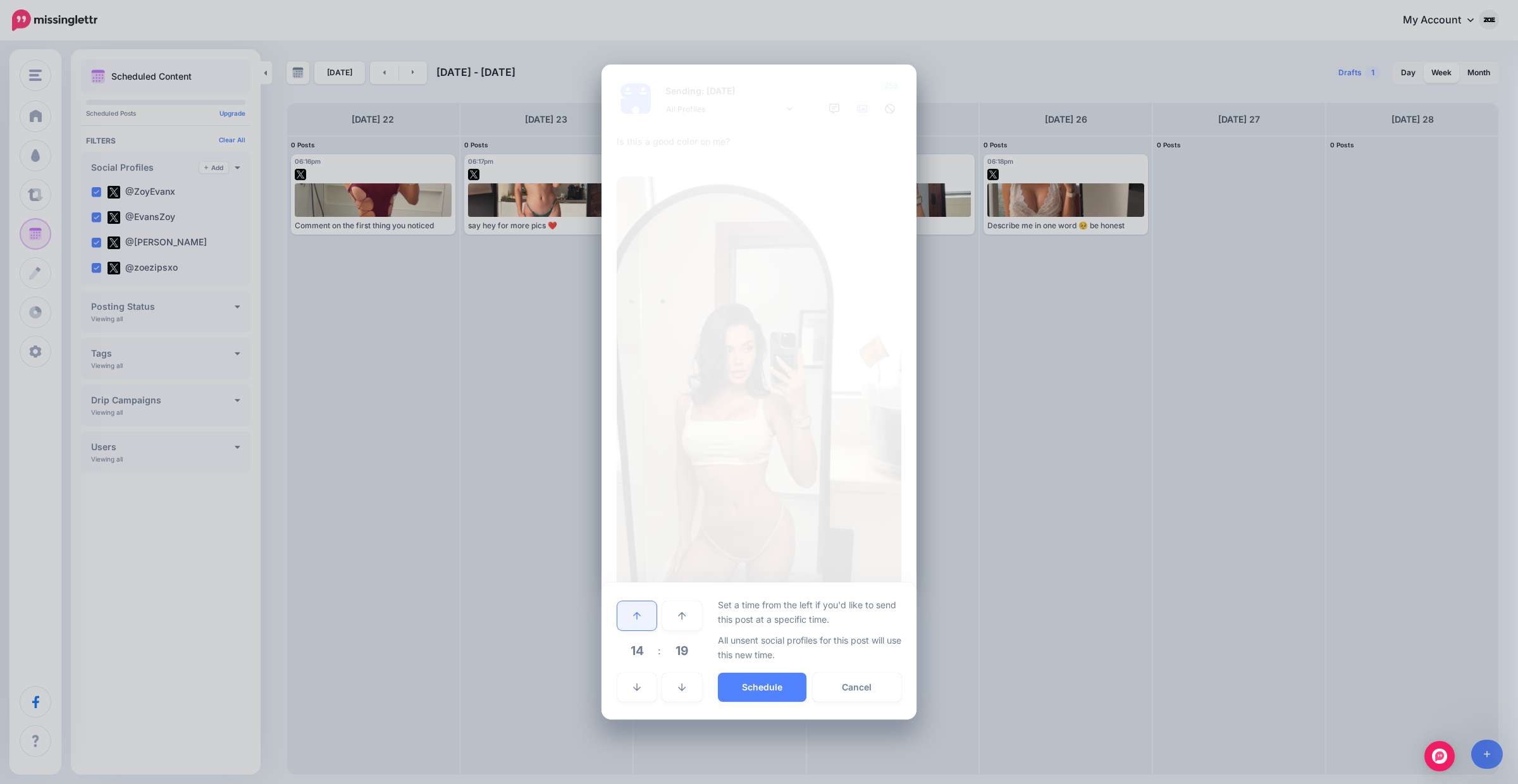
click at [646, 613] on link at bounding box center [637, 616] width 39 height 29
click at [750, 681] on button "Schedule" at bounding box center [762, 687] width 88 height 29
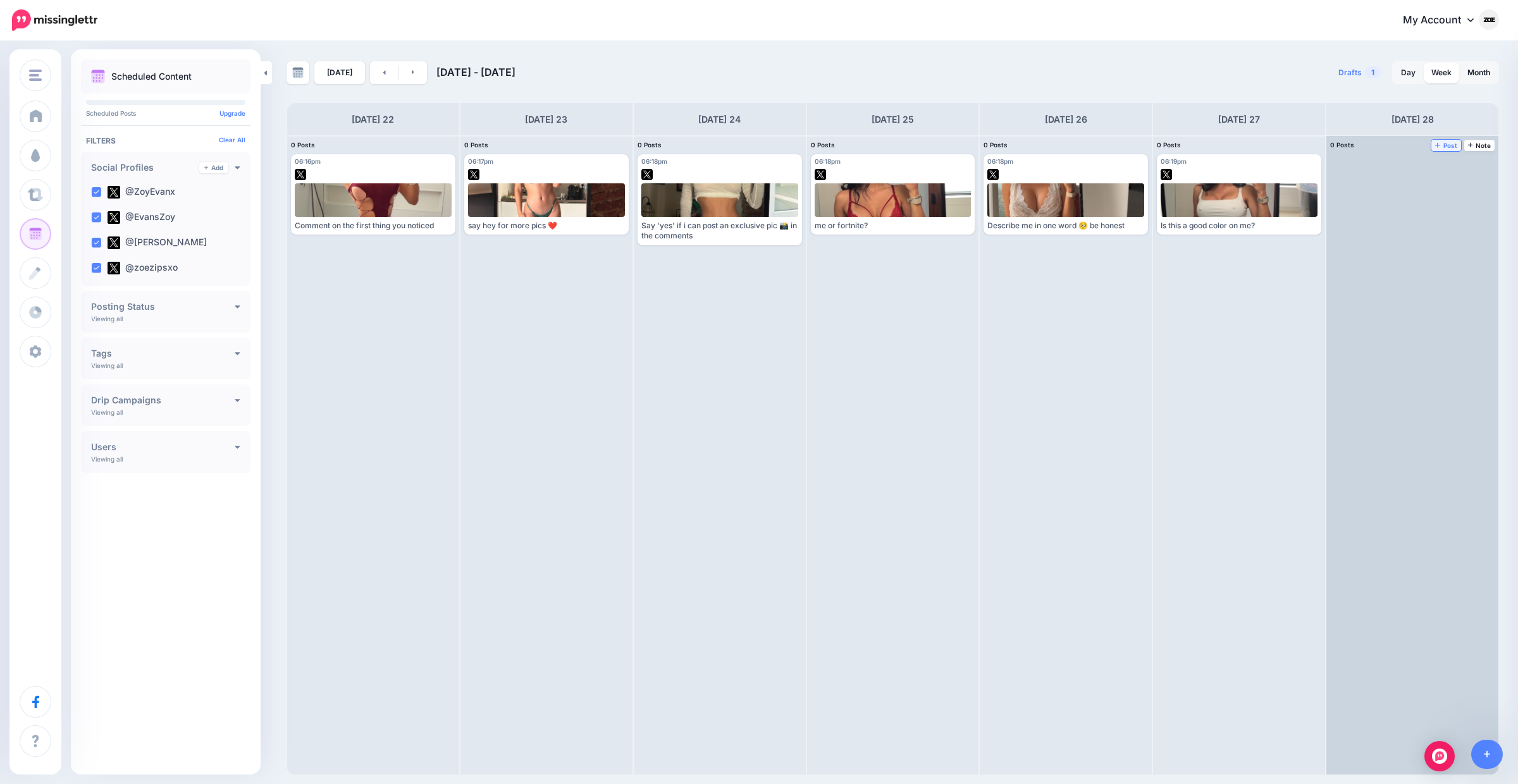
click at [1443, 146] on span "Post" at bounding box center [1446, 145] width 22 height 6
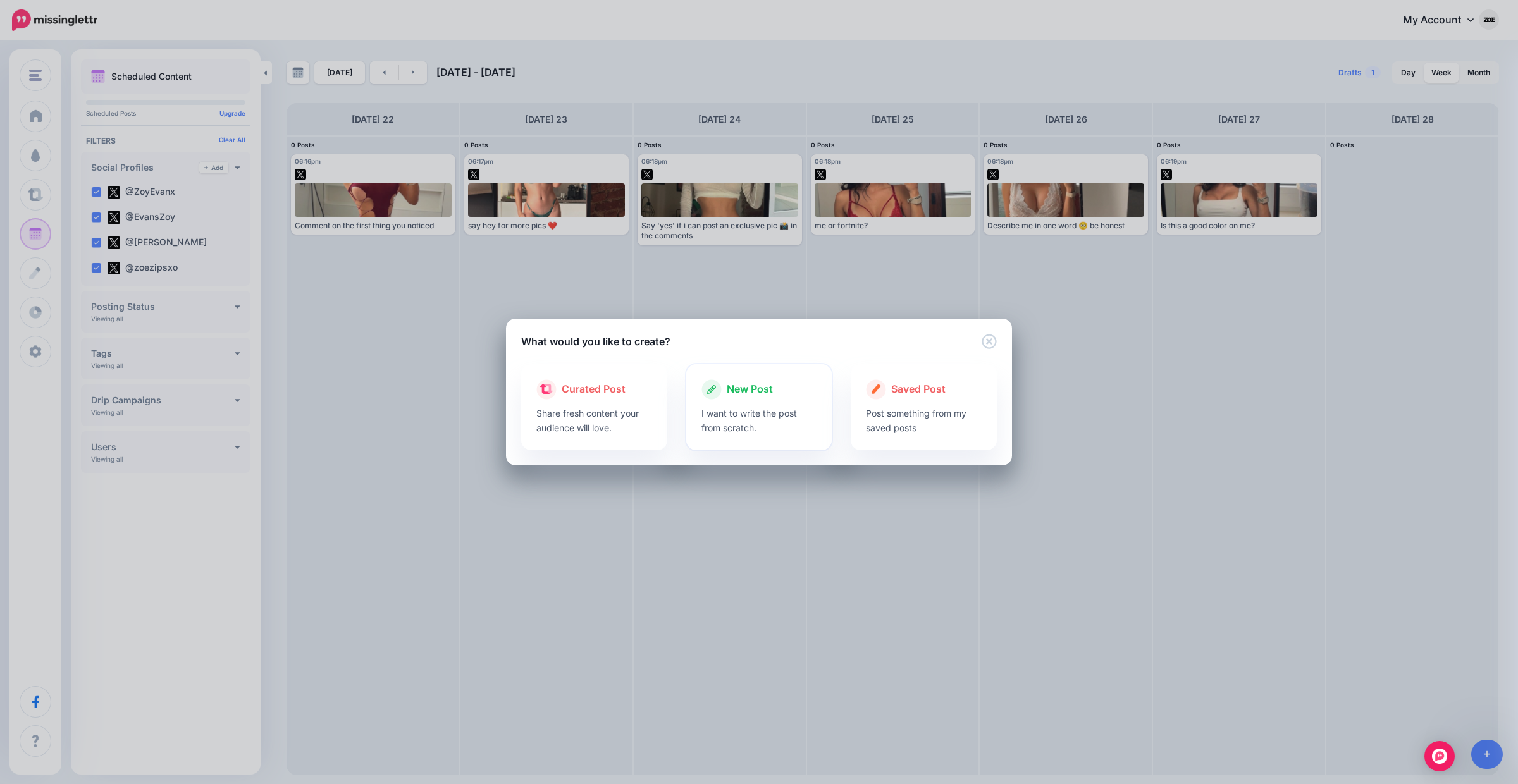
click at [731, 404] on div at bounding box center [759, 403] width 116 height 6
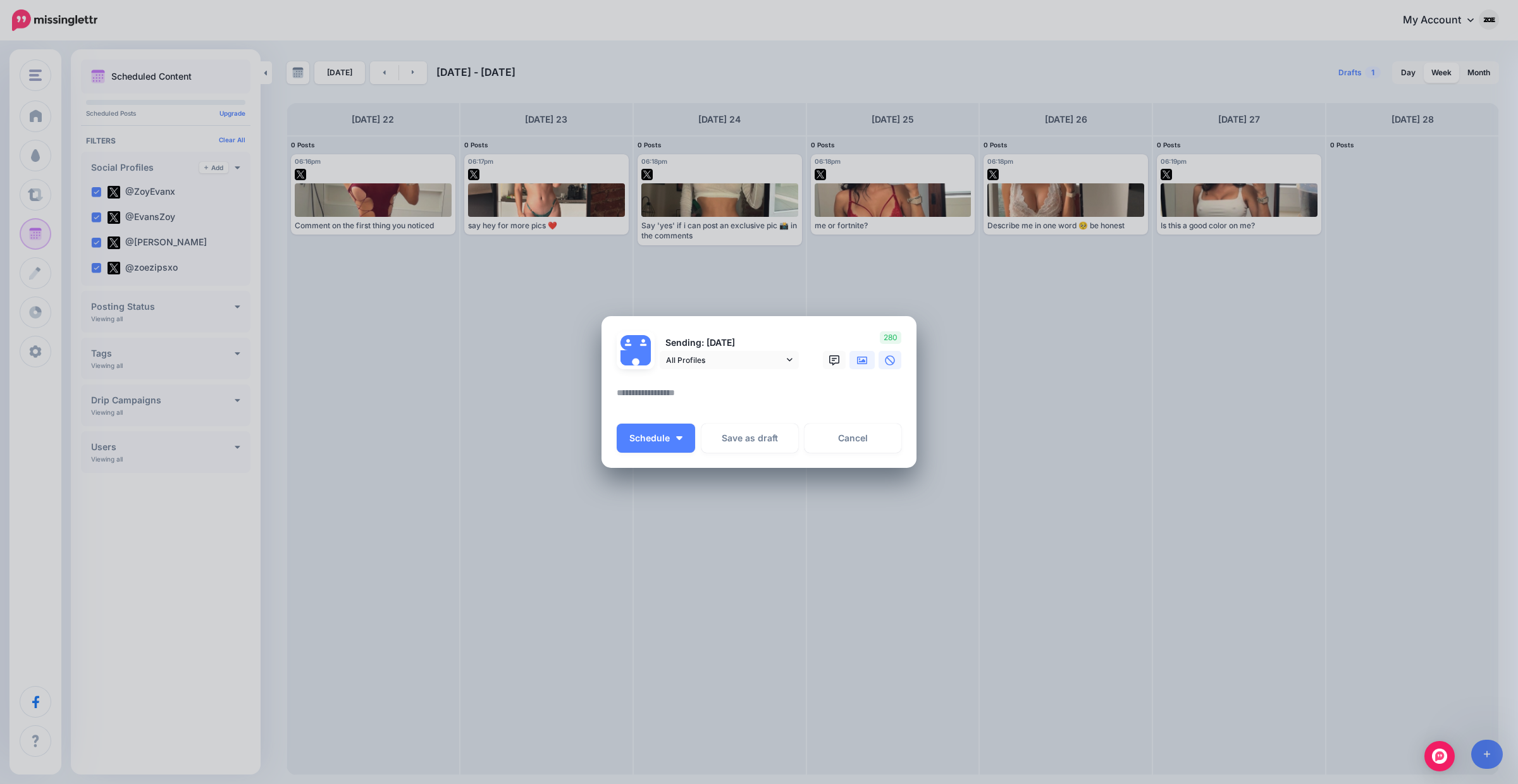
click at [853, 357] on link at bounding box center [862, 359] width 25 height 18
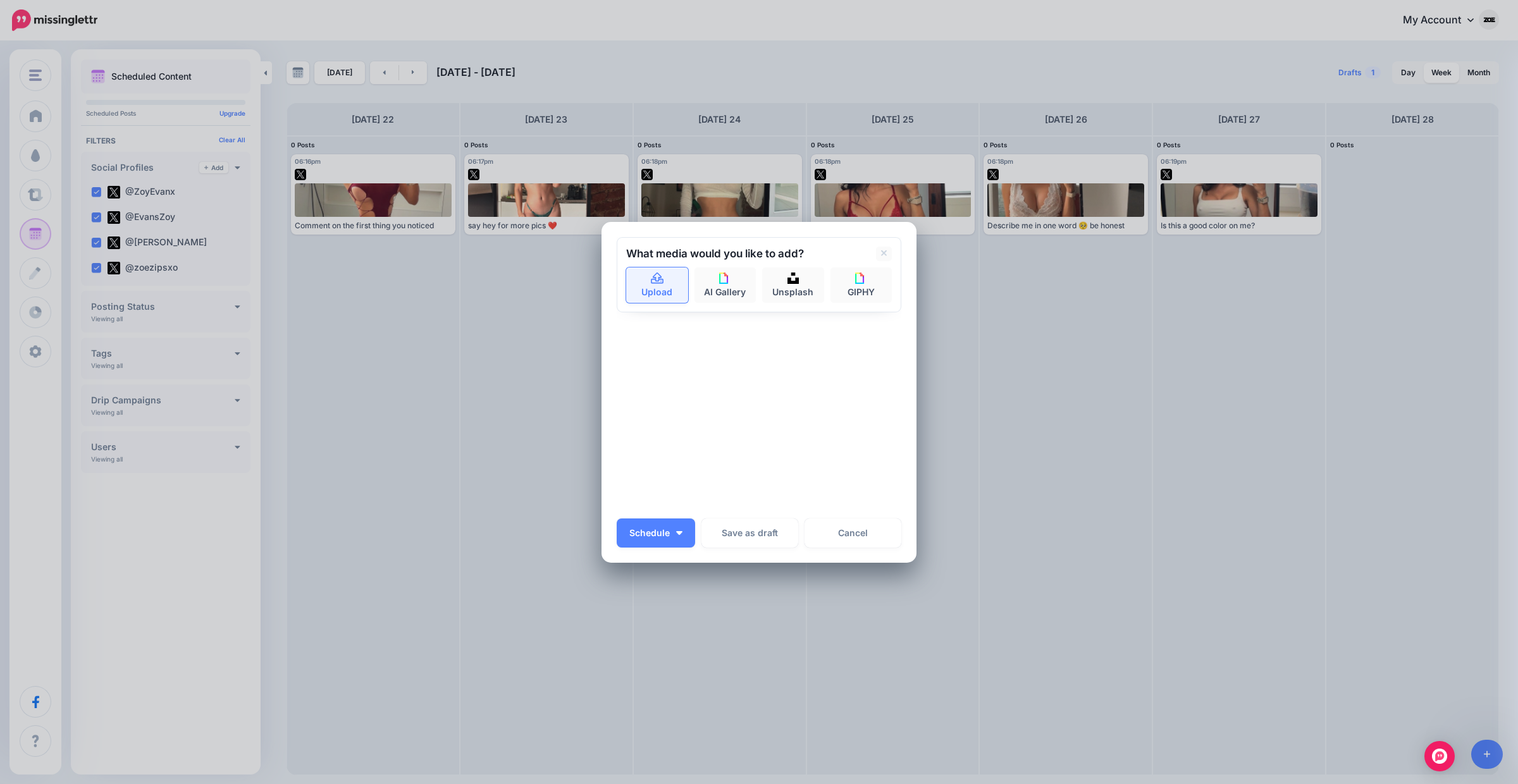
click at [642, 294] on link "Upload" at bounding box center [657, 285] width 62 height 36
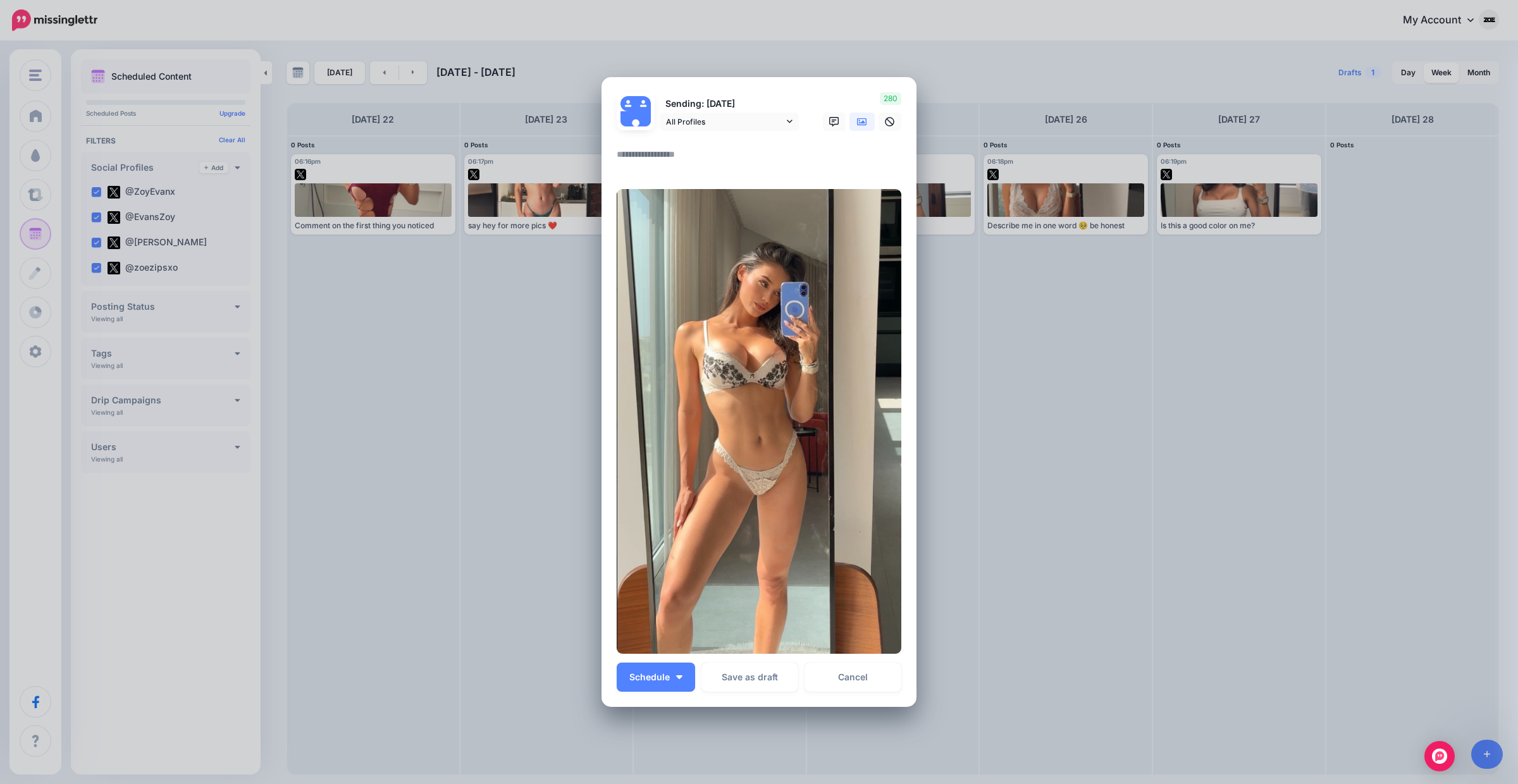
click at [675, 148] on textarea at bounding box center [762, 159] width 291 height 24
paste textarea "**********"
type textarea "**********"
click at [643, 681] on span "Schedule" at bounding box center [649, 677] width 40 height 9
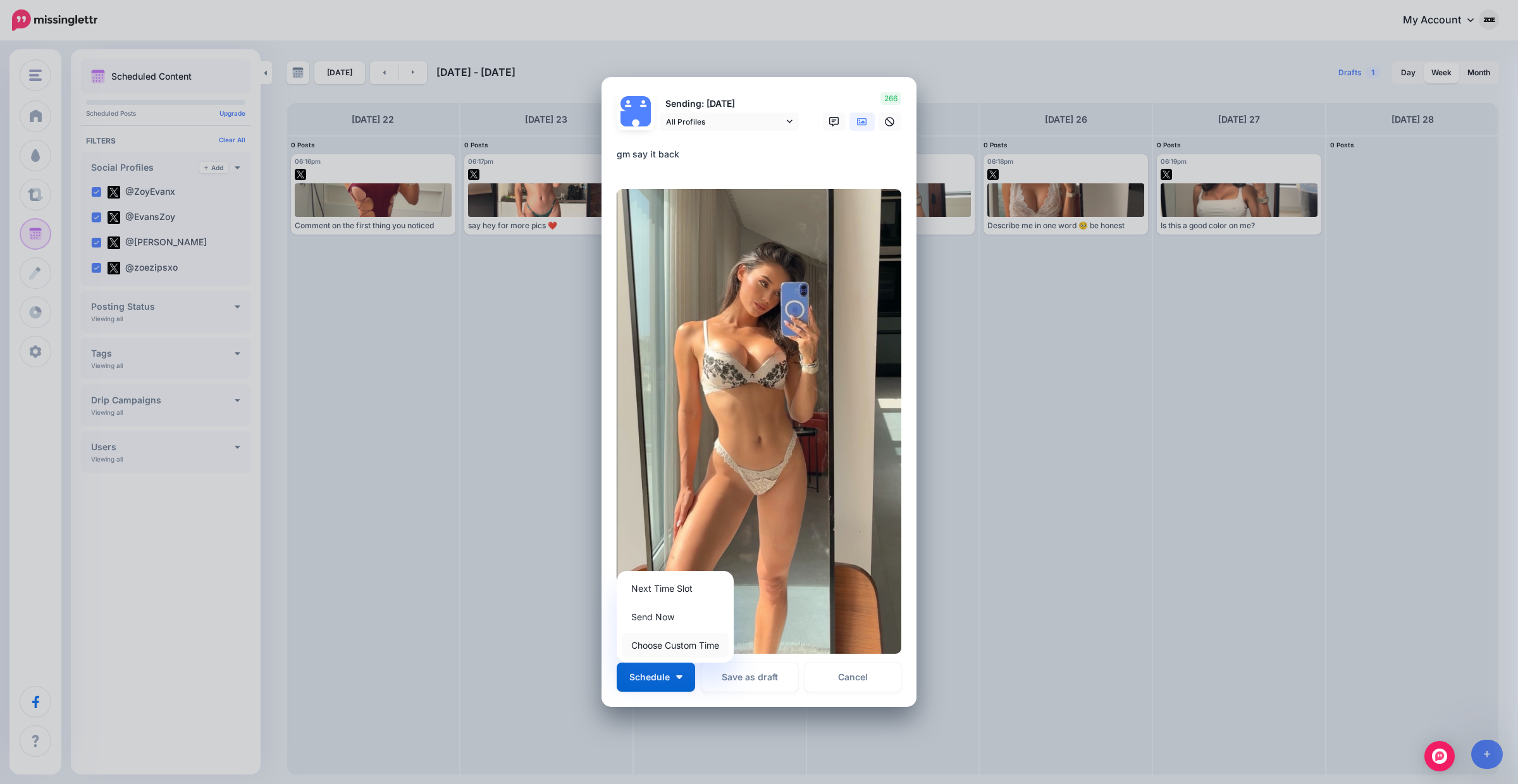
click at [663, 640] on link "Choose Custom Time" at bounding box center [674, 645] width 107 height 24
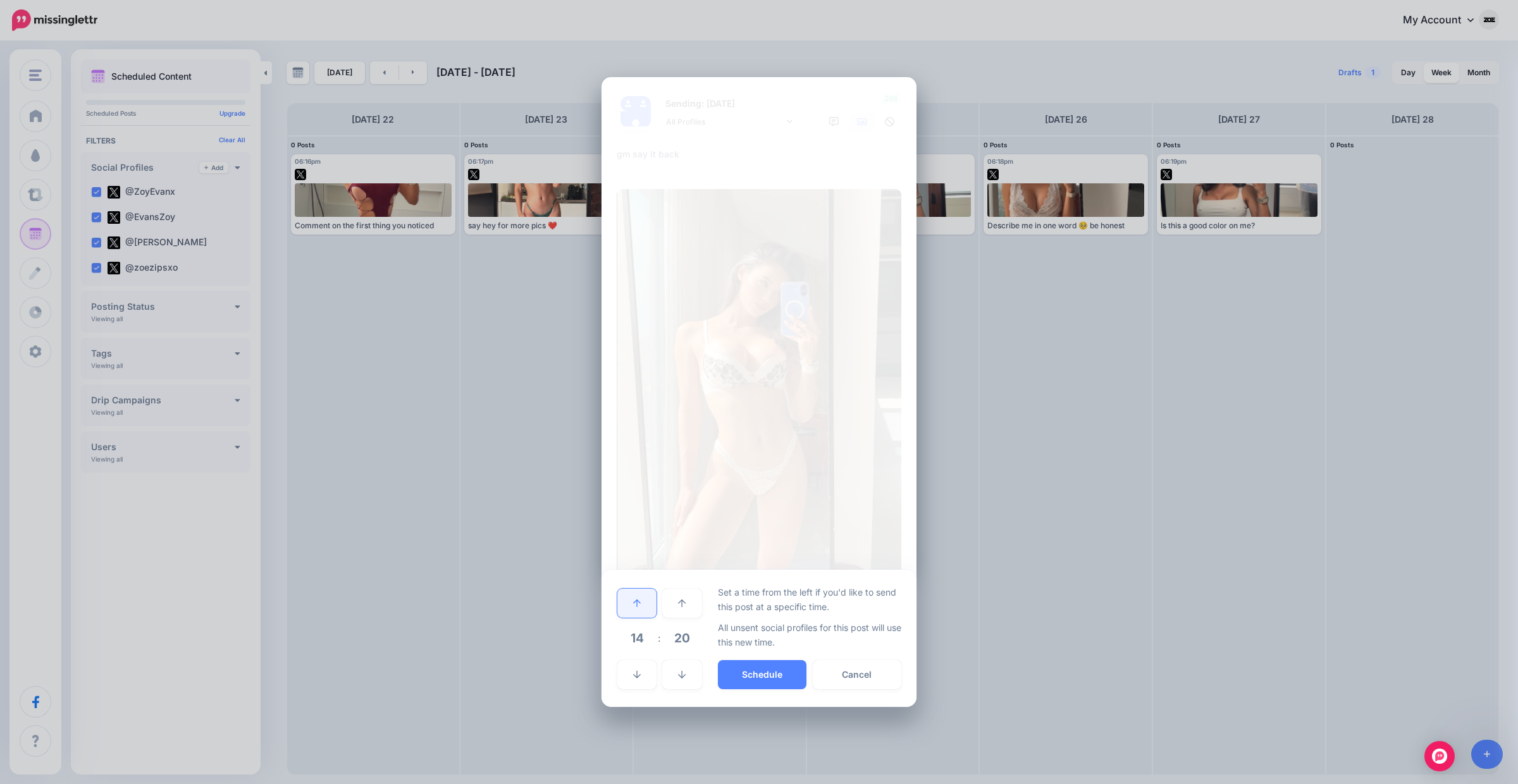
click at [643, 605] on link at bounding box center [637, 603] width 39 height 29
click at [776, 681] on button "Schedule" at bounding box center [762, 674] width 88 height 29
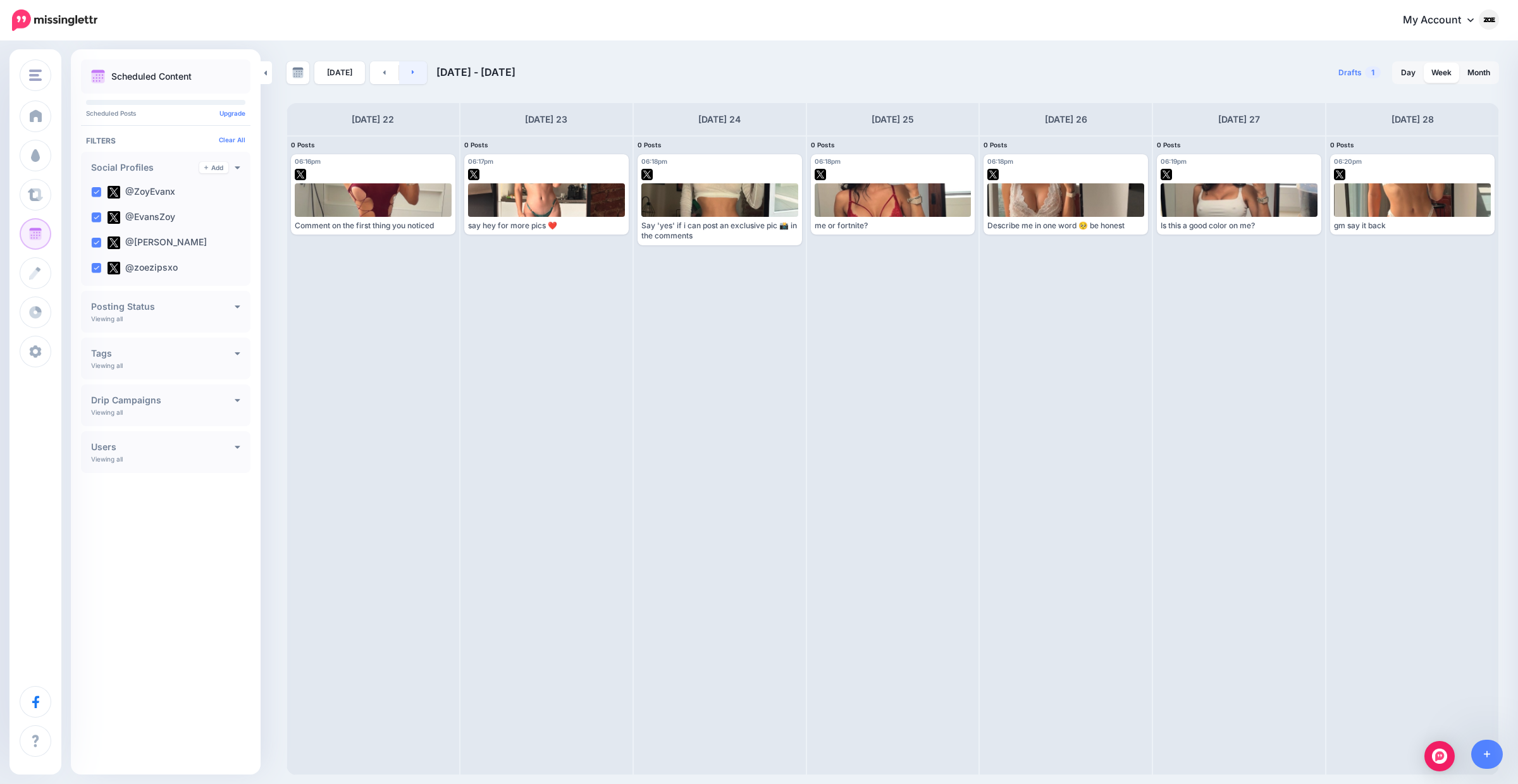
click at [415, 77] on link at bounding box center [413, 73] width 28 height 23
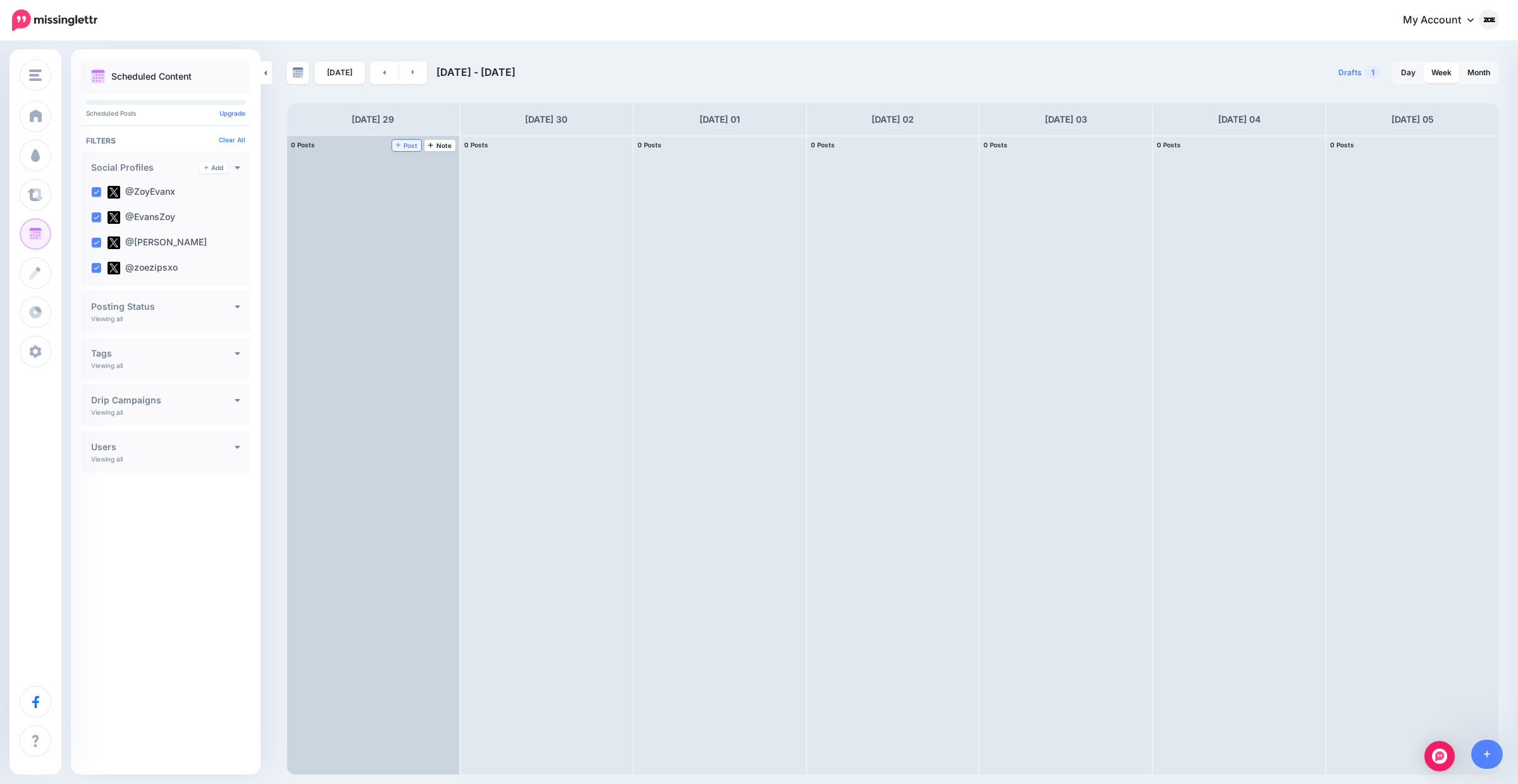
click at [408, 150] on link "Post" at bounding box center [407, 145] width 30 height 11
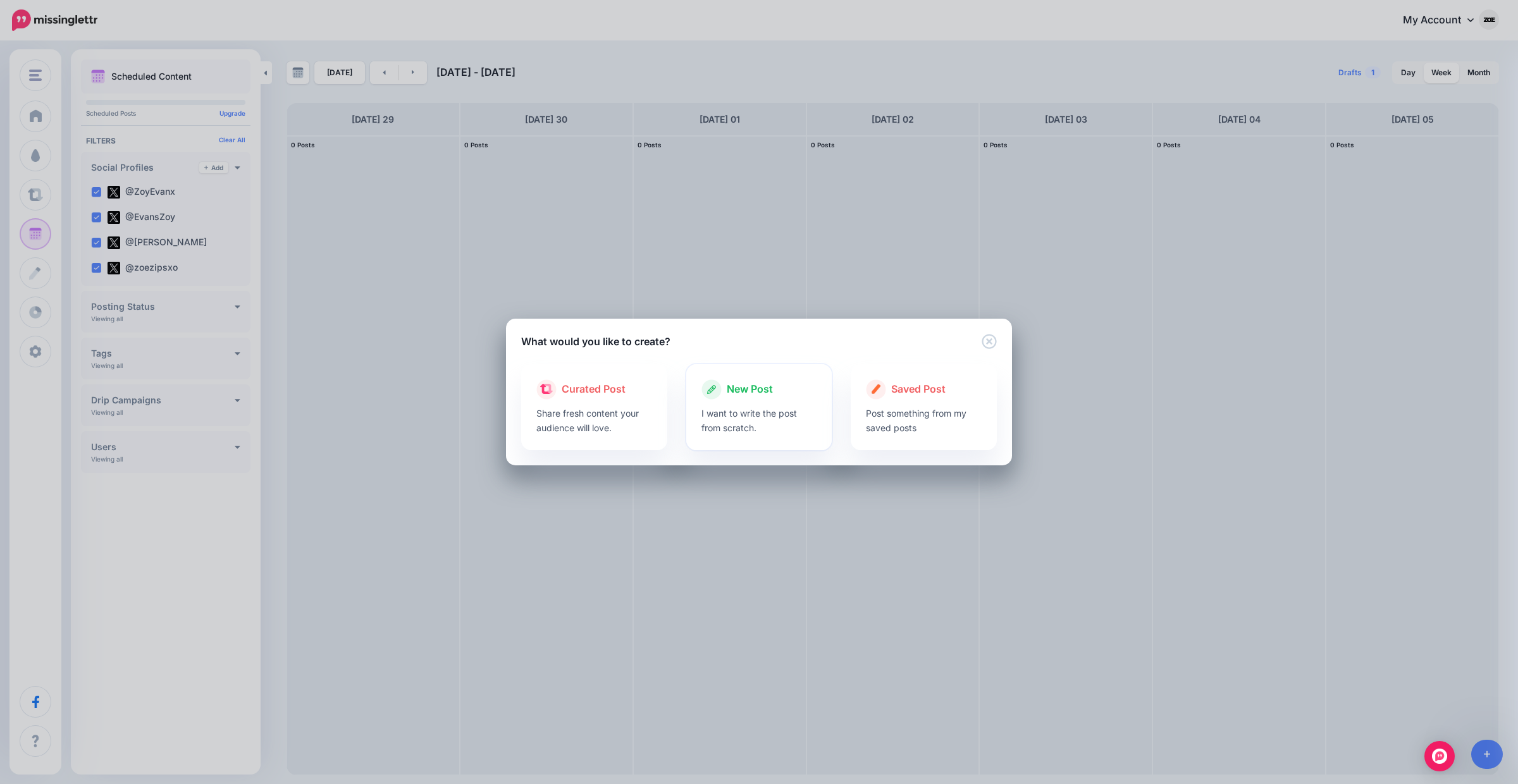
click at [811, 413] on p "I want to write the post from scratch." at bounding box center [759, 420] width 116 height 29
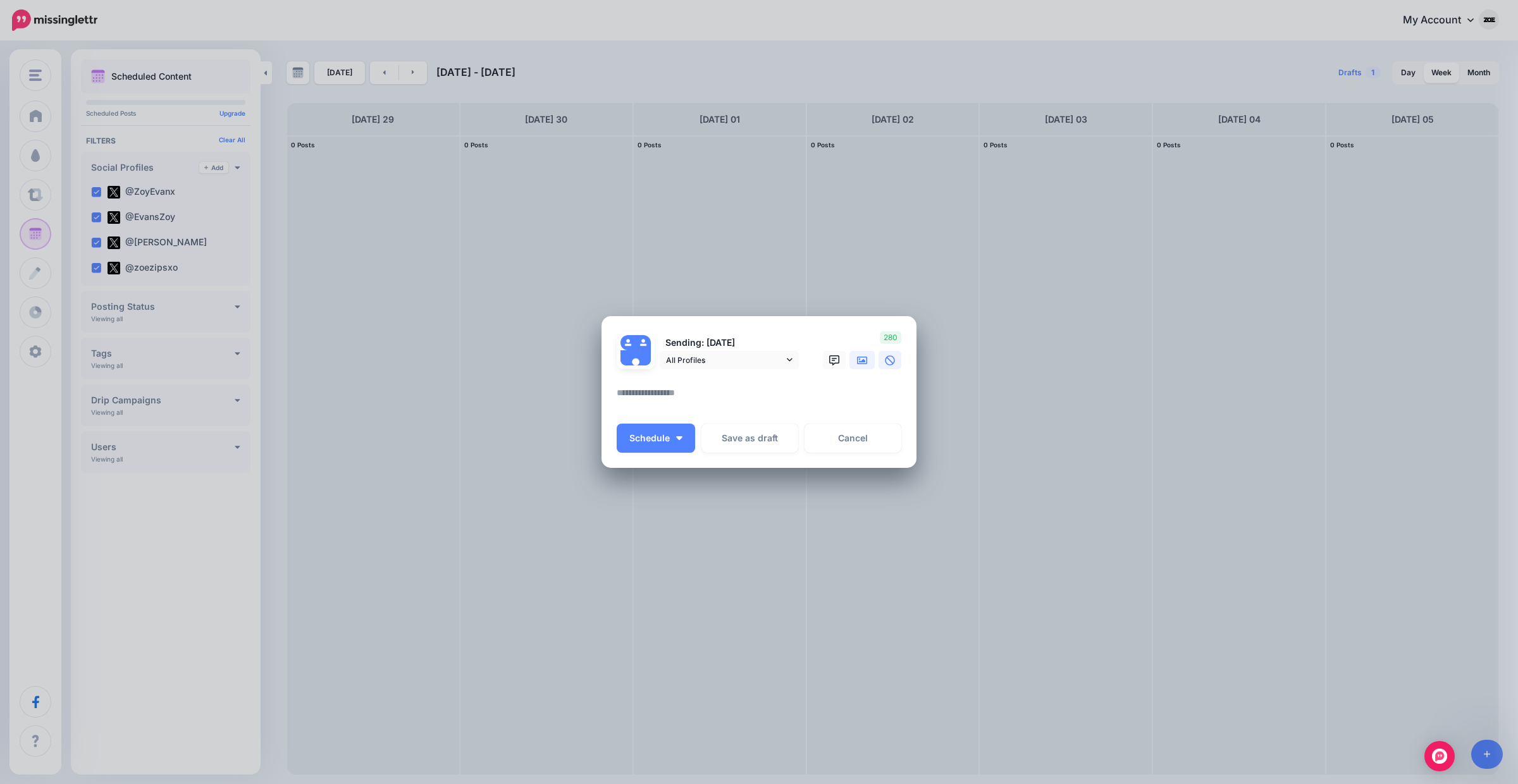
click at [862, 351] on link at bounding box center [862, 359] width 25 height 18
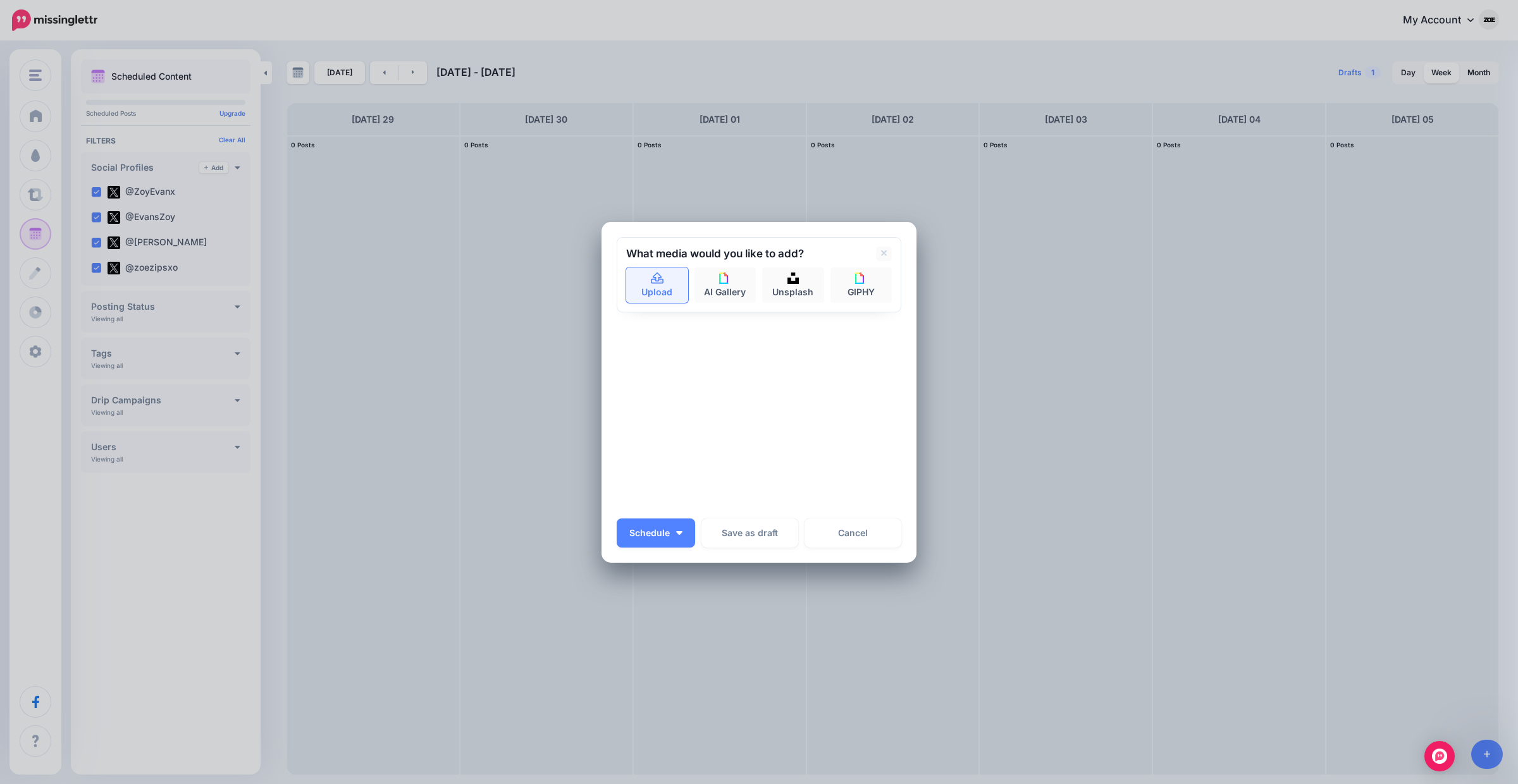
click at [679, 288] on link "Upload" at bounding box center [657, 285] width 62 height 36
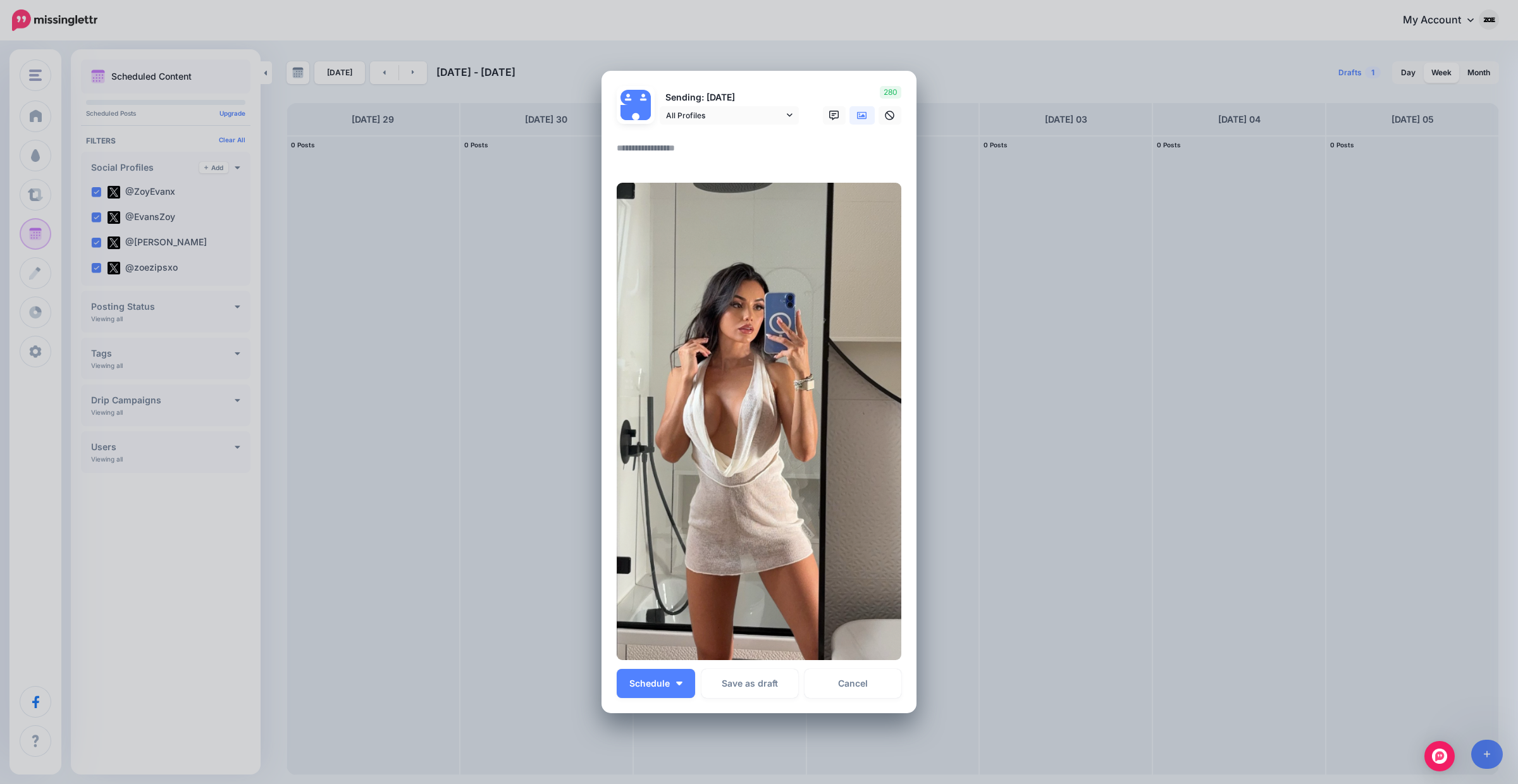
click at [670, 156] on textarea at bounding box center [762, 152] width 291 height 24
paste textarea "**********"
type textarea "**********"
click at [683, 687] on button "Schedule" at bounding box center [656, 683] width 78 height 29
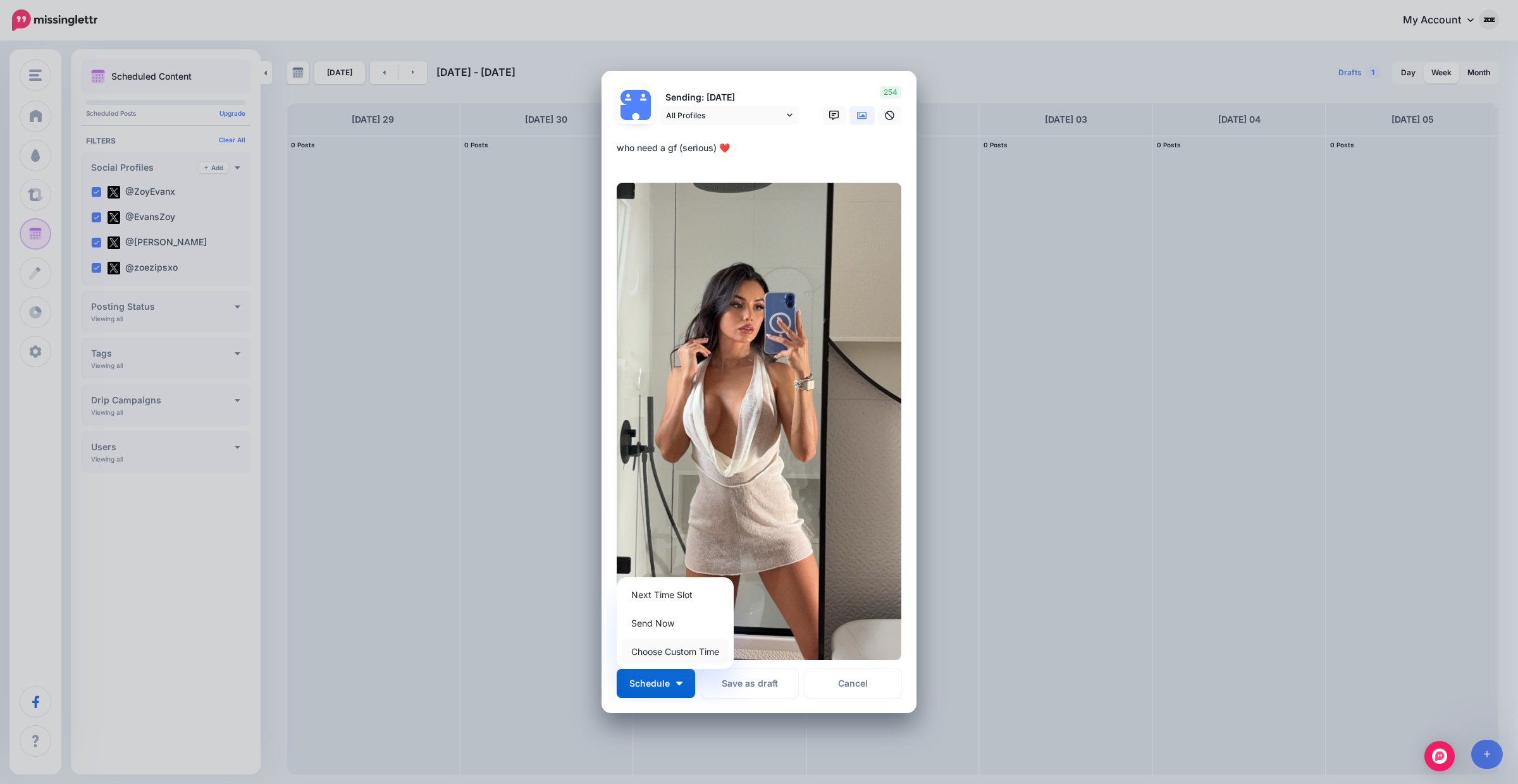
click at [695, 643] on link "Choose Custom Time" at bounding box center [674, 651] width 107 height 24
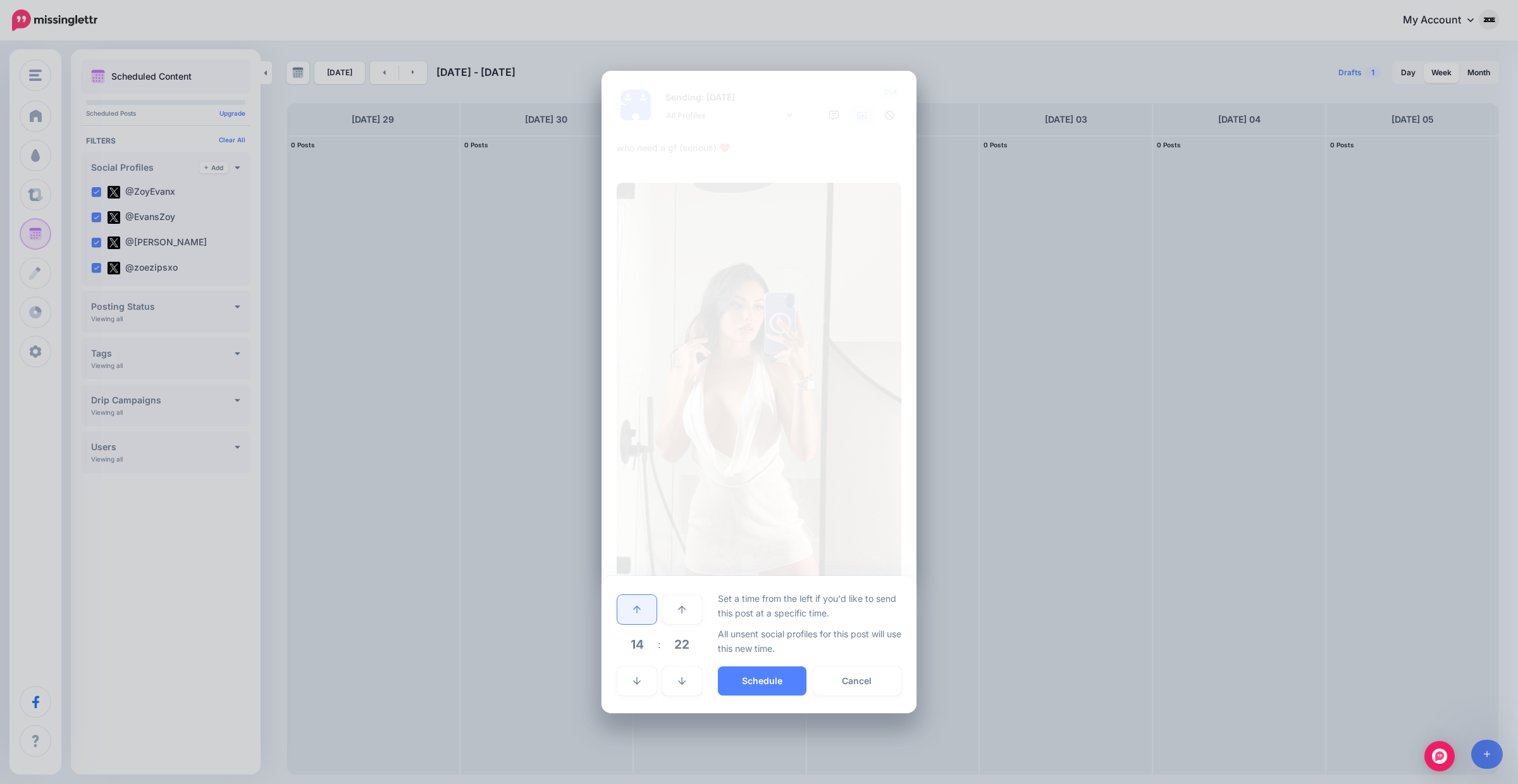
click at [652, 602] on link at bounding box center [637, 610] width 39 height 29
click at [754, 692] on button "Schedule" at bounding box center [762, 681] width 88 height 29
